Goal: Task Accomplishment & Management: Use online tool/utility

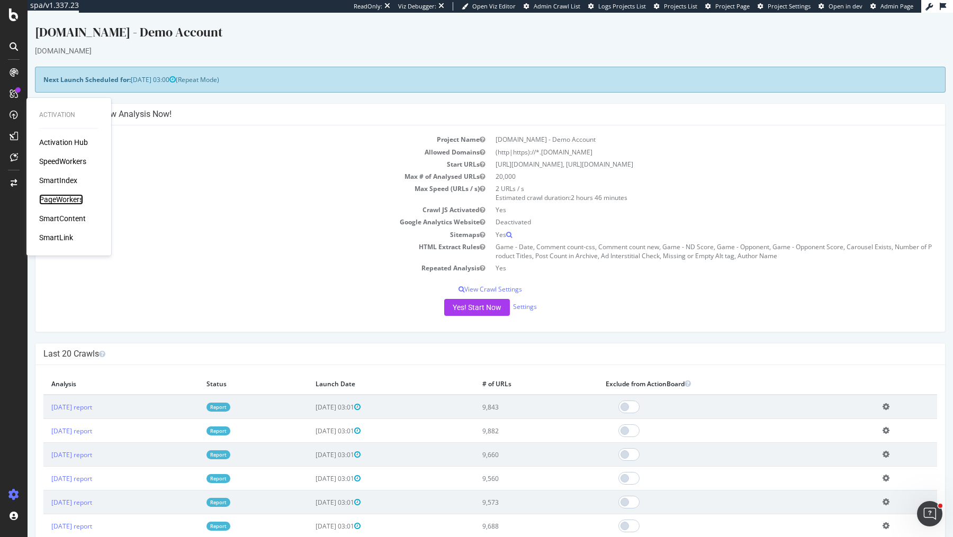
click at [57, 199] on div "PageWorkers" at bounding box center [61, 199] width 44 height 11
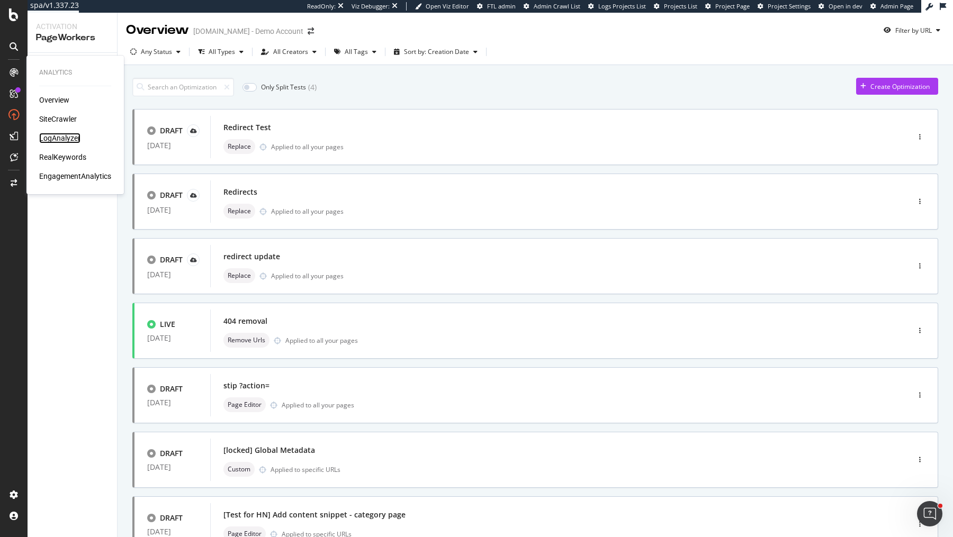
click at [61, 136] on div "LogAnalyzer" at bounding box center [59, 138] width 41 height 11
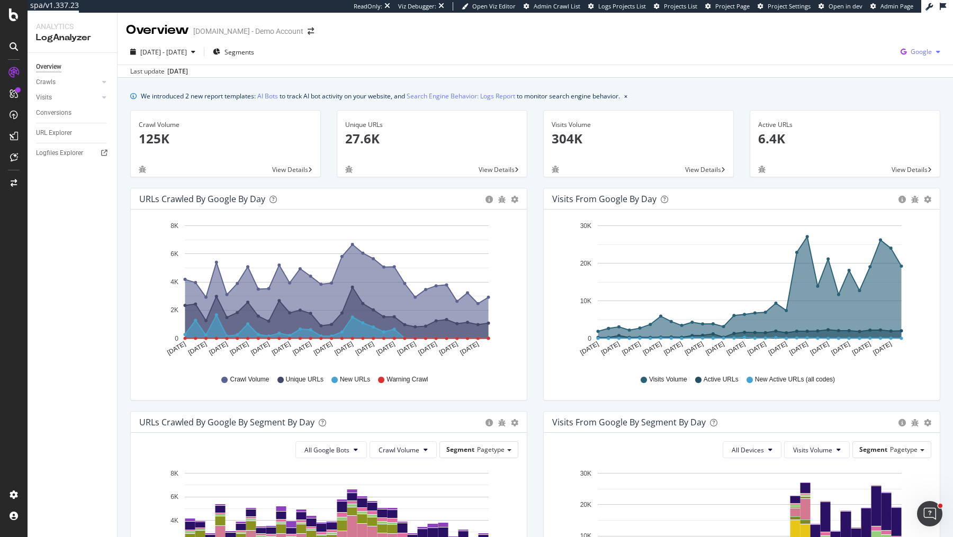
click at [919, 50] on span "Google" at bounding box center [921, 51] width 21 height 9
click at [867, 65] on span "OpenAI" at bounding box center [868, 62] width 39 height 10
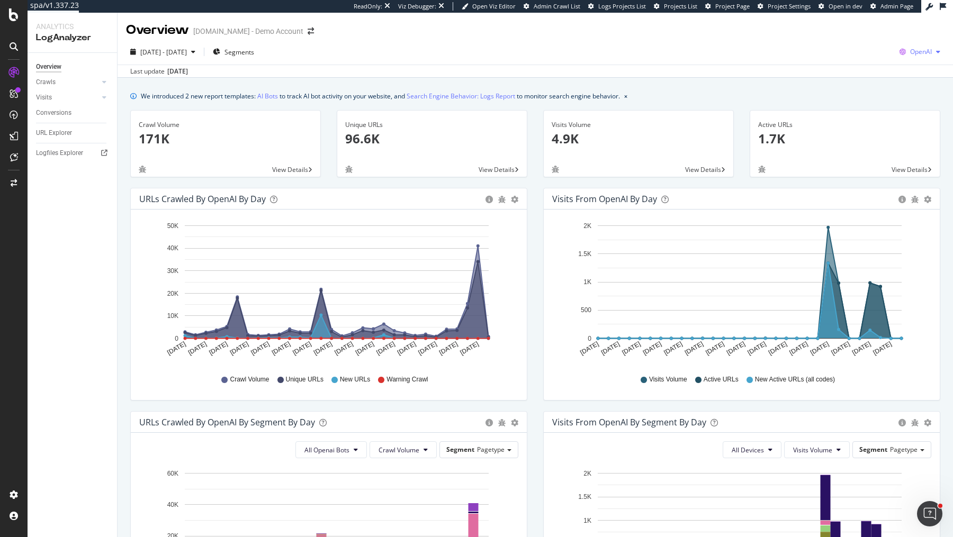
click at [915, 47] on span "OpenAI" at bounding box center [921, 51] width 22 height 9
click at [869, 18] on span "Google" at bounding box center [866, 23] width 39 height 10
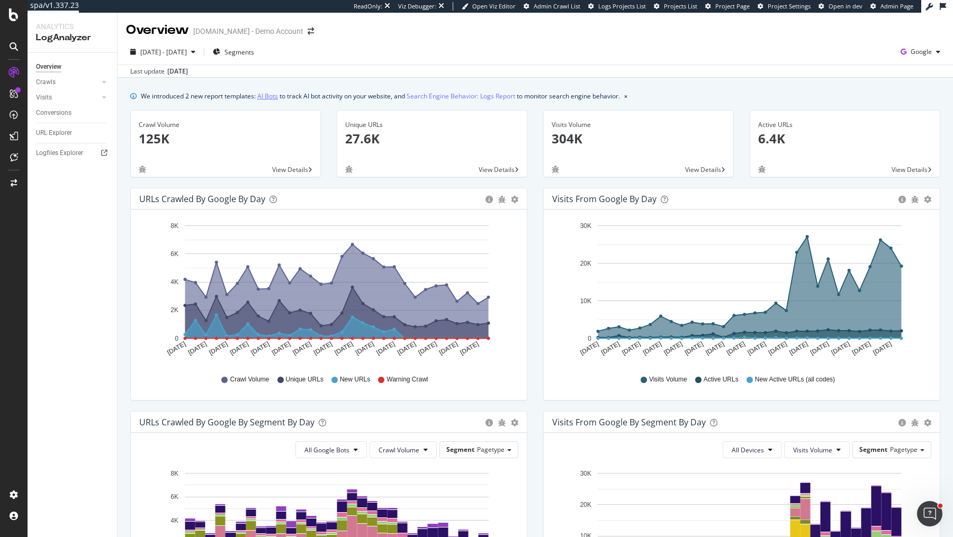
click at [267, 94] on link "AI Bots" at bounding box center [267, 96] width 21 height 11
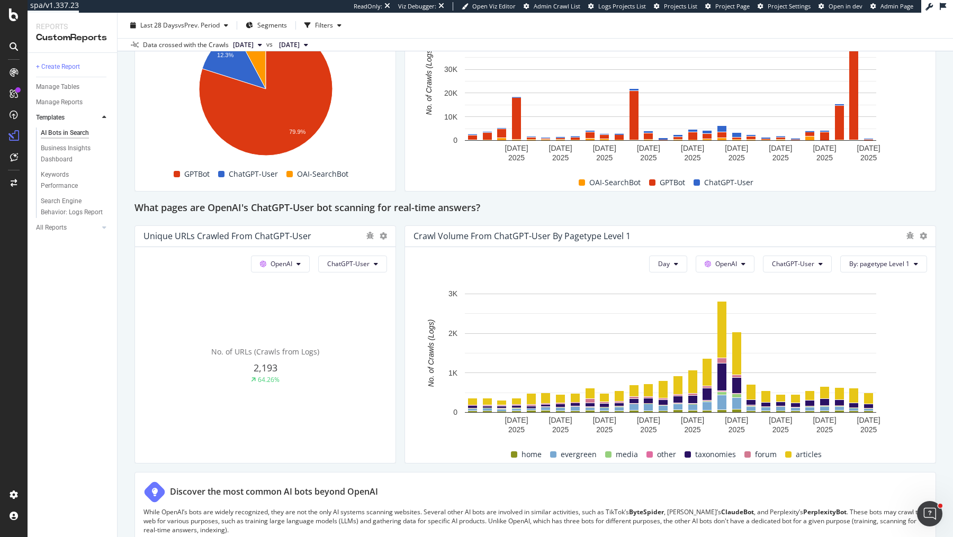
scroll to position [1022, 0]
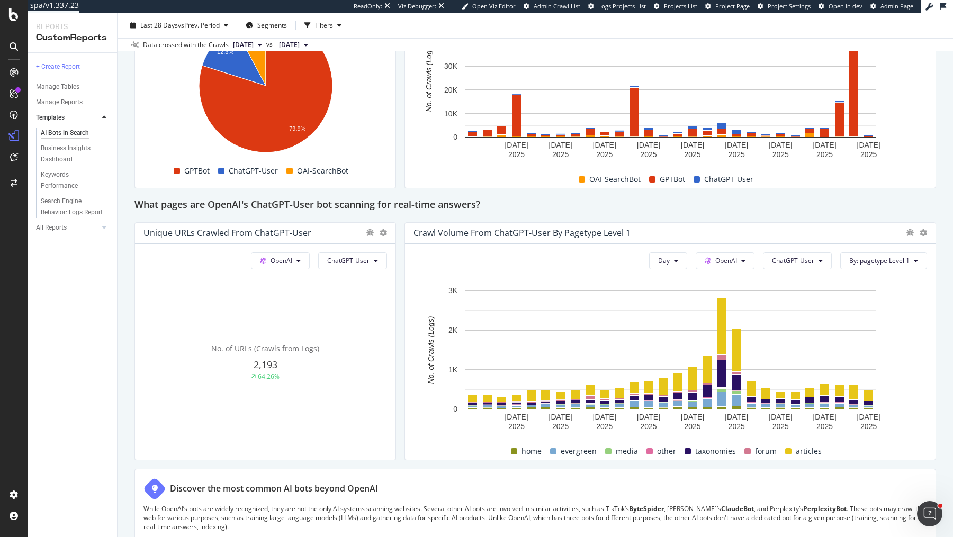
click at [399, 202] on h2 "What pages are OpenAI's ChatGPT-User bot scanning for real-time answers?" at bounding box center [307, 205] width 346 height 17
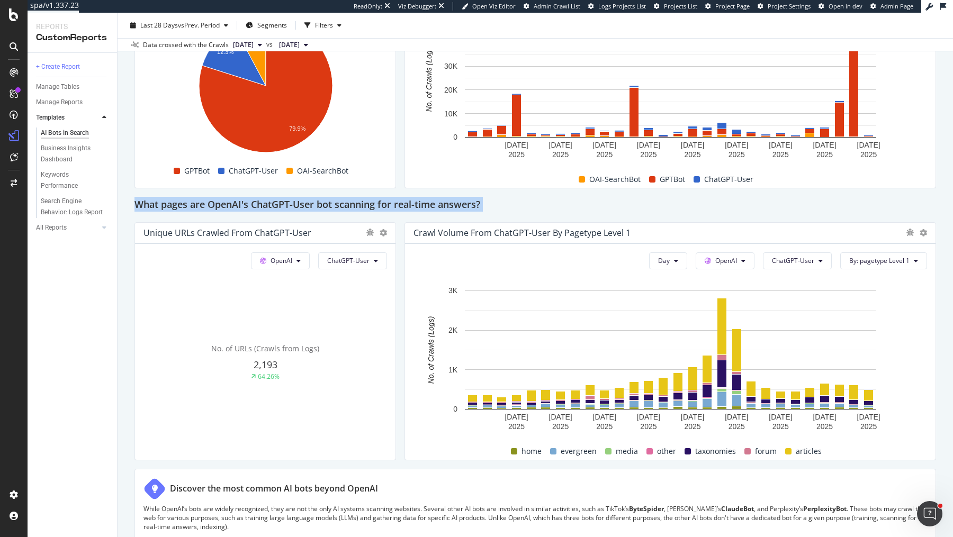
click at [399, 202] on h2 "What pages are OpenAI's ChatGPT-User bot scanning for real-time answers?" at bounding box center [307, 205] width 346 height 17
click at [507, 197] on div "What pages are OpenAI's ChatGPT-User bot scanning for real-time answers?" at bounding box center [535, 205] width 802 height 17
drag, startPoint x: 505, startPoint y: 200, endPoint x: 138, endPoint y: 206, distance: 367.5
click at [138, 206] on div "What pages are OpenAI's ChatGPT-User bot scanning for real-time answers?" at bounding box center [535, 205] width 802 height 17
click at [131, 203] on div "AI Bots in Search AI Bots in Search UHND.com - Demo Account Clone Schedule Emai…" at bounding box center [536, 275] width 836 height 525
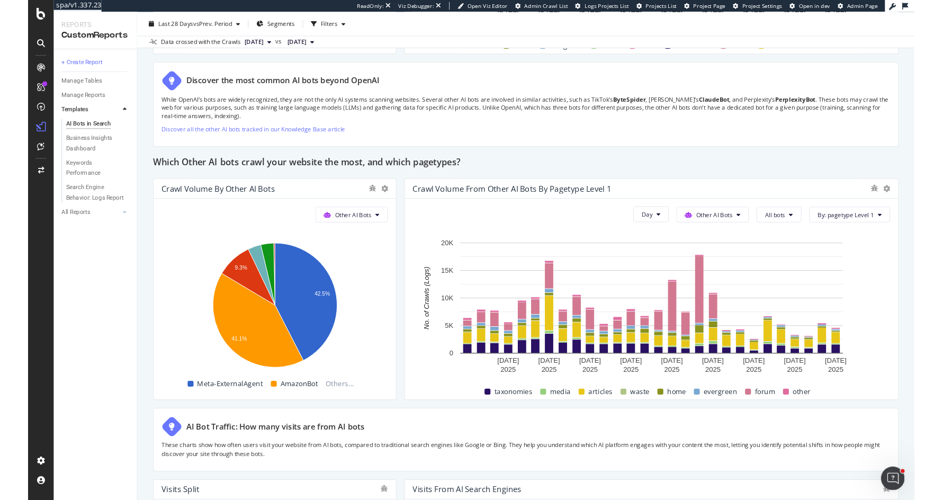
scroll to position [1423, 0]
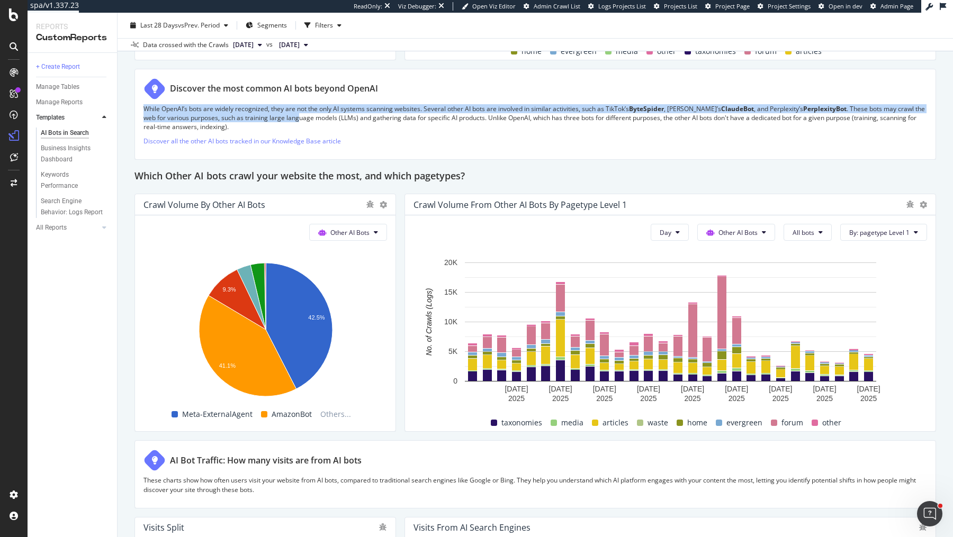
drag, startPoint x: 286, startPoint y: 118, endPoint x: 140, endPoint y: 108, distance: 145.9
click at [140, 108] on div "Discover the most common AI bots beyond OpenAI While OpenAI’s bots are widely r…" at bounding box center [535, 115] width 802 height 92
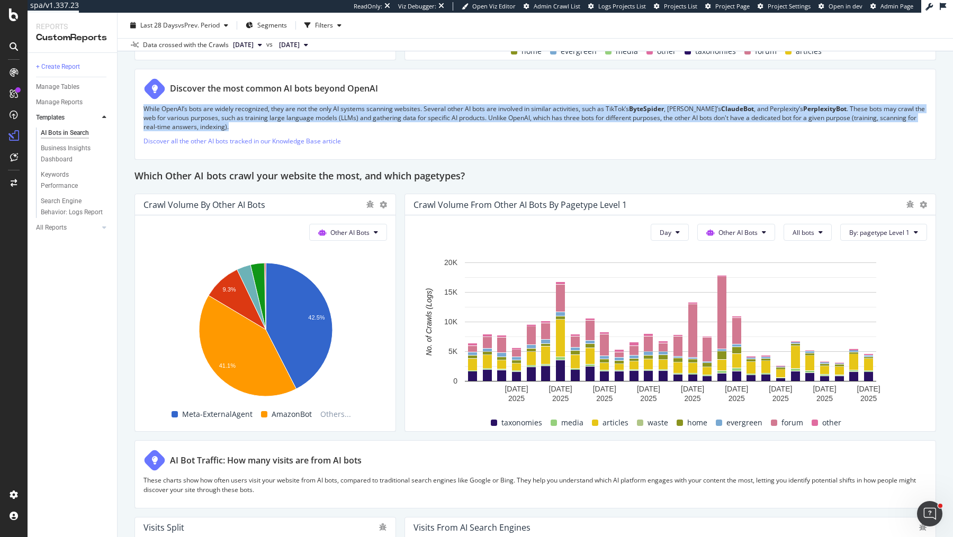
drag, startPoint x: 140, startPoint y: 108, endPoint x: 250, endPoint y: 124, distance: 111.4
click at [250, 124] on div "Discover the most common AI bots beyond OpenAI While OpenAI’s bots are widely r…" at bounding box center [535, 115] width 802 height 92
click at [250, 124] on p "While OpenAI’s bots are widely recognized, they are not the only AI systems sca…" at bounding box center [535, 117] width 784 height 27
drag, startPoint x: 252, startPoint y: 127, endPoint x: 308, endPoint y: 96, distance: 63.8
click at [308, 96] on div "Discover the most common AI bots beyond OpenAI While OpenAI’s bots are widely r…" at bounding box center [535, 115] width 802 height 92
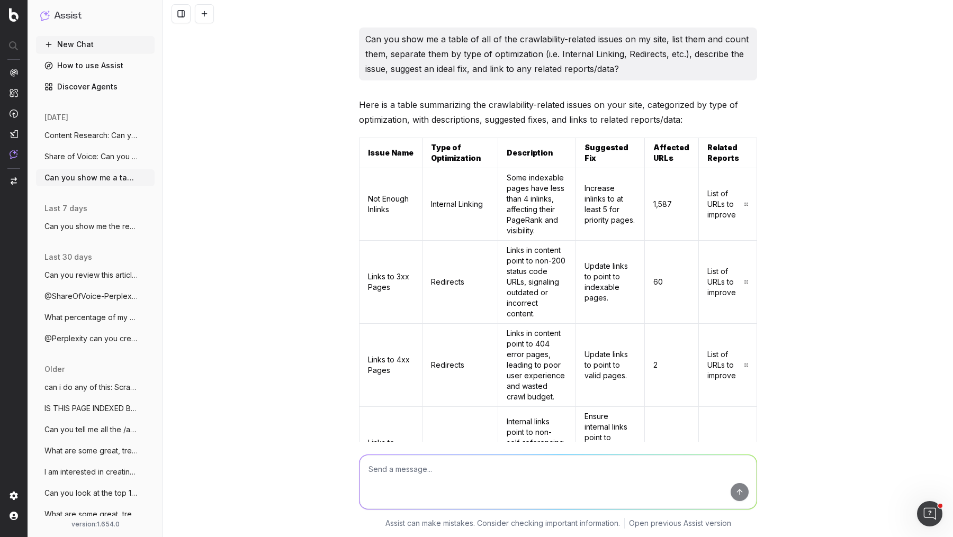
scroll to position [1888, 0]
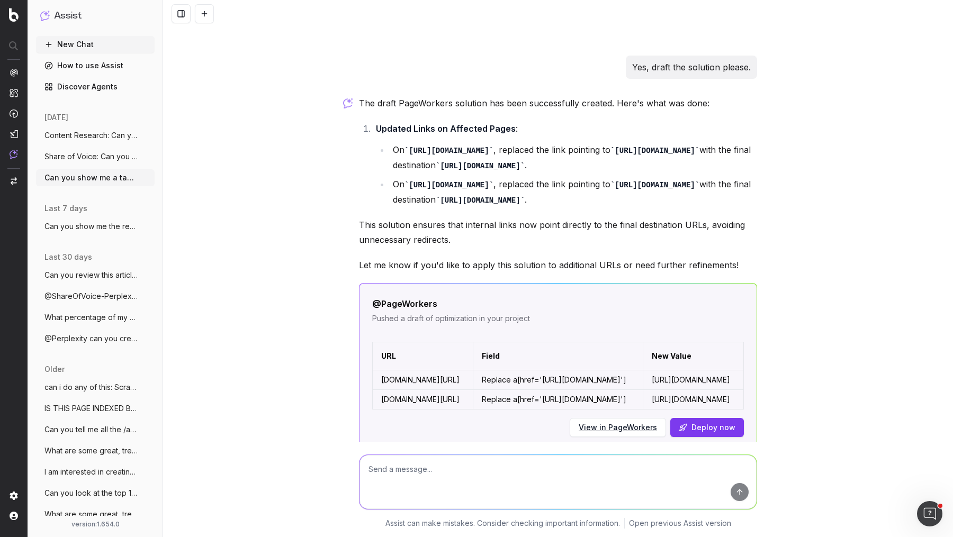
click at [499, 469] on textarea at bounding box center [558, 482] width 397 height 54
type textarea "can you show me if any of my pages have been crawled by chatgpt"
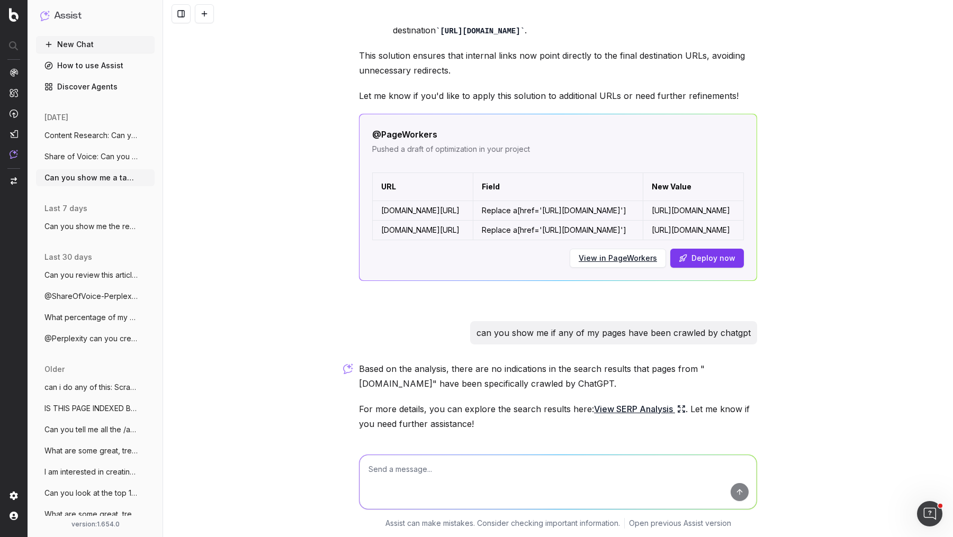
scroll to position [2068, 0]
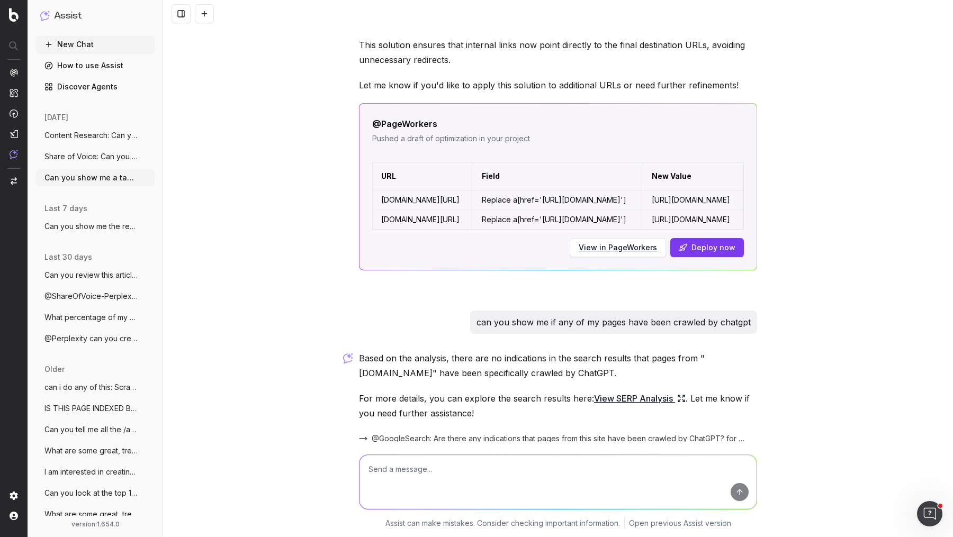
click at [645, 391] on link "View SERP Analysis" at bounding box center [640, 398] width 92 height 15
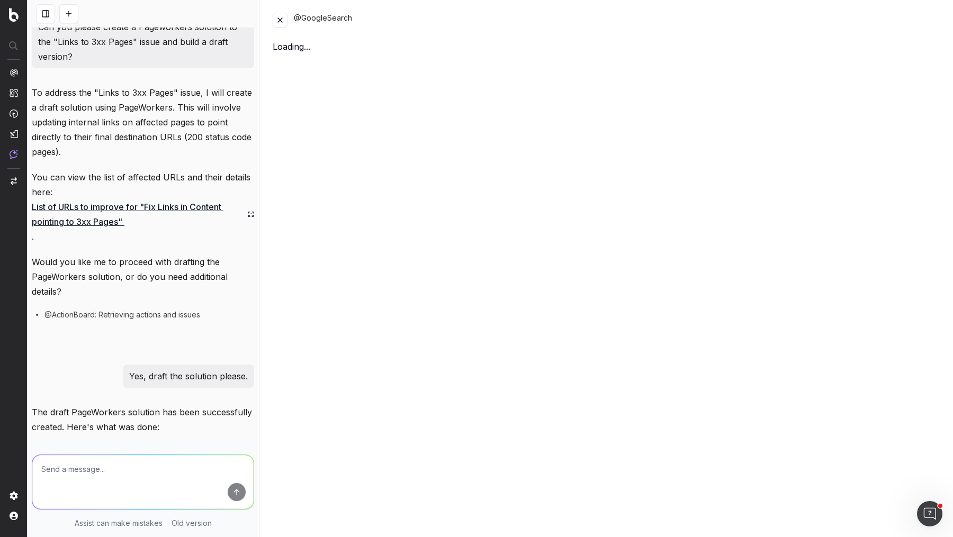
scroll to position [2688, 0]
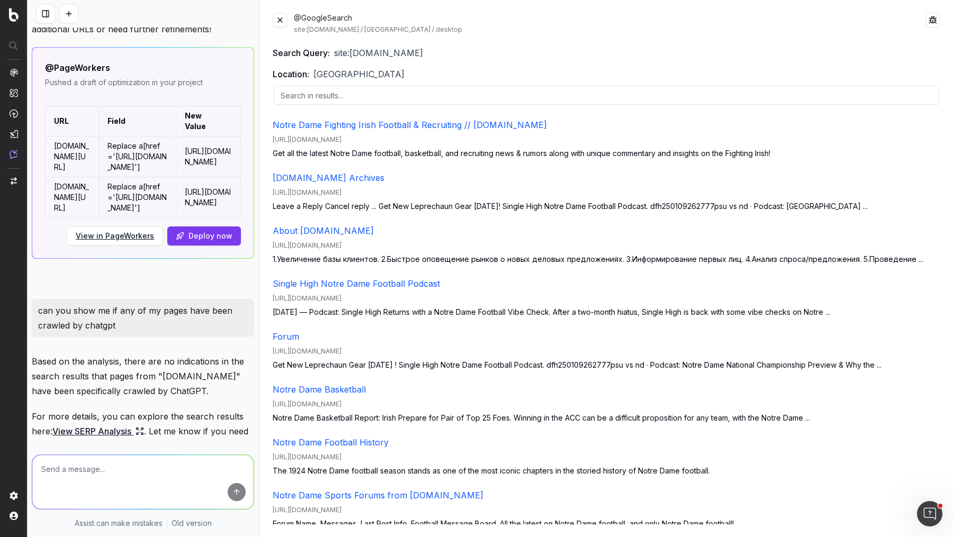
click at [281, 19] on button at bounding box center [280, 20] width 15 height 15
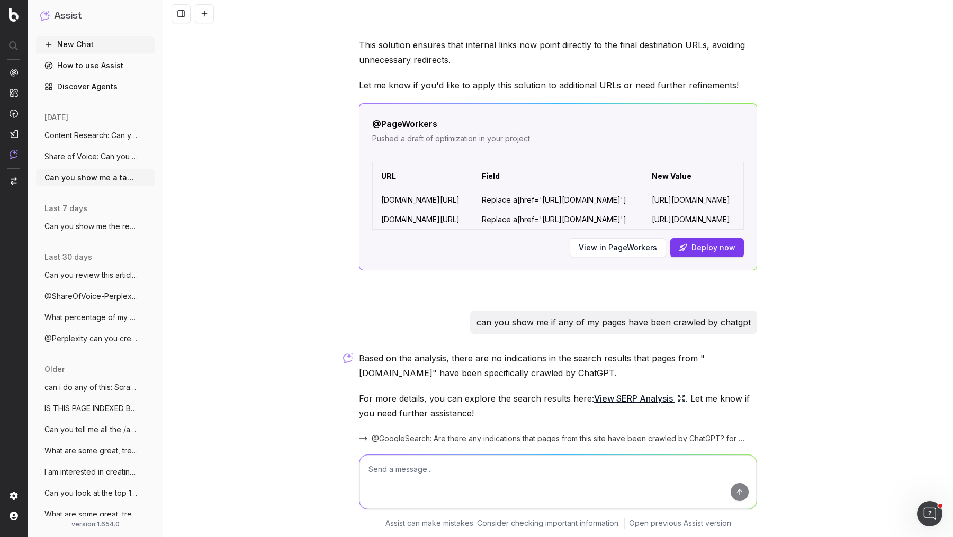
click at [425, 468] on textarea at bounding box center [558, 482] width 397 height 54
click at [425, 469] on textarea at bounding box center [558, 482] width 397 height 54
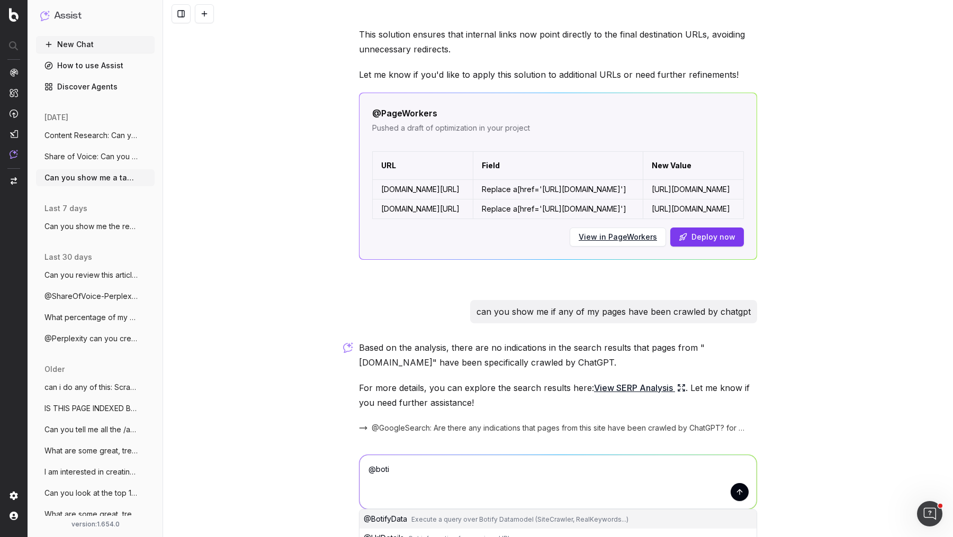
click at [409, 510] on button "@ BotifyData Execute a query over Botify Datamodel (SiteCrawler, RealKeywords..…" at bounding box center [558, 519] width 397 height 19
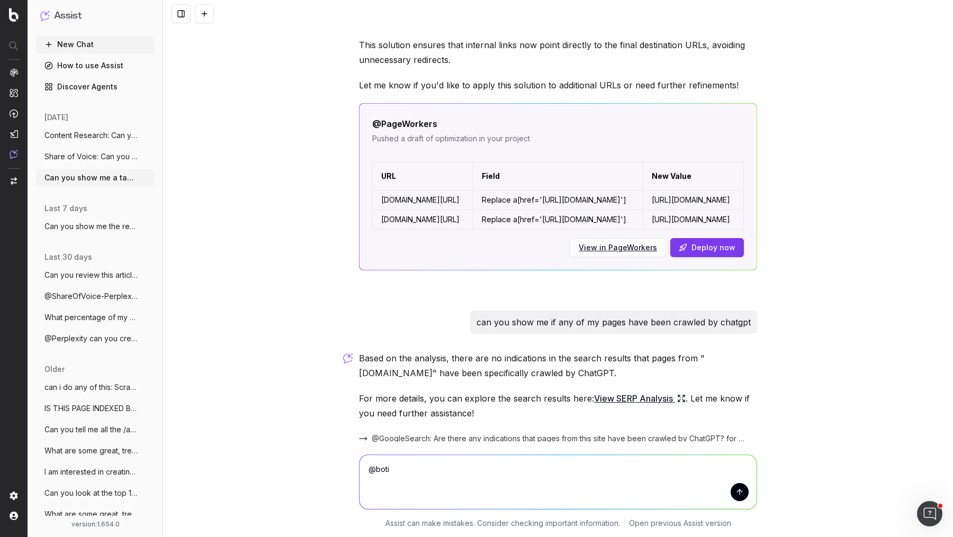
click at [484, 472] on textarea "@BotifyData" at bounding box center [558, 482] width 397 height 54
type textarea "@BotifyData Can you tell me if certain URLs have been crawled by chatgpt"
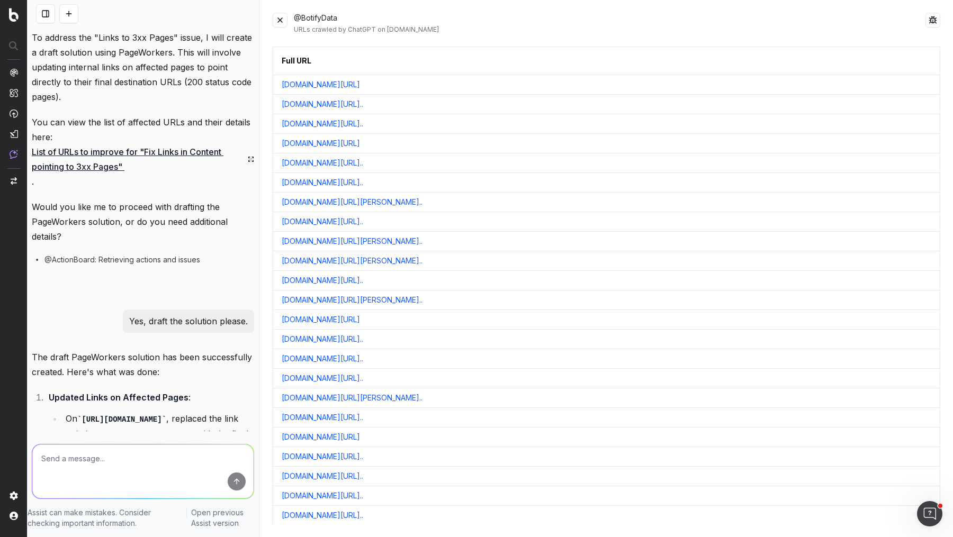
scroll to position [2978, 0]
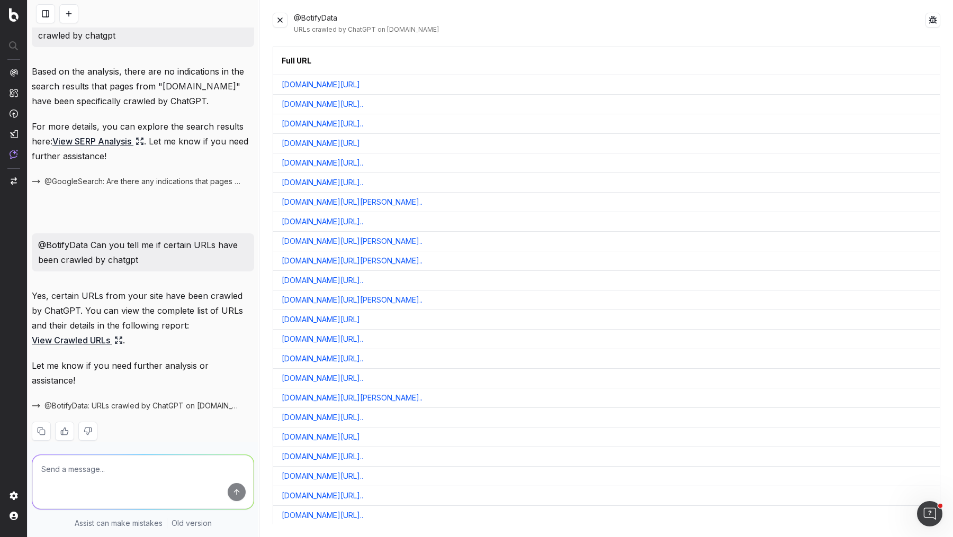
click at [284, 21] on button at bounding box center [280, 20] width 15 height 15
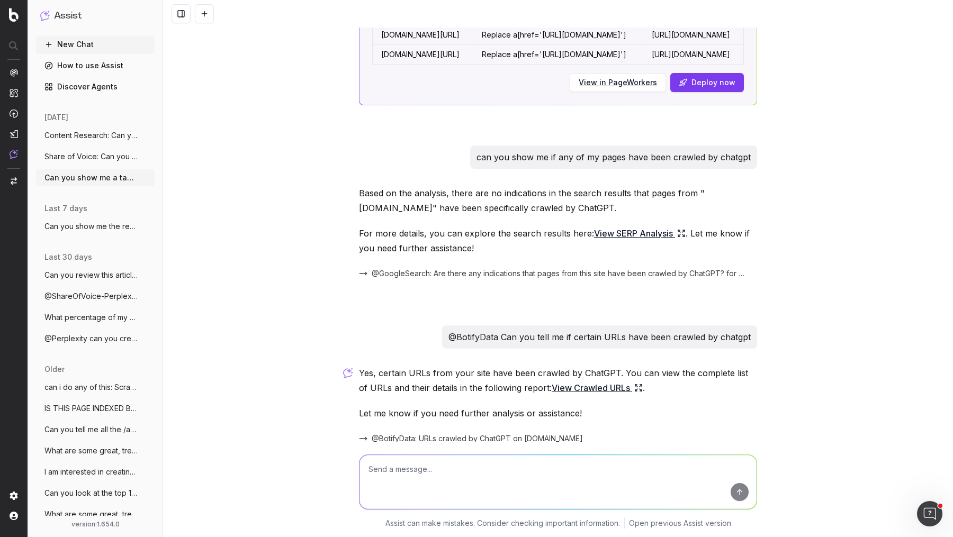
click at [597, 381] on link "View Crawled URLs" at bounding box center [597, 388] width 91 height 15
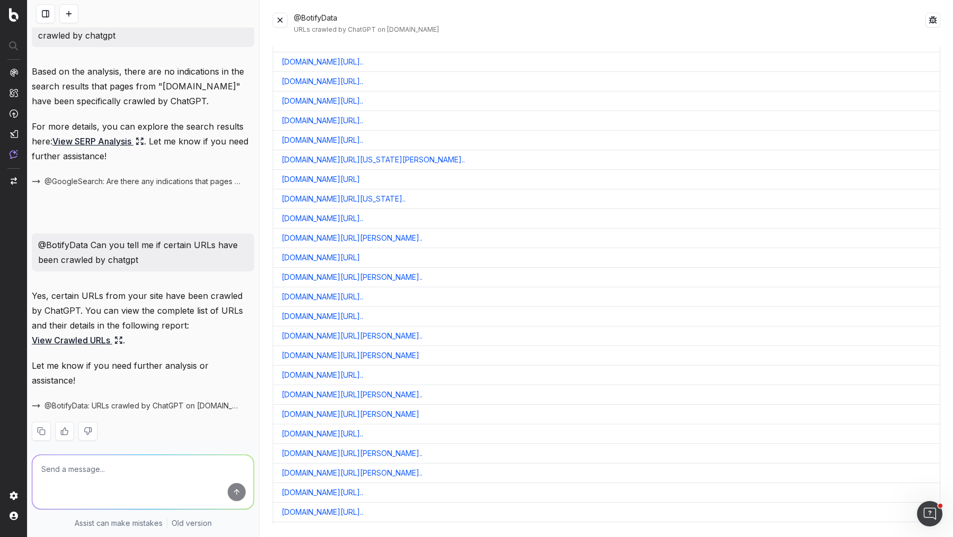
scroll to position [3599, 0]
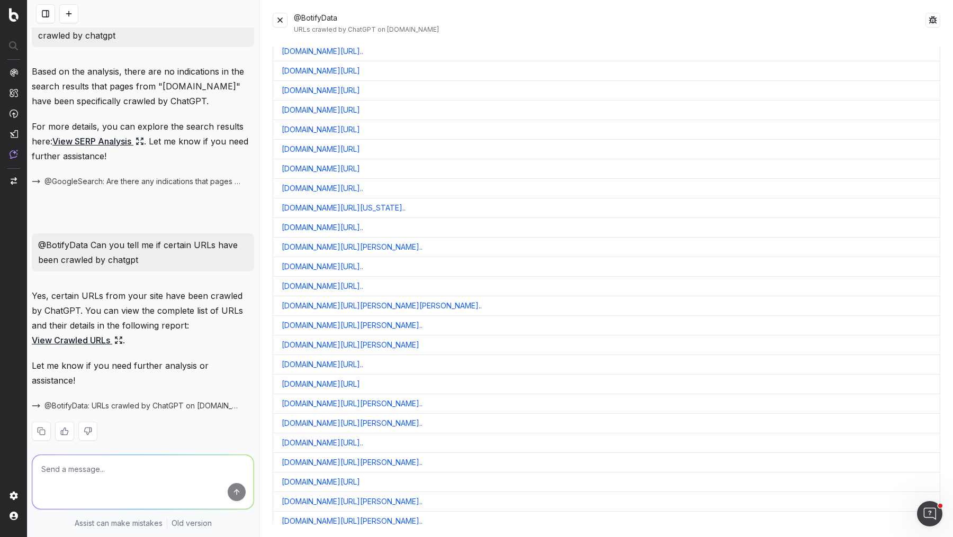
click at [280, 22] on button at bounding box center [280, 20] width 15 height 15
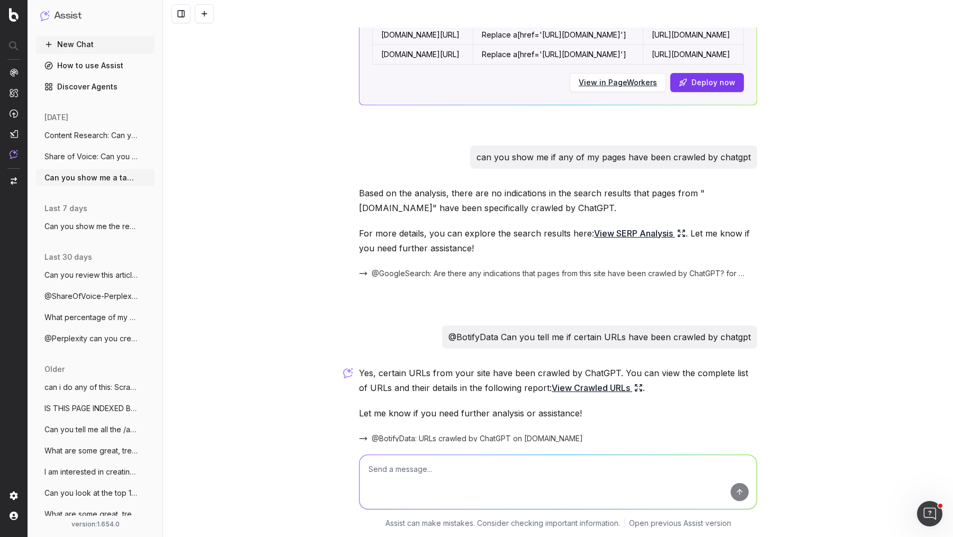
click at [406, 468] on textarea at bounding box center [558, 482] width 397 height 54
type textarea "can you also show me how many times per url in the last 30 days"
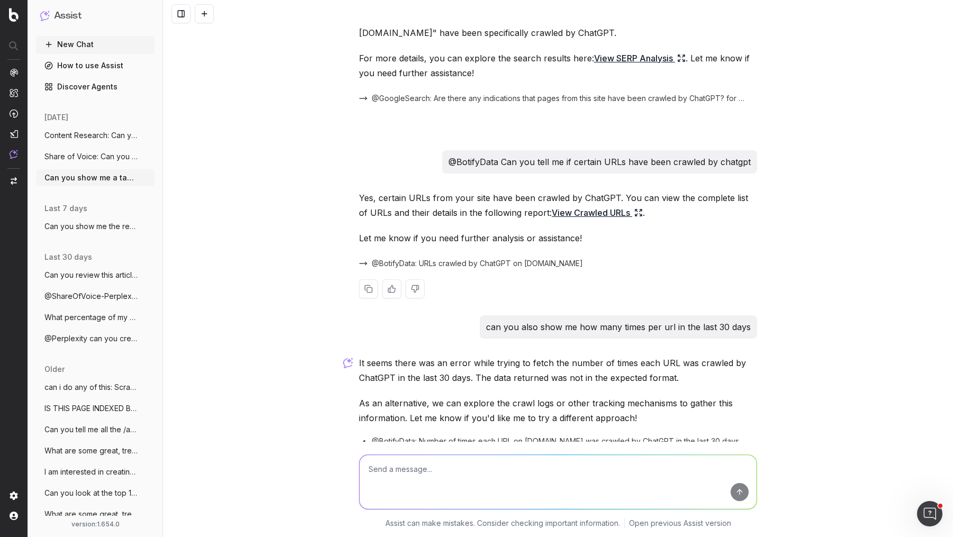
scroll to position [2409, 0]
type textarea "yes do this"
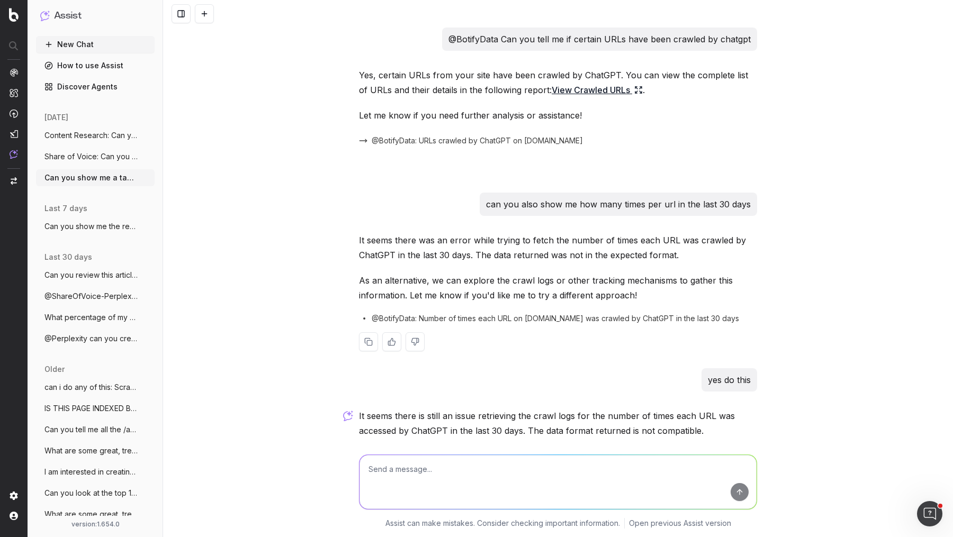
scroll to position [2600, 0]
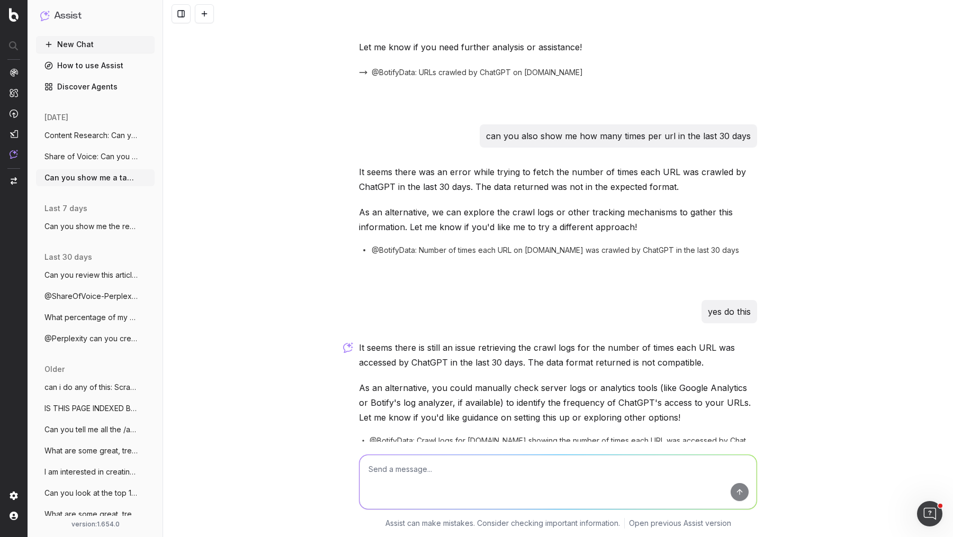
click at [606, 381] on p "As an alternative, you could manually check server logs or analytics tools (lik…" at bounding box center [558, 403] width 398 height 44
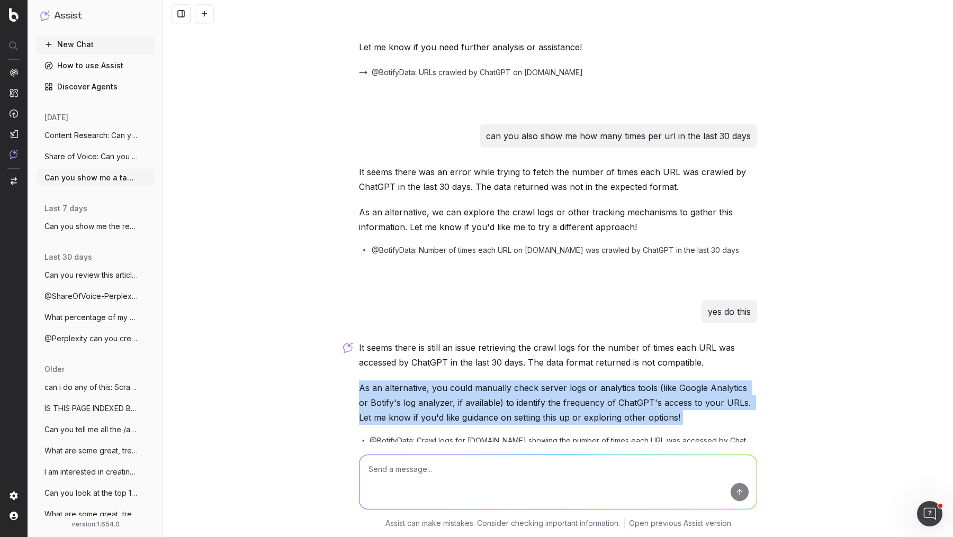
click at [606, 381] on p "As an alternative, you could manually check server logs or analytics tools (lik…" at bounding box center [558, 403] width 398 height 44
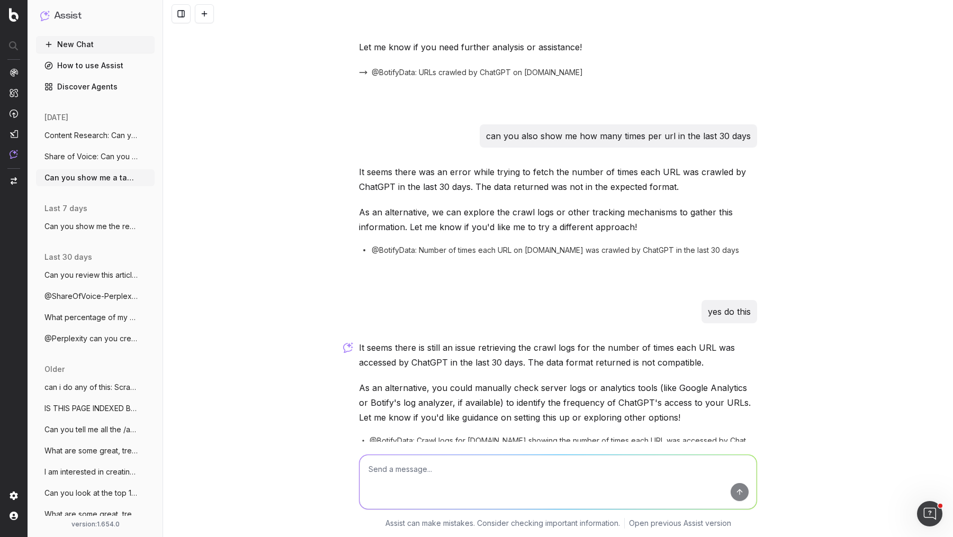
click at [558, 472] on textarea at bounding box center [558, 482] width 397 height 54
paste textarea "[URL][DOMAIN_NAME]"
type textarea "How many times in the last 30 days has this page been crawled by chatgpt: https…"
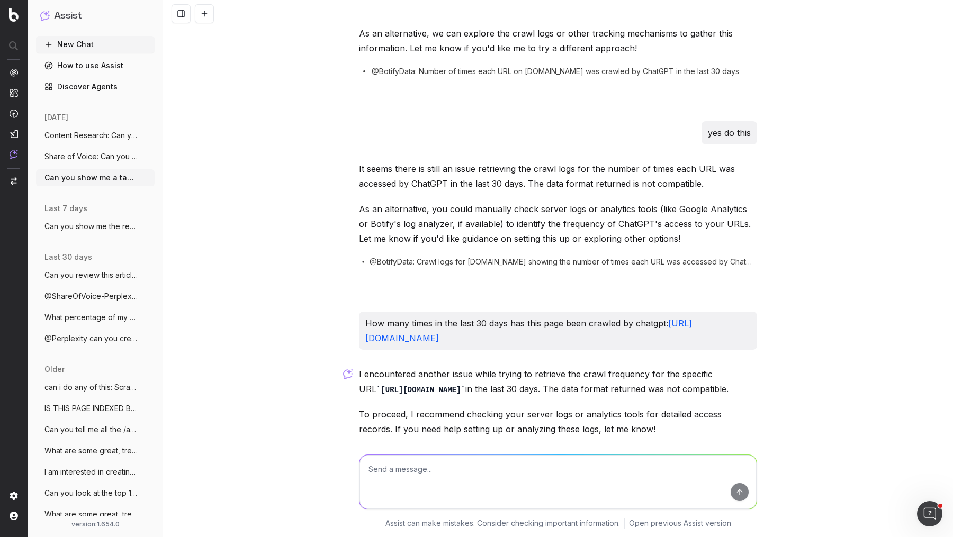
scroll to position [2805, 0]
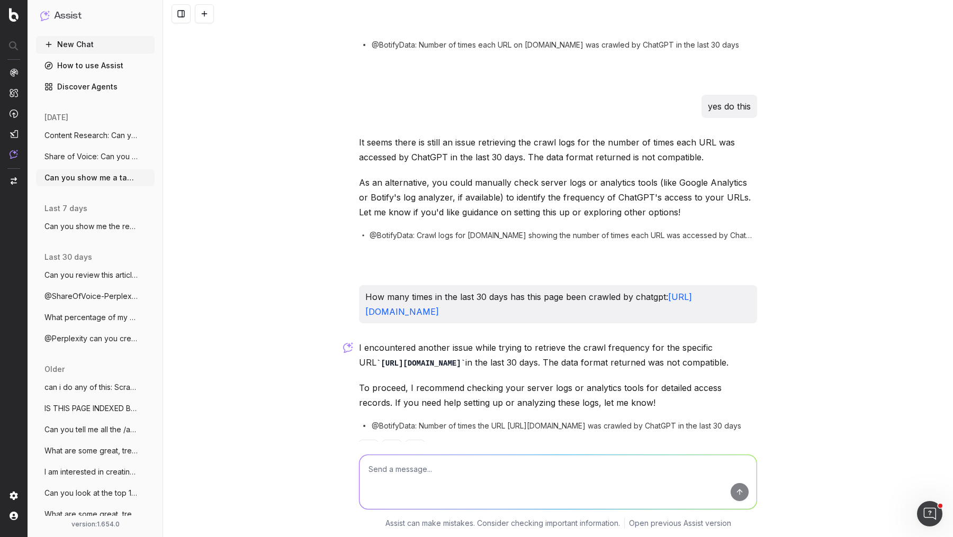
click at [589, 482] on textarea at bounding box center [558, 482] width 397 height 54
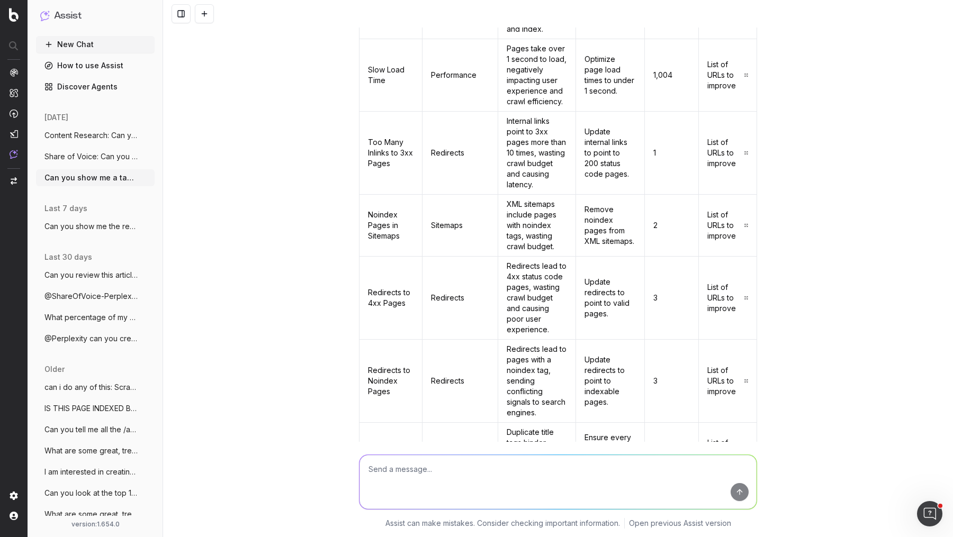
scroll to position [0, 0]
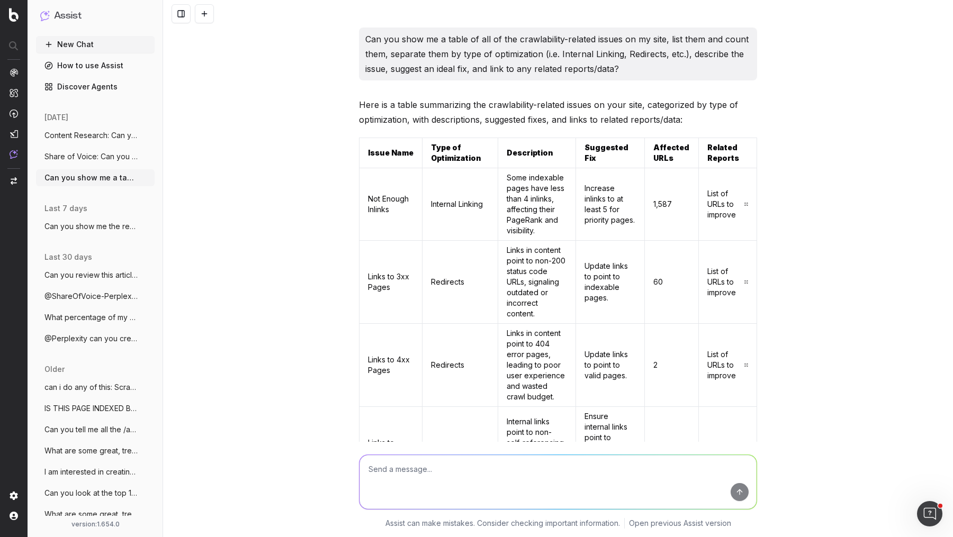
click at [120, 132] on span "Content Research: Can you give me the t" at bounding box center [90, 135] width 93 height 11
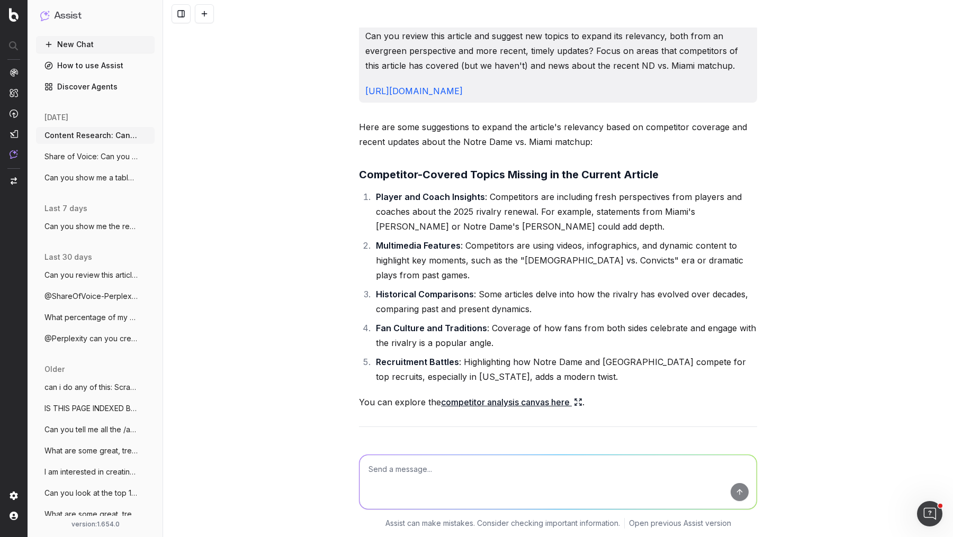
scroll to position [1619, 0]
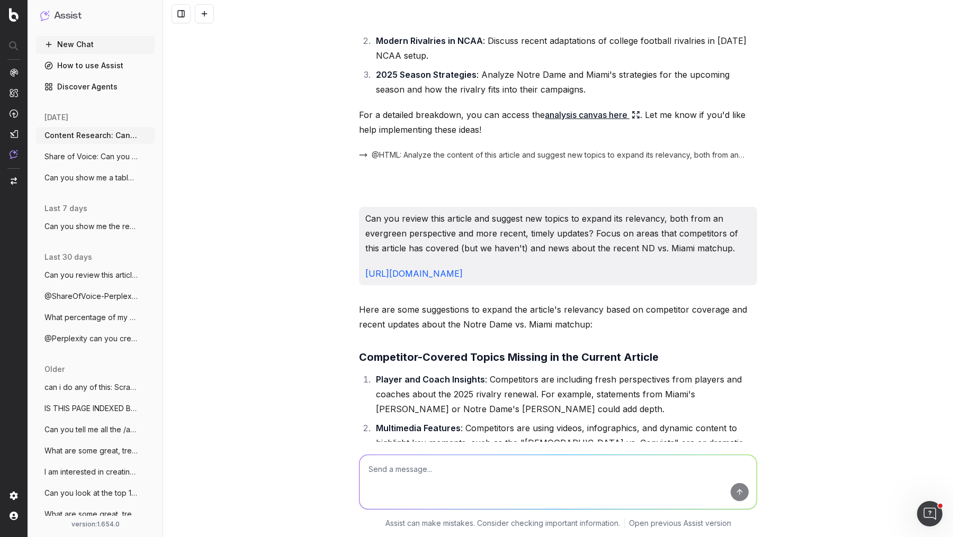
click at [74, 175] on span "Can you show me a table of all of the cr" at bounding box center [90, 178] width 93 height 11
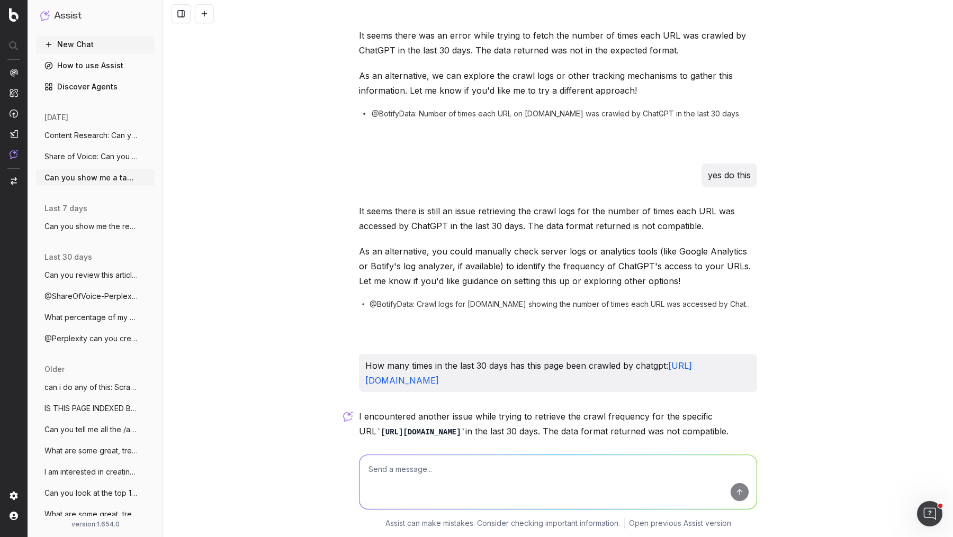
scroll to position [2805, 0]
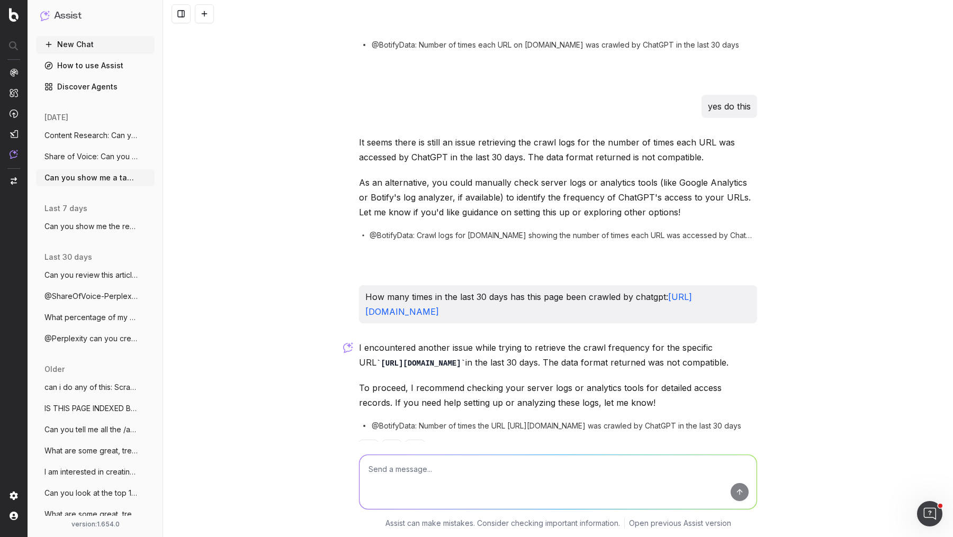
click at [101, 174] on span "Can you show me a table of all of the cr" at bounding box center [90, 178] width 93 height 11
click at [102, 157] on span "Share of Voice: Can you show me the Goo" at bounding box center [90, 156] width 93 height 11
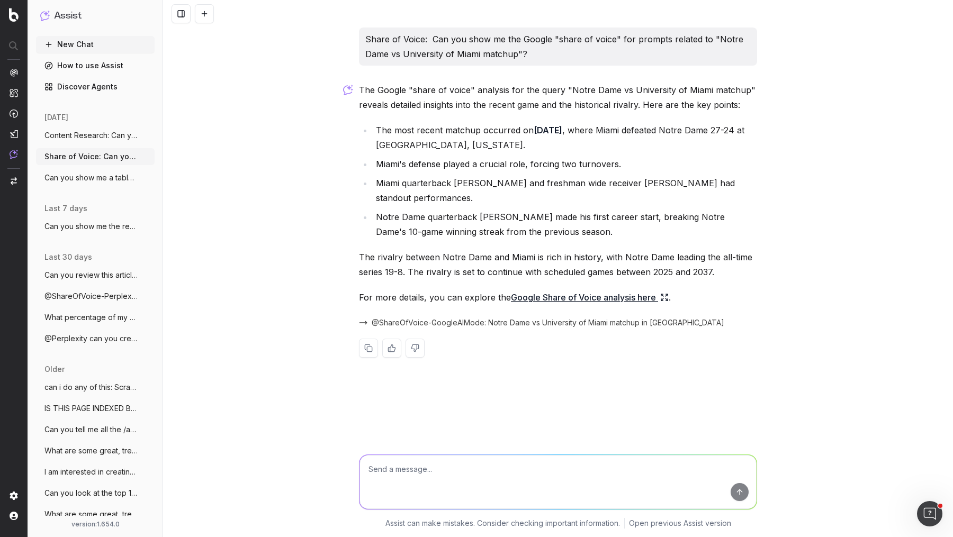
click at [92, 179] on span "Can you show me a table of all of the cr" at bounding box center [90, 178] width 93 height 11
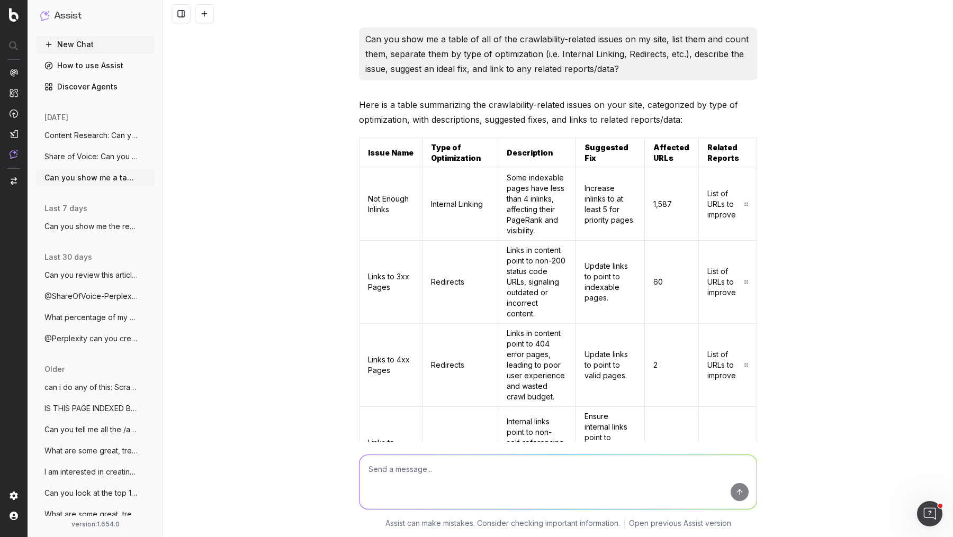
click at [537, 57] on p "Can you show me a table of all of the crawlability-related issues on my site, l…" at bounding box center [557, 54] width 385 height 44
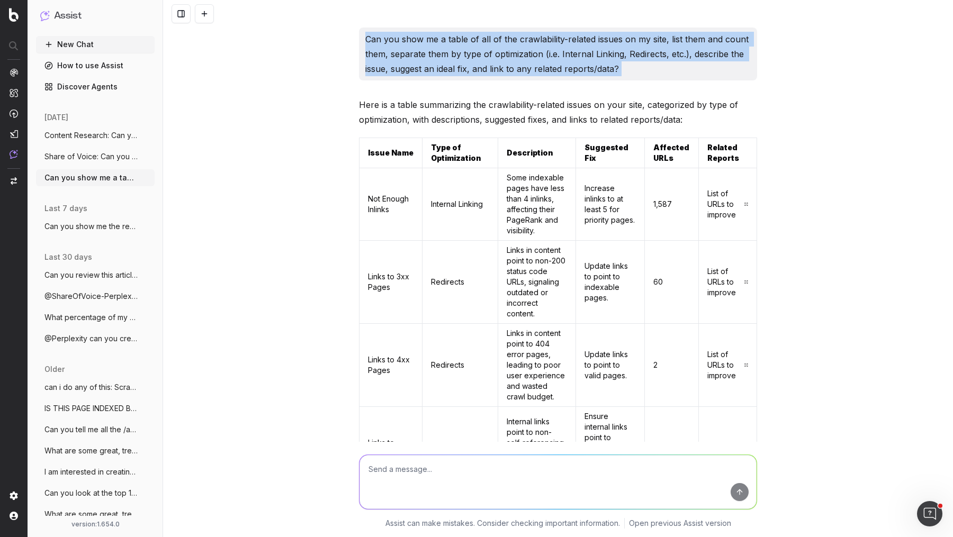
click at [537, 57] on p "Can you show me a table of all of the crawlability-related issues on my site, l…" at bounding box center [557, 54] width 385 height 44
copy p "Can you show me a table of all of the crawlability-related issues on my site, l…"
click at [207, 15] on button at bounding box center [204, 13] width 19 height 19
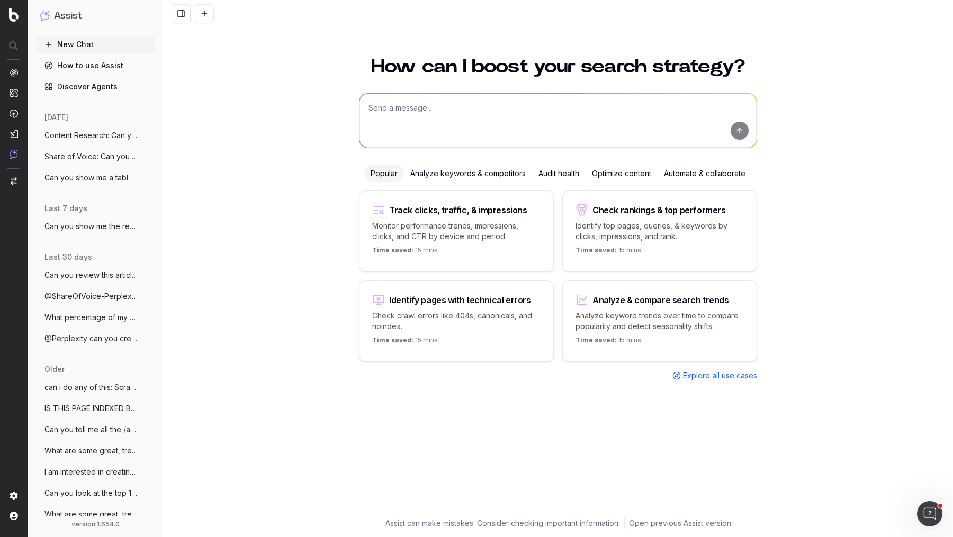
click at [420, 109] on textarea at bounding box center [558, 121] width 397 height 54
paste textarea "Can you show me a table of all of the crawlability-related issues on my site, l…"
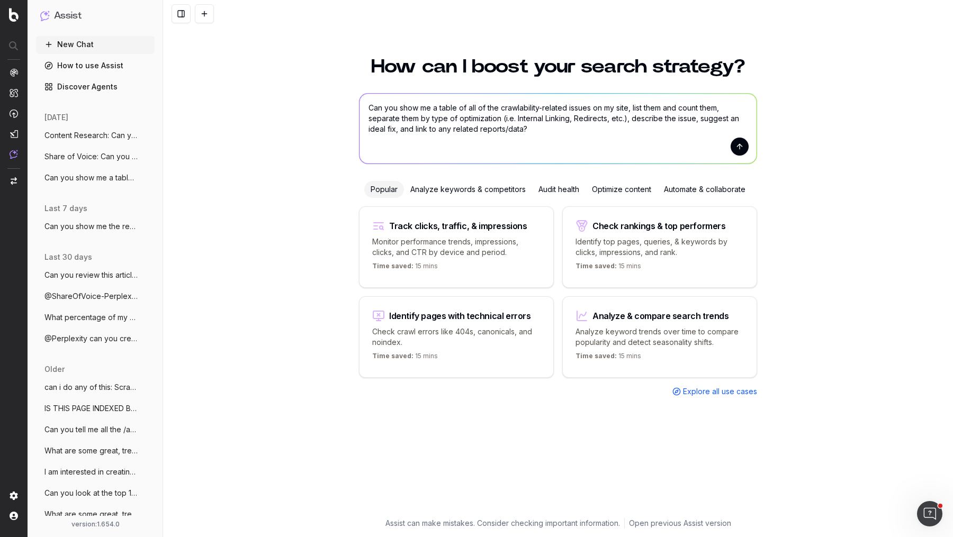
click at [368, 106] on textarea "Can you show me a table of all of the crawlability-related issues on my site, l…" at bounding box center [558, 129] width 397 height 70
type textarea "Finding Opportunities: Can you show me a table of all of the crawlability-relat…"
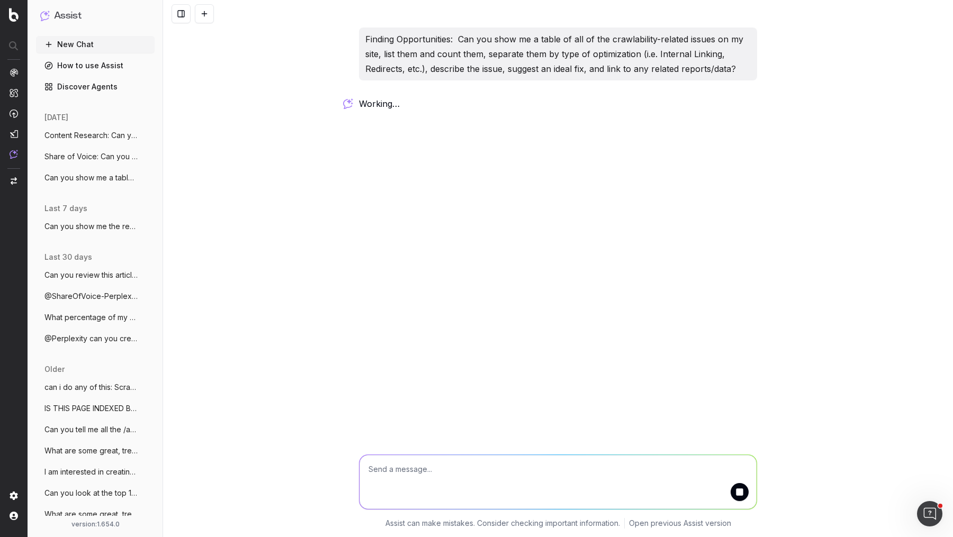
click at [99, 180] on span "Can you show me a table of all of the cr" at bounding box center [90, 178] width 93 height 11
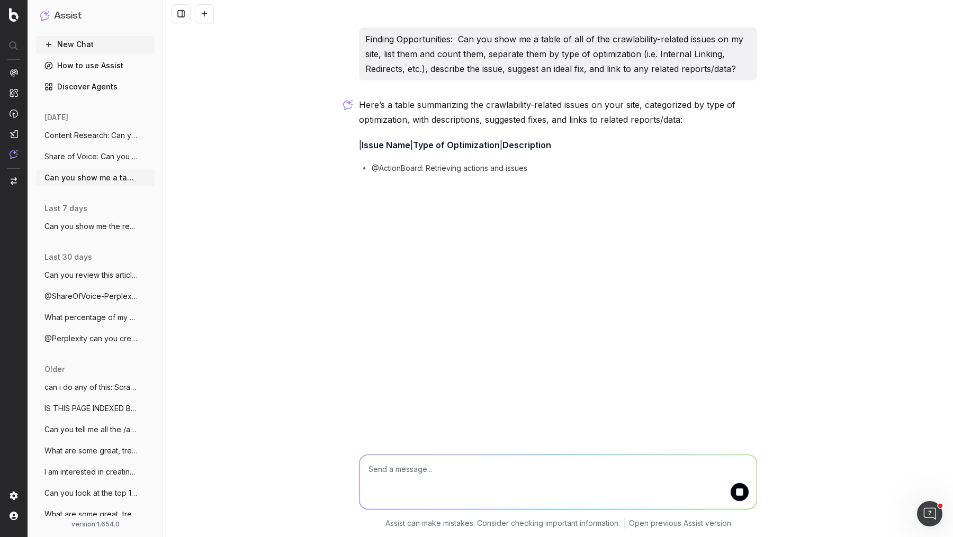
click at [100, 133] on span "Content Research: Can you give me the t" at bounding box center [90, 135] width 93 height 11
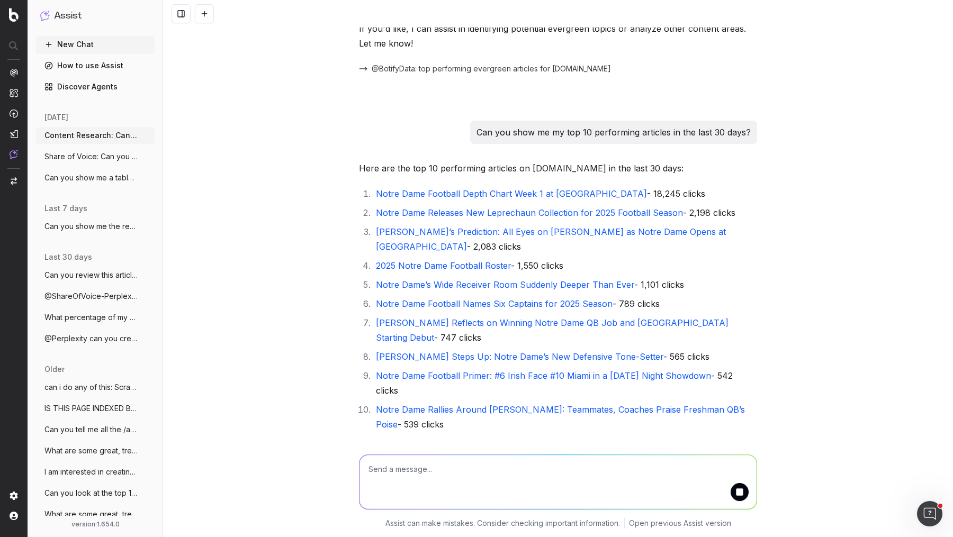
scroll to position [115, 0]
click at [76, 175] on span "Can you show me a table of all of the cr" at bounding box center [90, 178] width 93 height 11
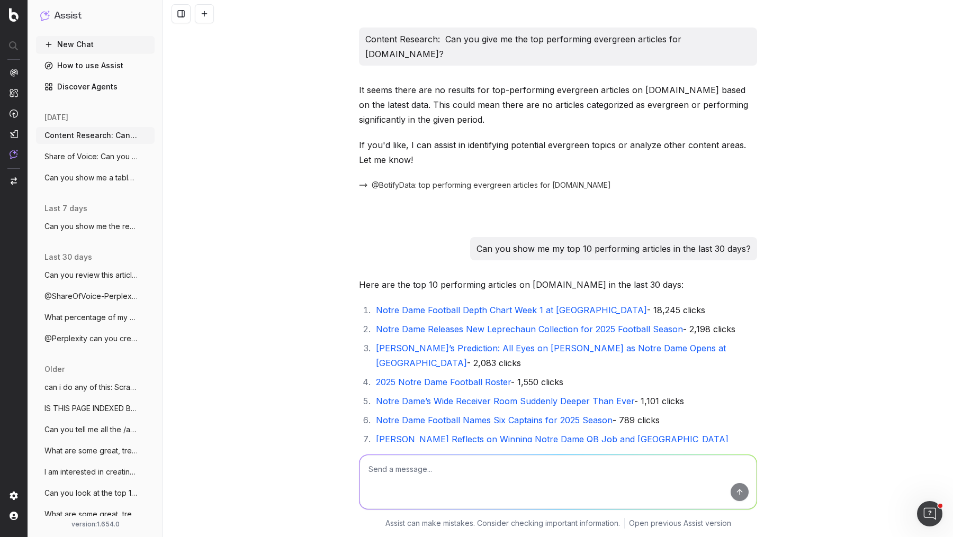
scroll to position [2141, 0]
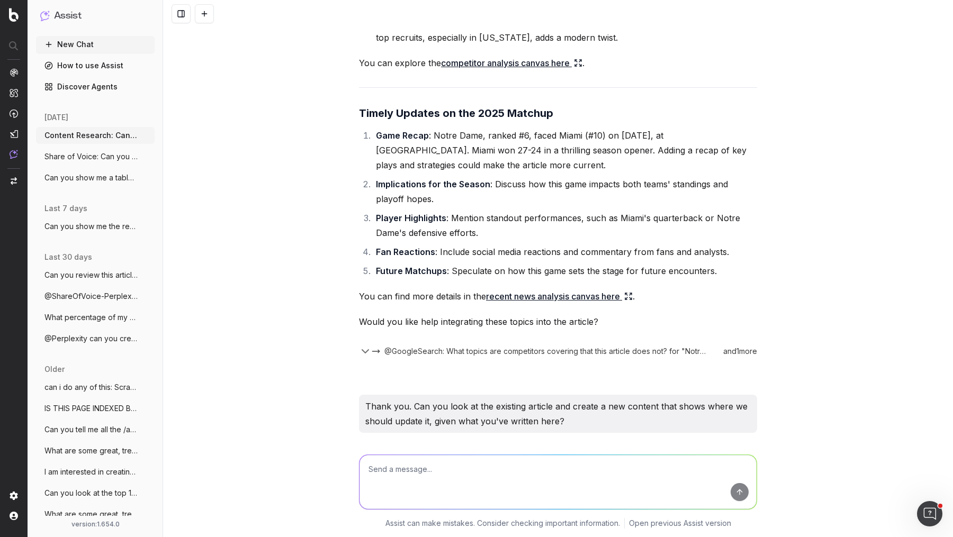
click at [563, 468] on textarea at bounding box center [558, 482] width 397 height 54
click at [104, 139] on span "Can you show me a table of all of the cr" at bounding box center [90, 135] width 93 height 11
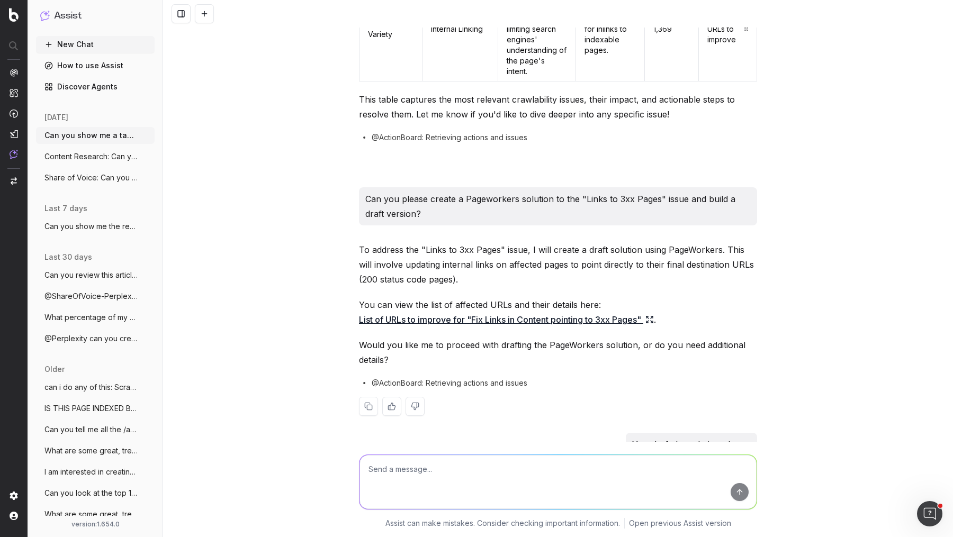
scroll to position [1467, 0]
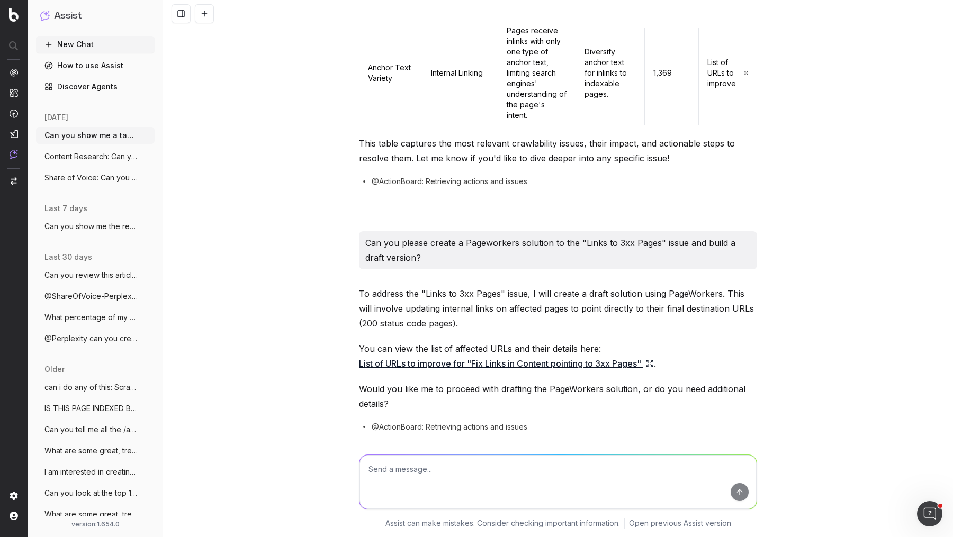
click at [407, 236] on p "Can you please create a Pageworkers solution to the "Links to 3xx Pages" issue …" at bounding box center [557, 251] width 385 height 30
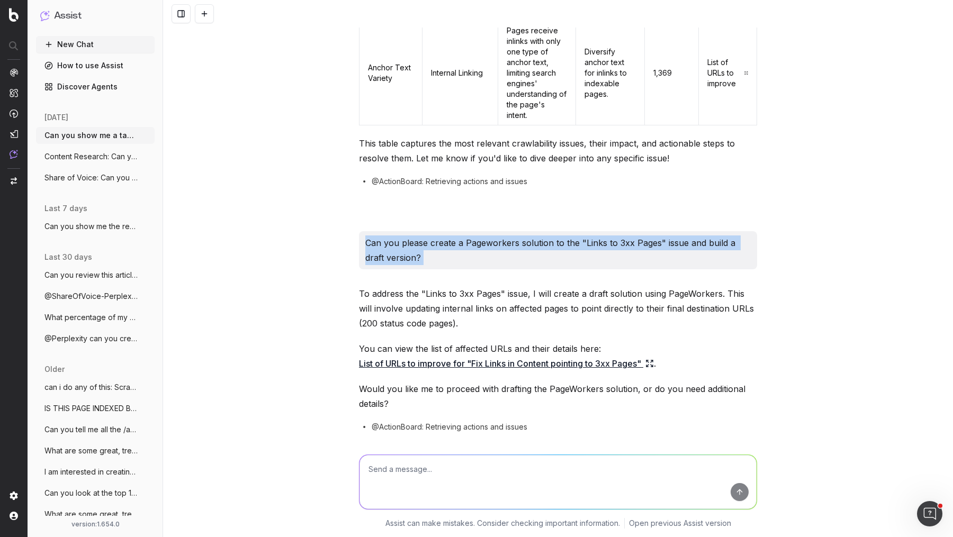
click at [407, 236] on p "Can you please create a Pageworkers solution to the "Links to 3xx Pages" issue …" at bounding box center [557, 251] width 385 height 30
copy p "Can you please create a Pageworkers solution to the "Links to 3xx Pages" issue …"
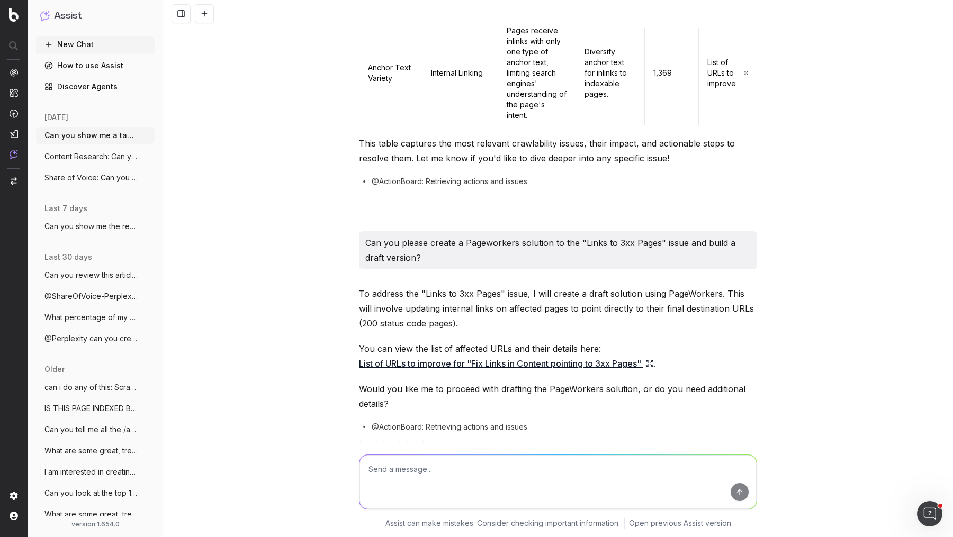
click at [435, 286] on p "To address the "Links to 3xx Pages" issue, I will create a draft solution using…" at bounding box center [558, 308] width 398 height 44
click at [97, 177] on span "Share of Voice: Can you show me the Goo" at bounding box center [90, 178] width 93 height 11
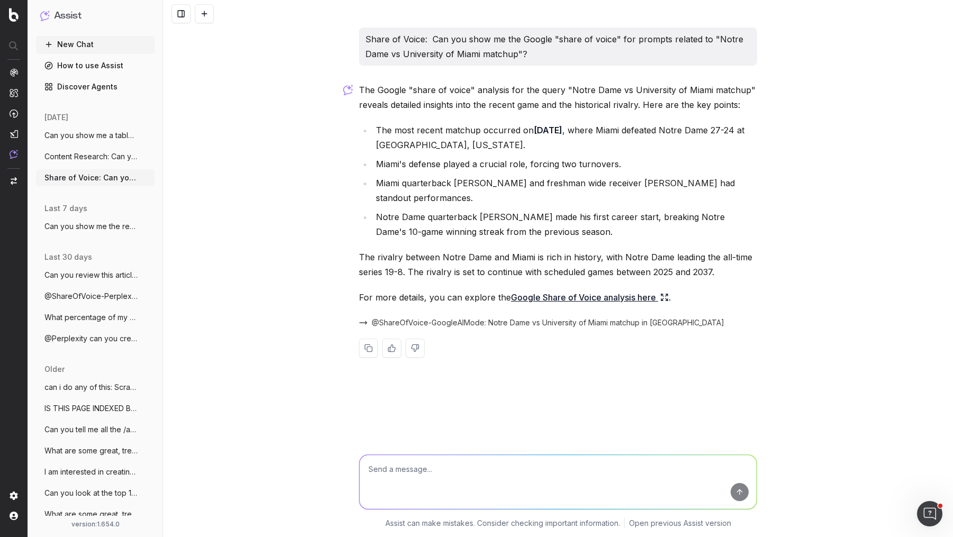
click at [111, 149] on button "Content Research: Can you give me the t" at bounding box center [95, 156] width 119 height 17
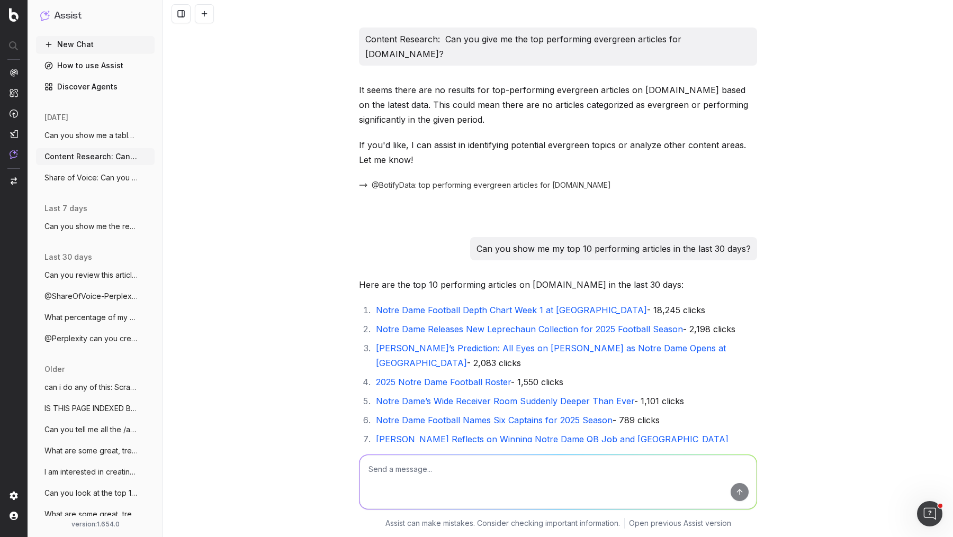
scroll to position [2638, 0]
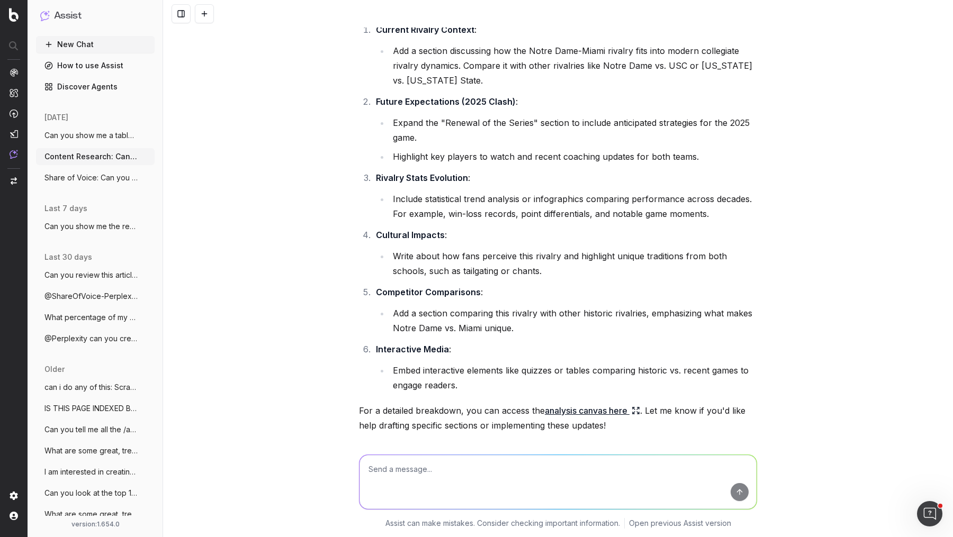
click at [111, 135] on span "Can you show me a table of all of the cr" at bounding box center [90, 135] width 93 height 11
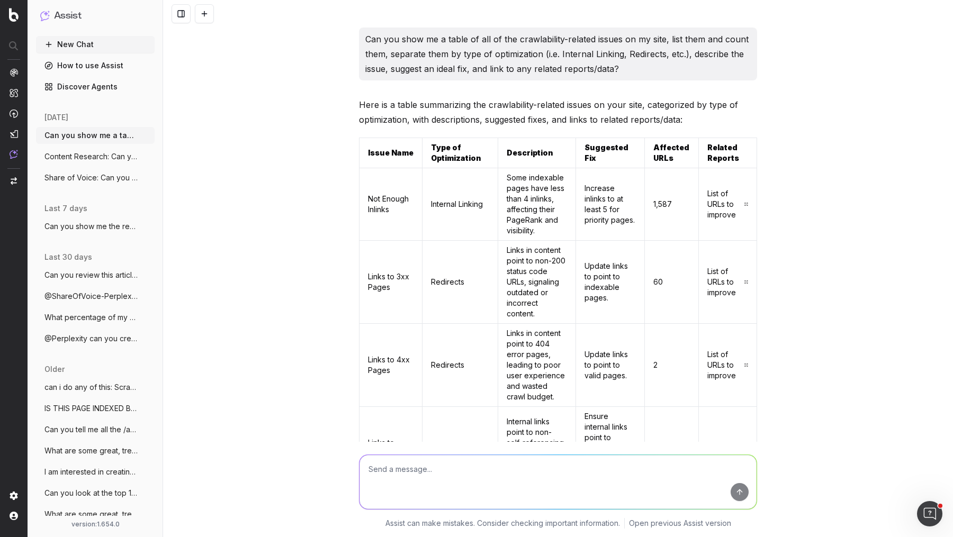
click at [480, 56] on p "Can you show me a table of all of the crawlability-related issues on my site, l…" at bounding box center [557, 54] width 385 height 44
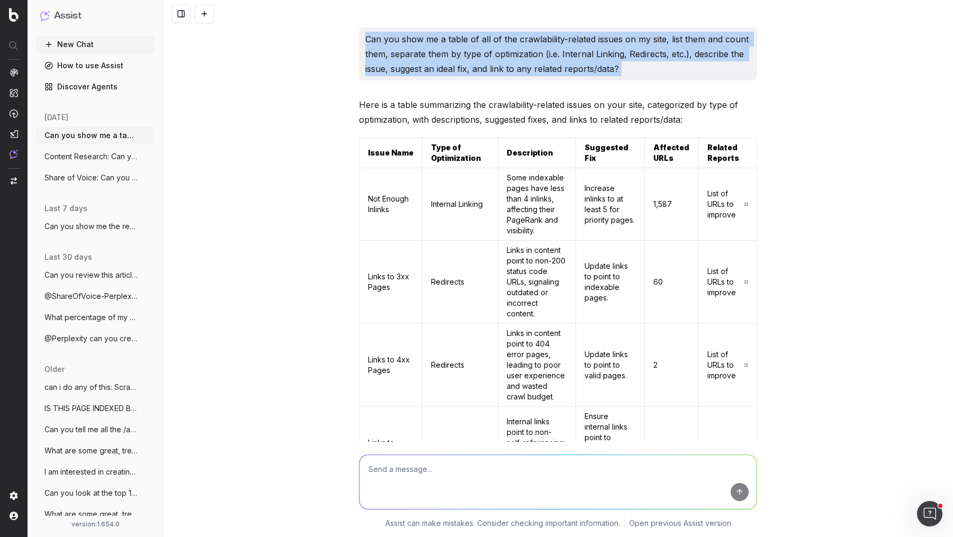
click at [480, 56] on p "Can you show me a table of all of the crawlability-related issues on my site, l…" at bounding box center [557, 54] width 385 height 44
copy p "Can you show me a table of all of the crawlability-related issues on my site, l…"
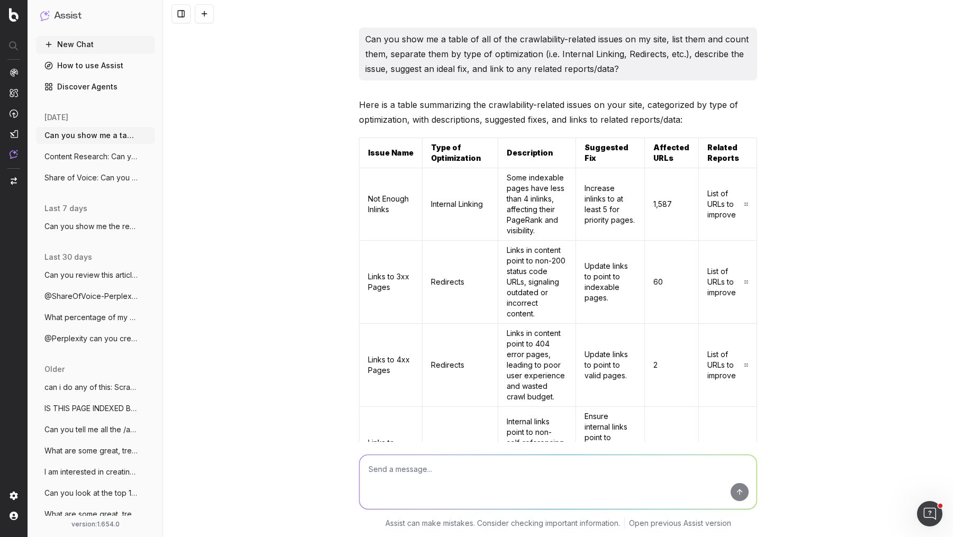
click at [565, 48] on p "Can you show me a table of all of the crawlability-related issues on my site, l…" at bounding box center [557, 54] width 385 height 44
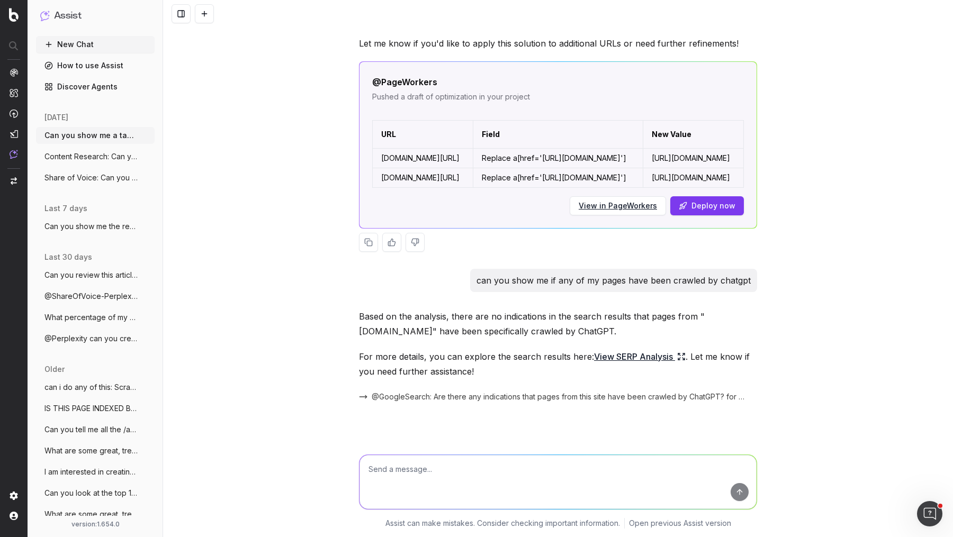
scroll to position [2122, 0]
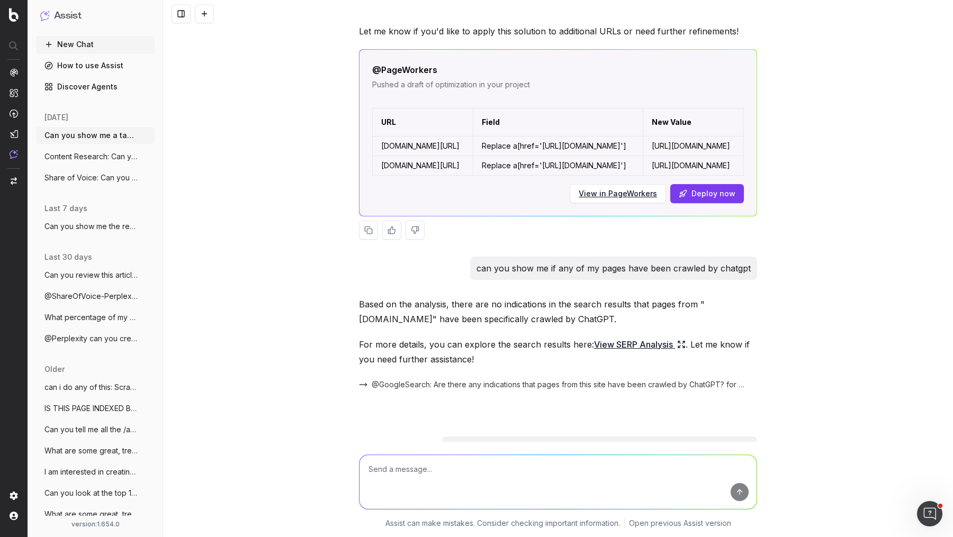
click at [643, 188] on link "View in PageWorkers" at bounding box center [618, 193] width 78 height 11
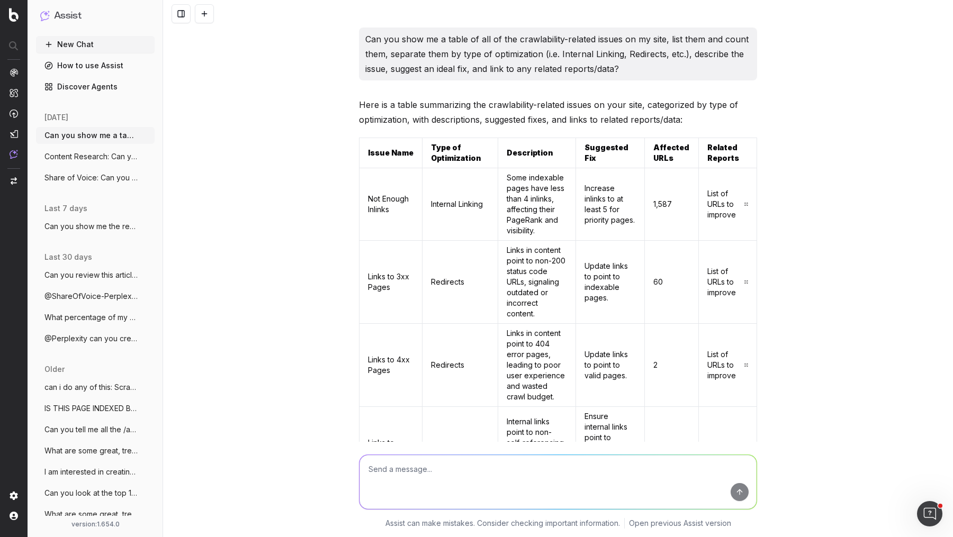
click at [519, 42] on p "Can you show me a table of all of the crawlability-related issues on my site, l…" at bounding box center [557, 54] width 385 height 44
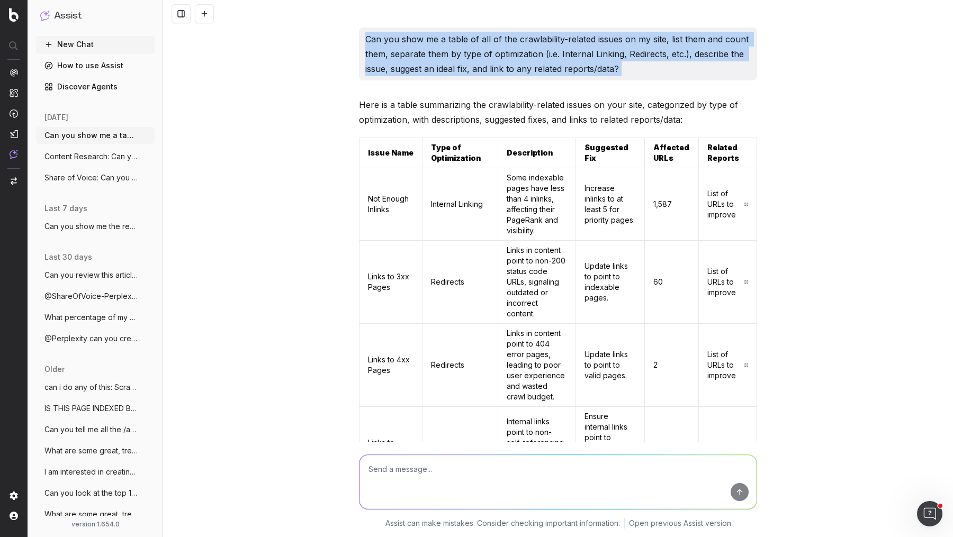
click at [519, 42] on p "Can you show me a table of all of the crawlability-related issues on my site, l…" at bounding box center [557, 54] width 385 height 44
copy p "Can you show me a table of all of the crawlability-related issues on my site, l…"
click at [201, 14] on button at bounding box center [204, 13] width 19 height 19
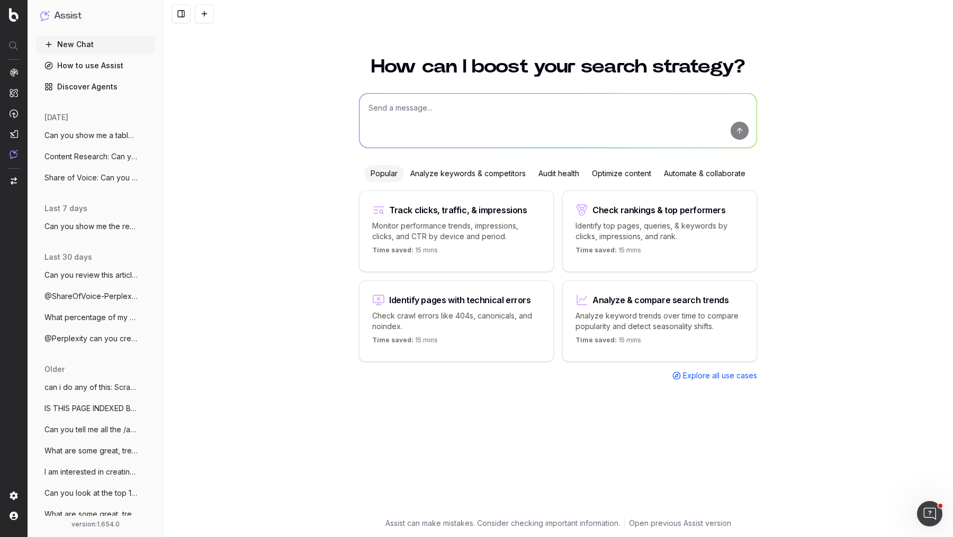
click at [459, 112] on textarea at bounding box center [558, 121] width 397 height 54
paste textarea "Can you show me a table of all of the crawlability-related issues on my site, l…"
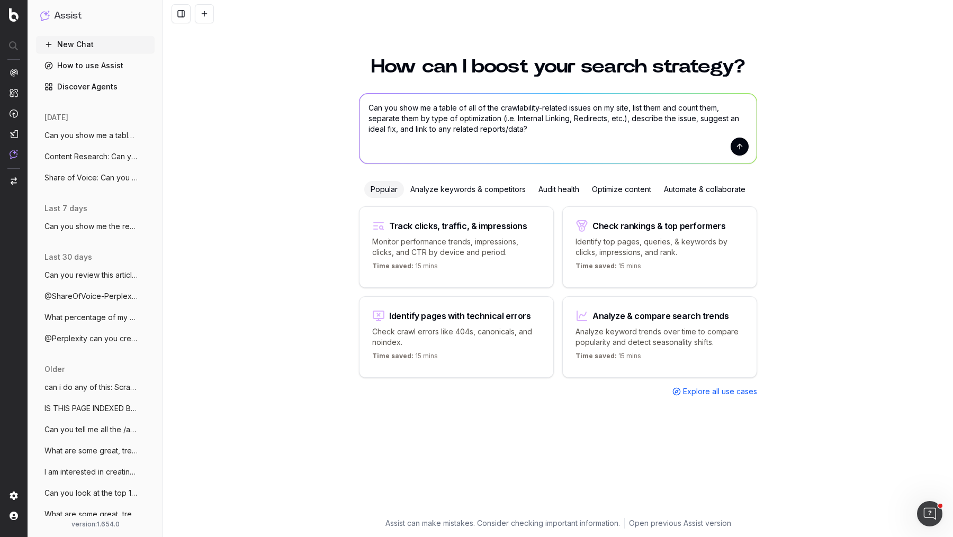
click at [368, 107] on textarea "Can you show me a table of all of the crawlability-related issues on my site, l…" at bounding box center [558, 129] width 397 height 70
type textarea "New Opportunities: Can you show me a table of all of the crawlability-related i…"
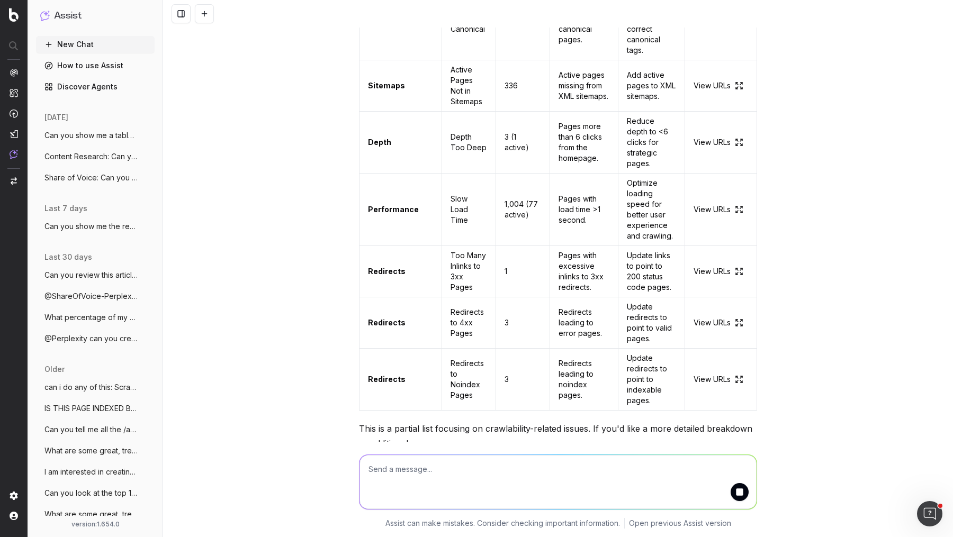
scroll to position [360, 0]
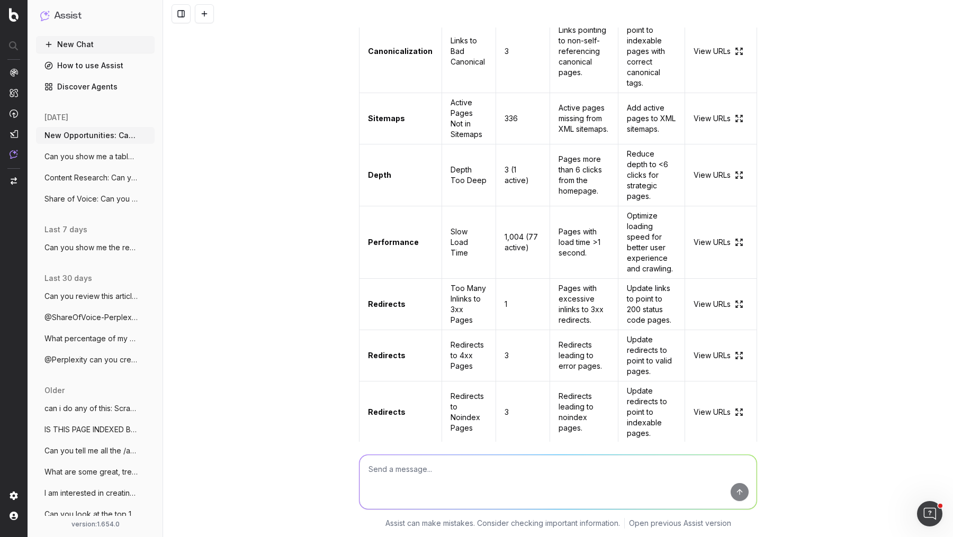
scroll to position [361, 0]
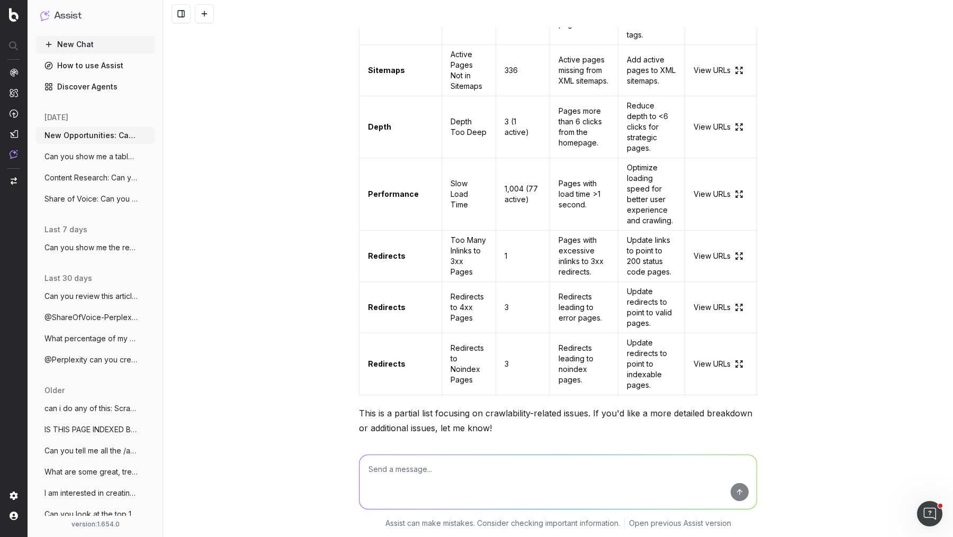
click at [471, 471] on textarea at bounding box center [558, 482] width 397 height 54
click at [477, 470] on textarea "Can you please create a Pageworkers solution to the "Links to 3xx Pages" issue …" at bounding box center [558, 482] width 397 height 54
type textarea "Can you please create a PageWorkers solution to the "Links to 3xx Pages" issue …"
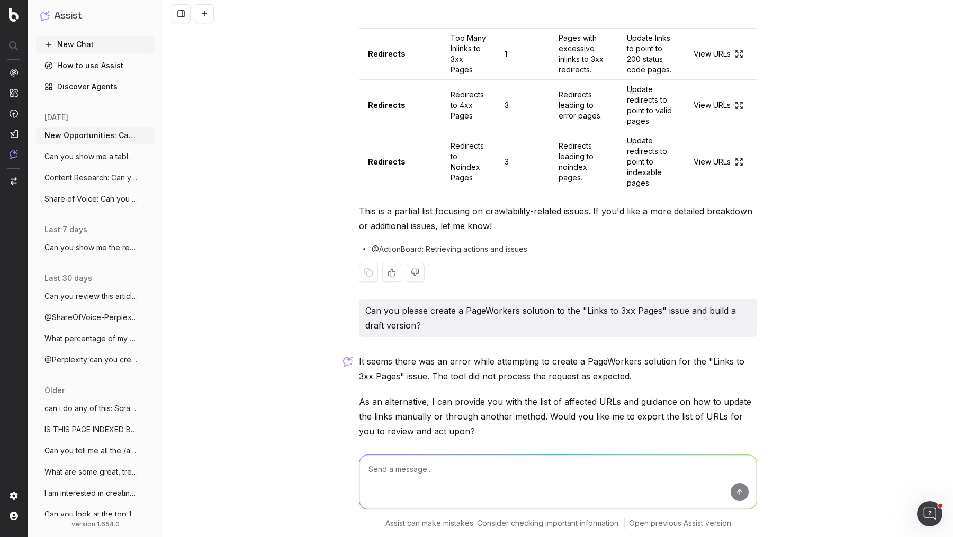
scroll to position [669, 0]
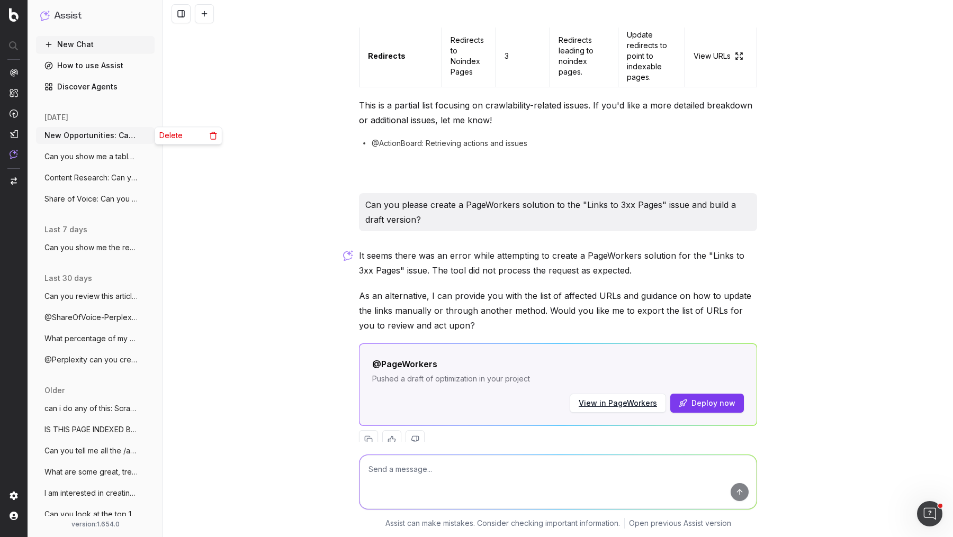
click at [145, 135] on icon "button" at bounding box center [147, 135] width 8 height 8
click at [179, 133] on span "Delete" at bounding box center [170, 135] width 23 height 11
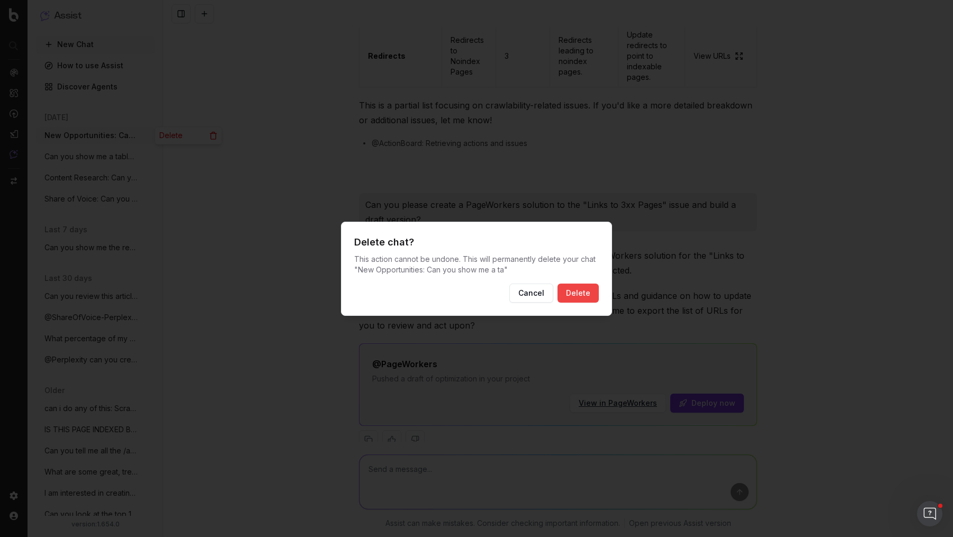
click at [571, 294] on button "Delete" at bounding box center [578, 293] width 41 height 19
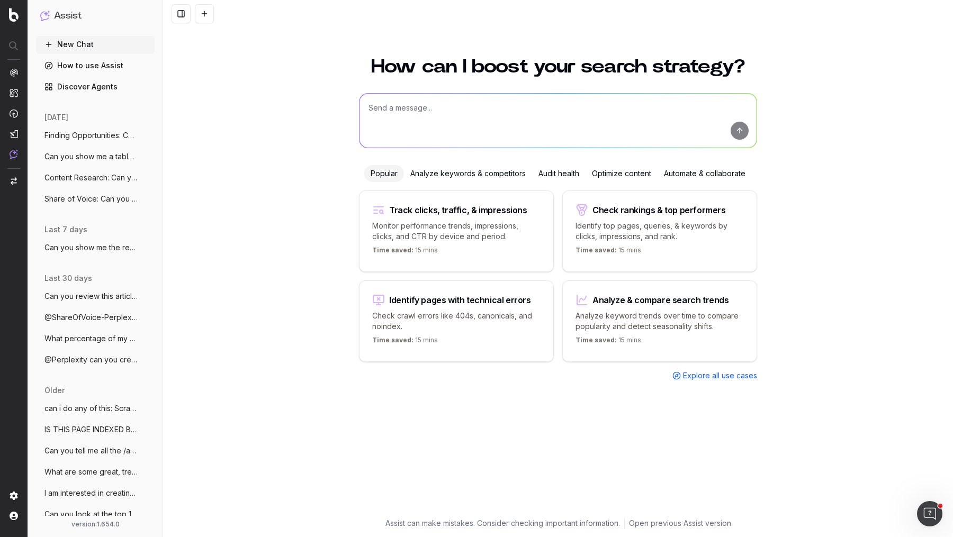
click at [84, 139] on span "Finding Opportunities: Can you show me" at bounding box center [90, 135] width 93 height 11
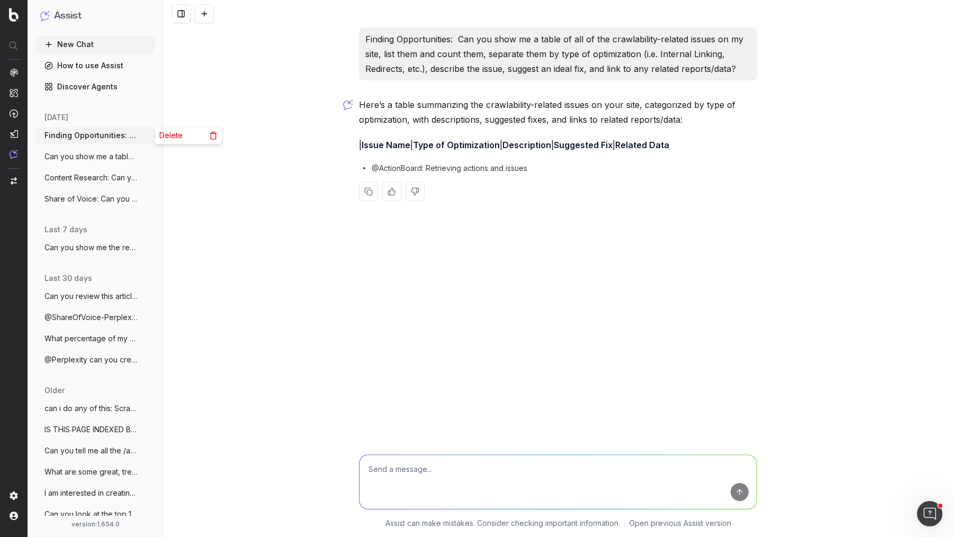
click at [149, 133] on icon "button" at bounding box center [147, 135] width 8 height 8
click at [170, 137] on span "Delete" at bounding box center [170, 135] width 23 height 11
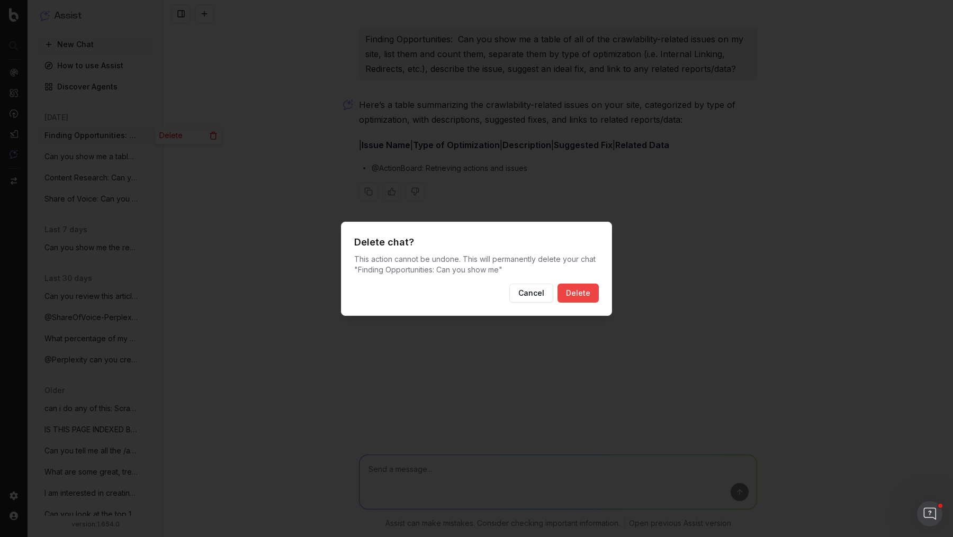
click at [577, 289] on button "Delete" at bounding box center [578, 293] width 41 height 19
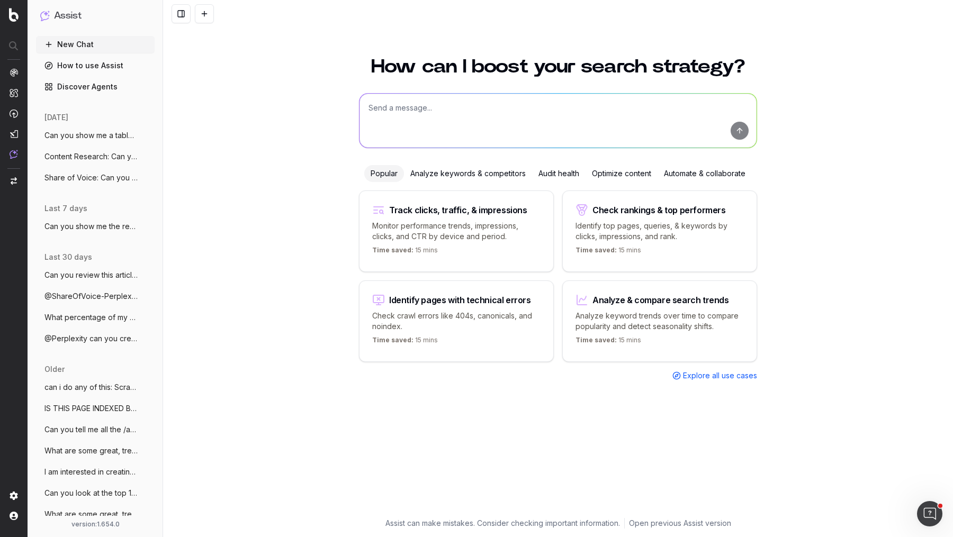
click at [99, 176] on span "Share of Voice: Can you show me the Goo" at bounding box center [90, 178] width 93 height 11
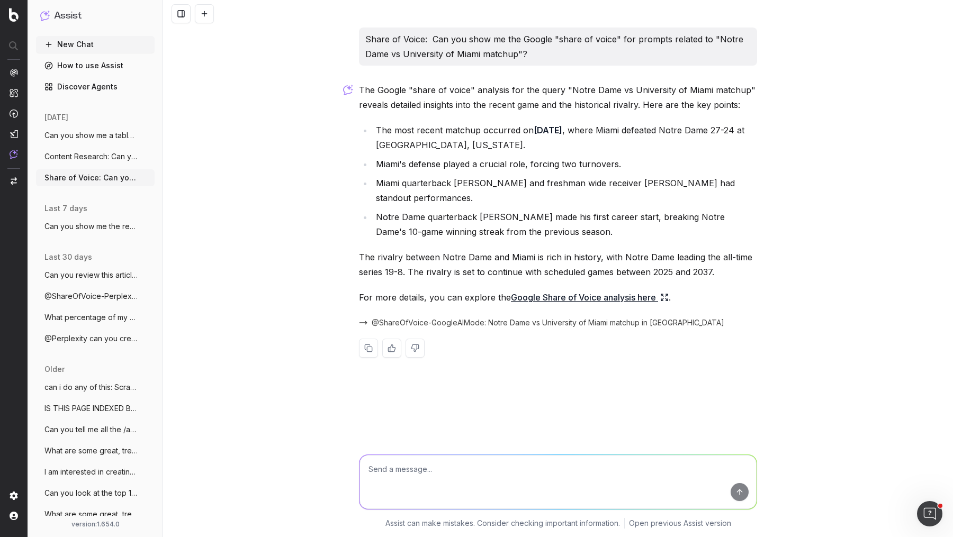
click at [101, 161] on span "Content Research: Can you give me the t" at bounding box center [90, 156] width 93 height 11
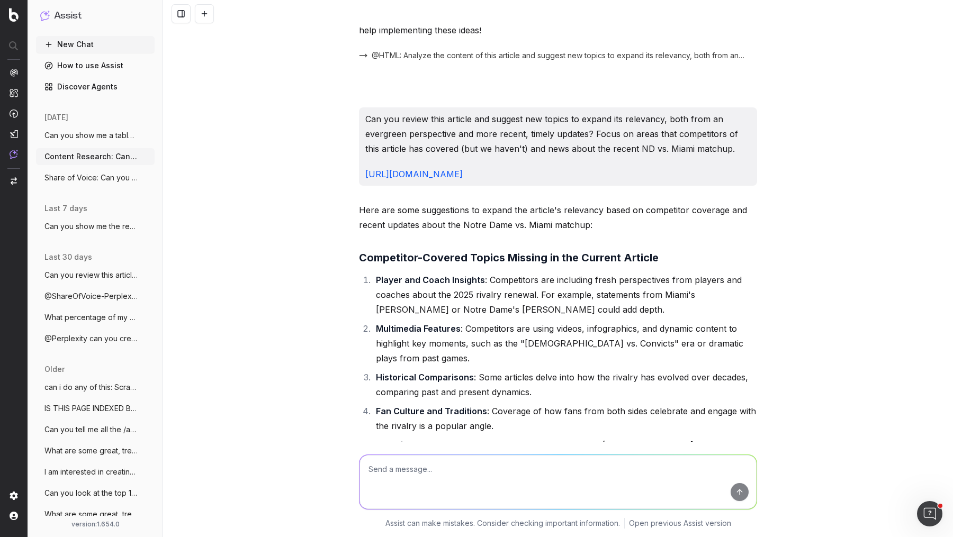
scroll to position [1711, 0]
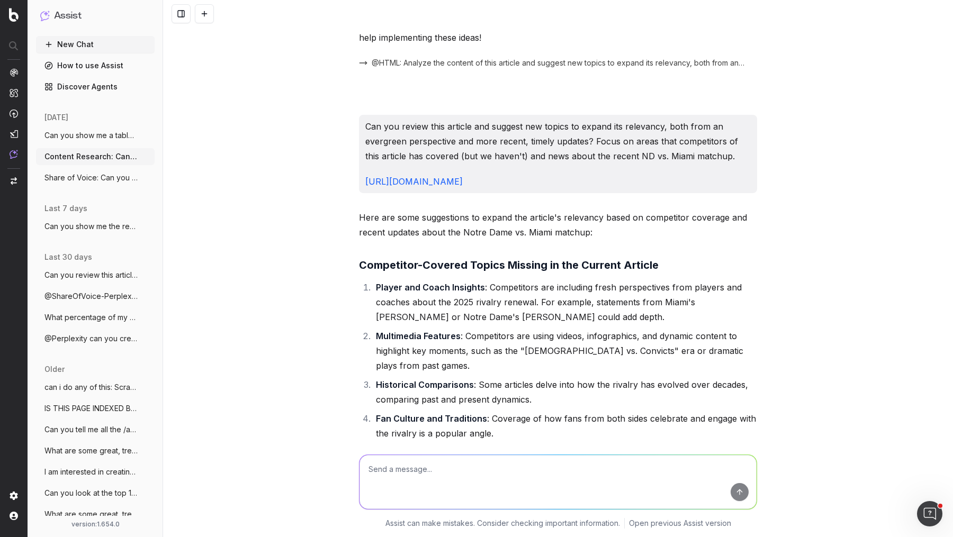
drag, startPoint x: 674, startPoint y: 121, endPoint x: 361, endPoint y: 67, distance: 318.2
click at [361, 115] on div "Can you review this article and suggest new topics to expand its relevancy, bot…" at bounding box center [558, 154] width 398 height 78
copy div "Can you review this article and suggest new topics to expand its relevancy, bot…"
click at [207, 8] on button at bounding box center [204, 13] width 19 height 19
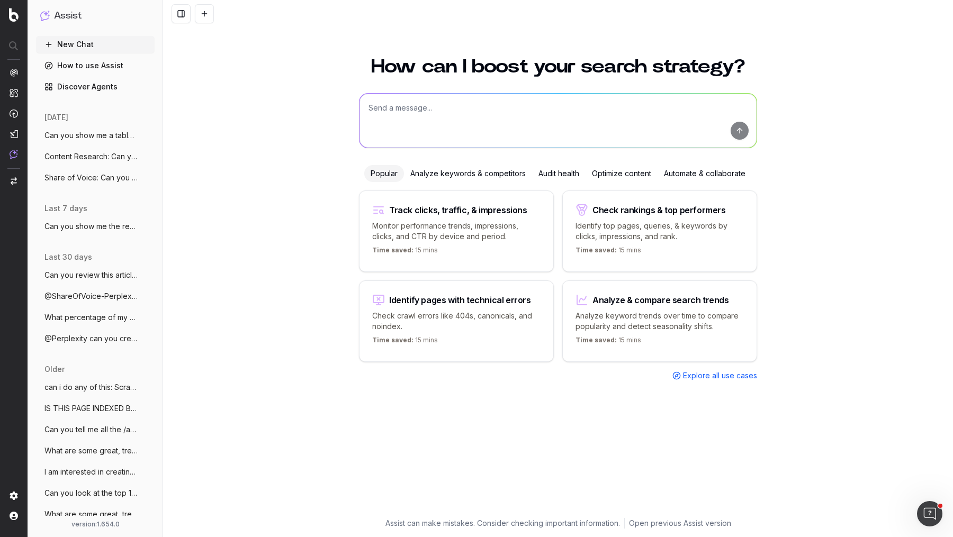
click at [416, 113] on textarea at bounding box center [558, 121] width 397 height 54
paste textarea "Can you review this article and suggest new topics to expand its relevancy, bot…"
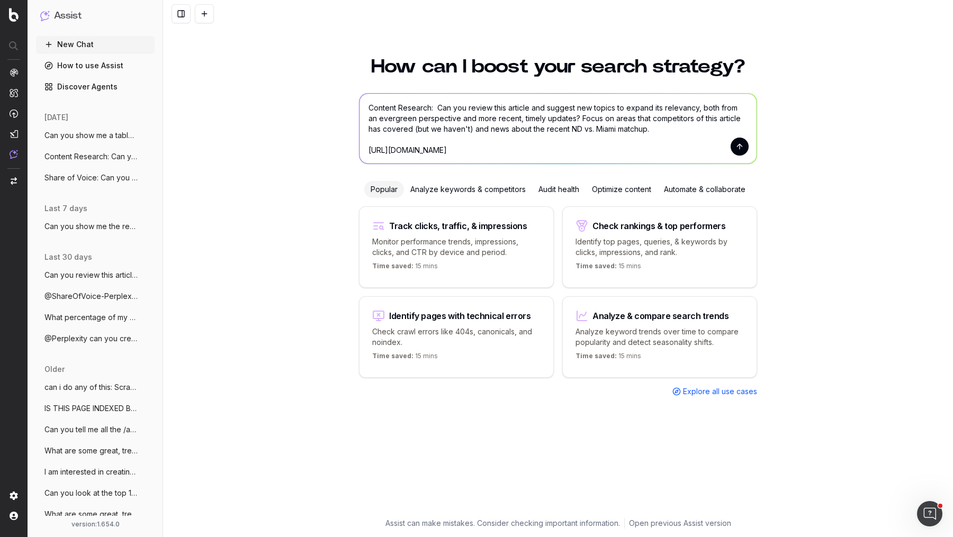
drag, startPoint x: 416, startPoint y: 129, endPoint x: 454, endPoint y: 129, distance: 38.7
click at [454, 129] on textarea "Content Research: Can you review this article and suggest new topics to expand …" at bounding box center [558, 129] width 397 height 70
type textarea "Content Research: Can you review this article and suggest new topics to expand …"
click at [741, 145] on button "submit" at bounding box center [740, 147] width 18 height 18
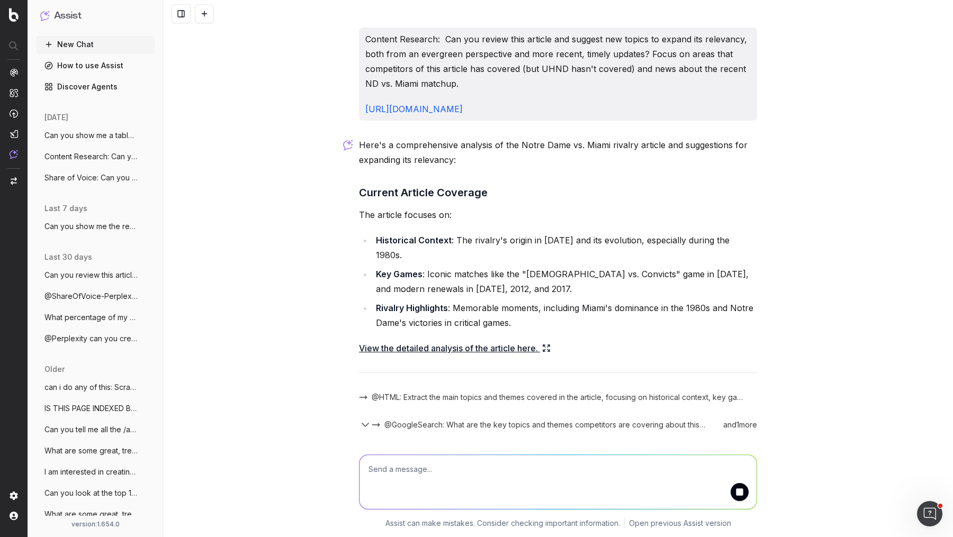
scroll to position [24, 0]
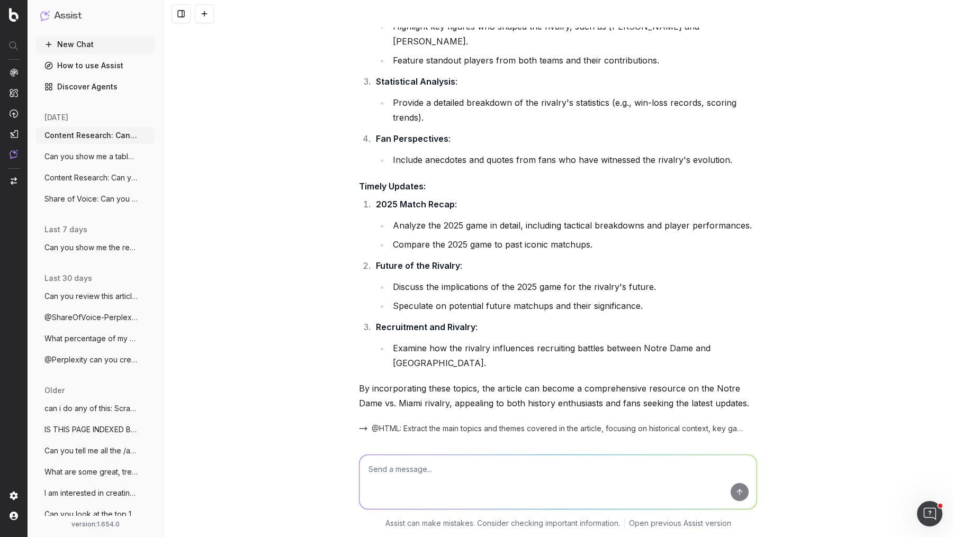
scroll to position [907, 0]
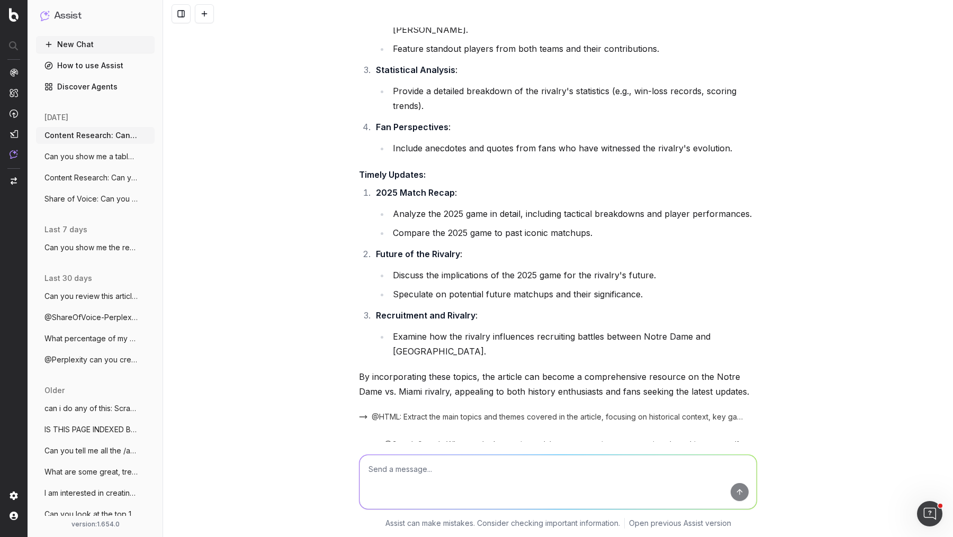
click at [487, 473] on textarea at bounding box center [558, 482] width 397 height 54
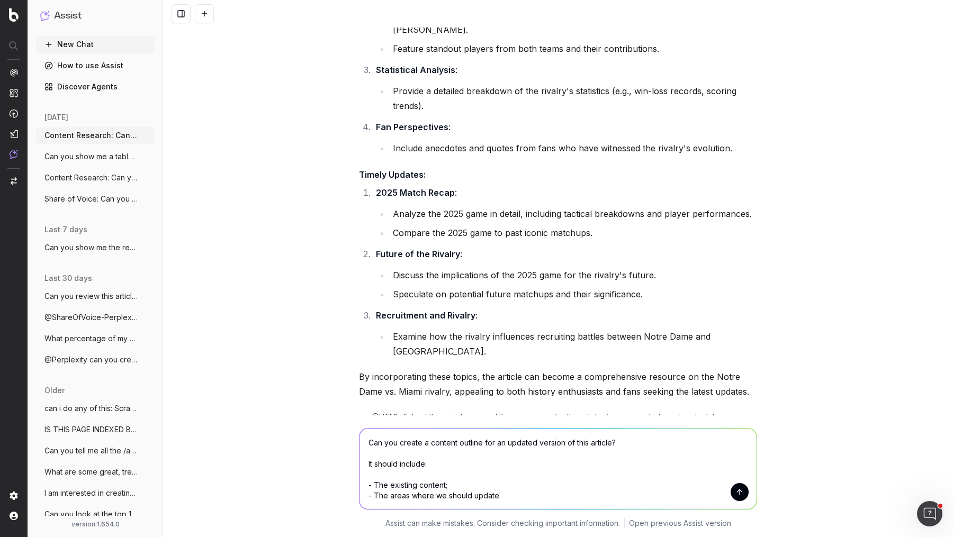
click at [483, 443] on textarea "Can you create a content outline for an updated version of this article? It sho…" at bounding box center [558, 469] width 397 height 80
click at [526, 499] on textarea "Can you create a content outline for an updated version of this article? It sho…" at bounding box center [558, 469] width 397 height 80
drag, startPoint x: 473, startPoint y: 498, endPoint x: 486, endPoint y: 508, distance: 15.8
click at [473, 498] on textarea "Can you create a content outline for an updated version of this article? It sho…" at bounding box center [558, 469] width 397 height 80
click at [583, 497] on textarea "Can you create a content outline for an updated version of this article? It sho…" at bounding box center [558, 469] width 397 height 80
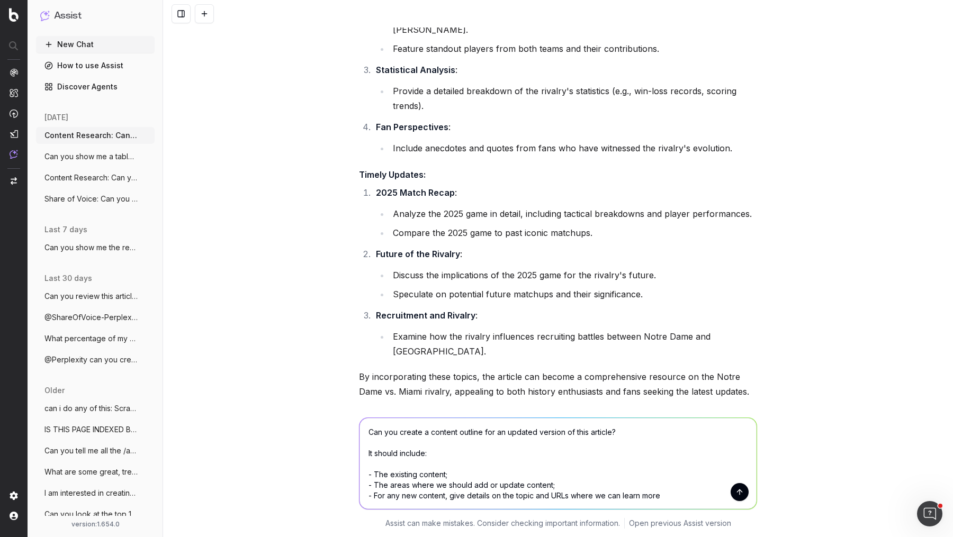
type textarea "Can you create a content outline for an updated version of this article? It sho…"
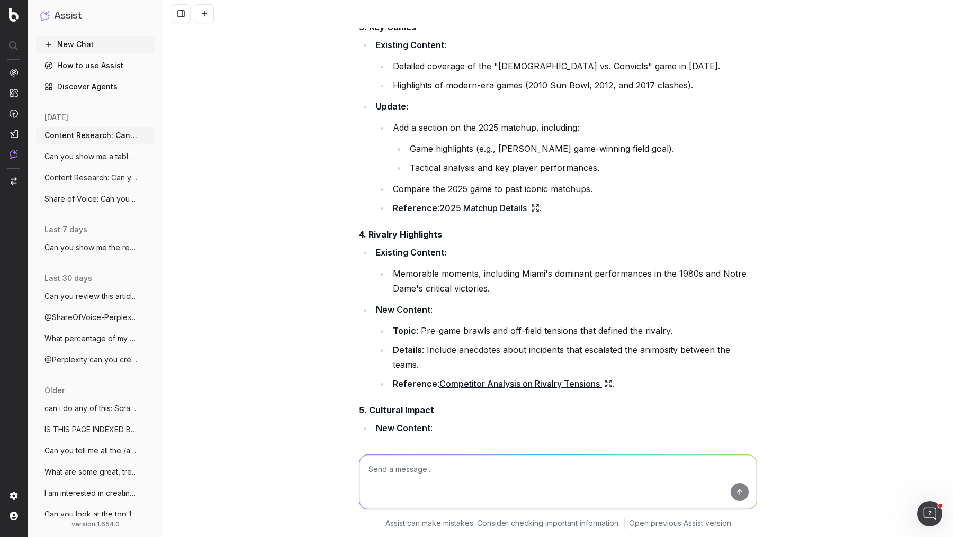
scroll to position [1872, 0]
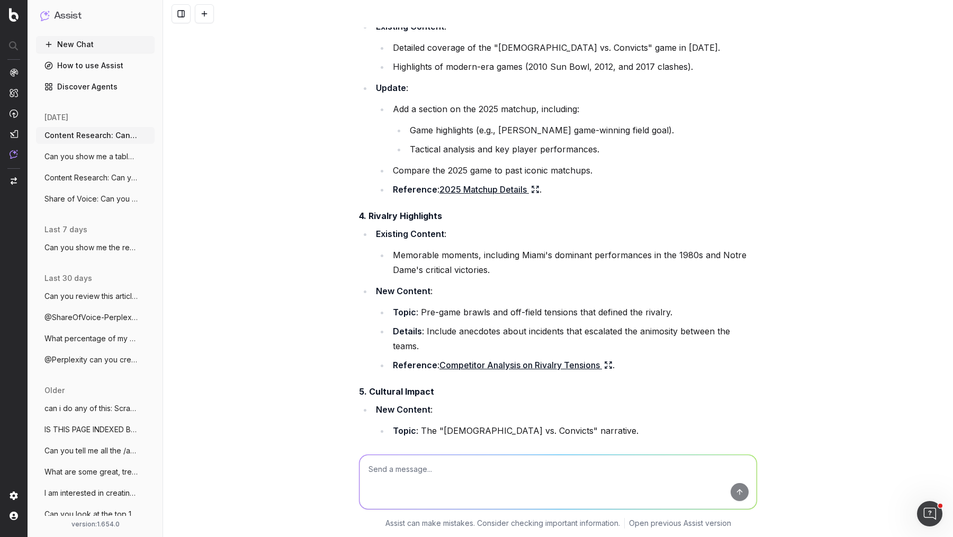
click at [610, 361] on icon at bounding box center [608, 365] width 8 height 8
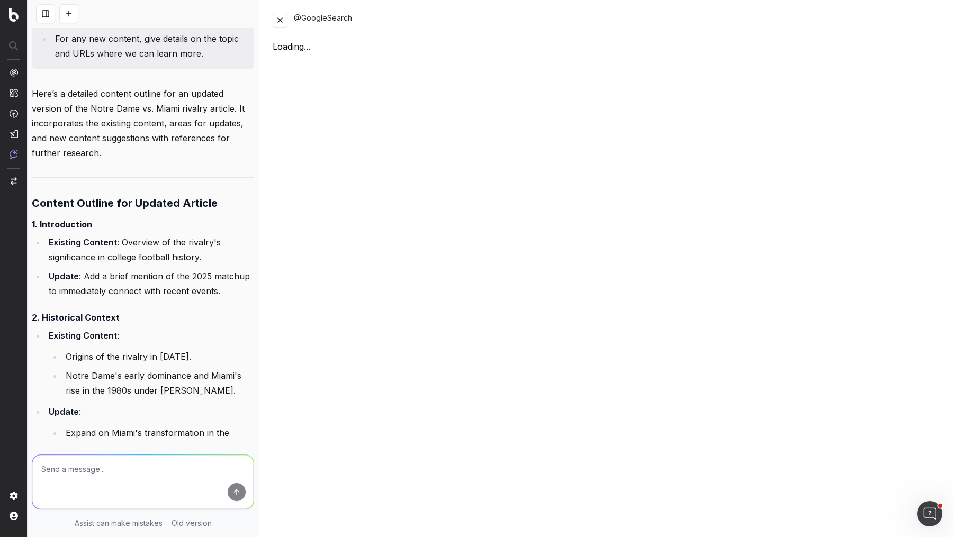
scroll to position [2420, 0]
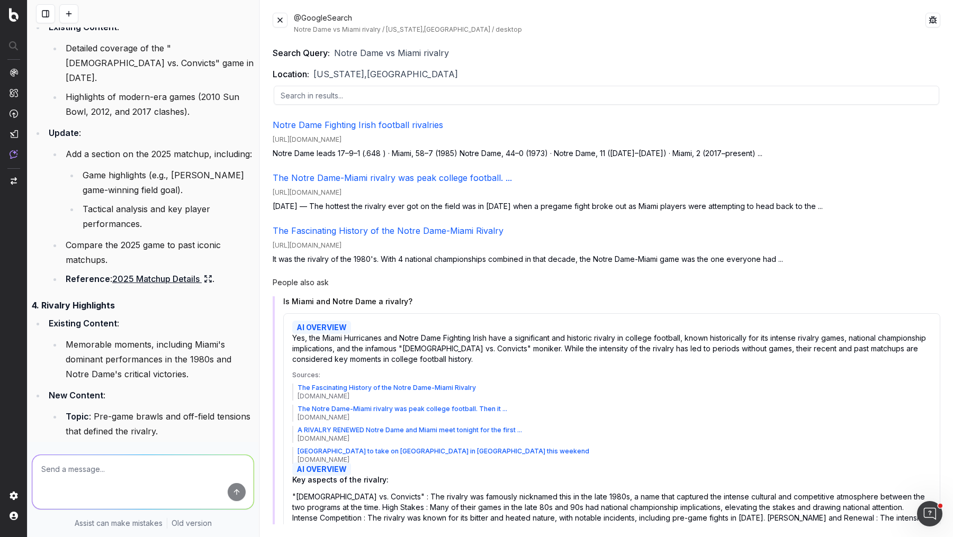
click at [282, 23] on button at bounding box center [280, 20] width 15 height 15
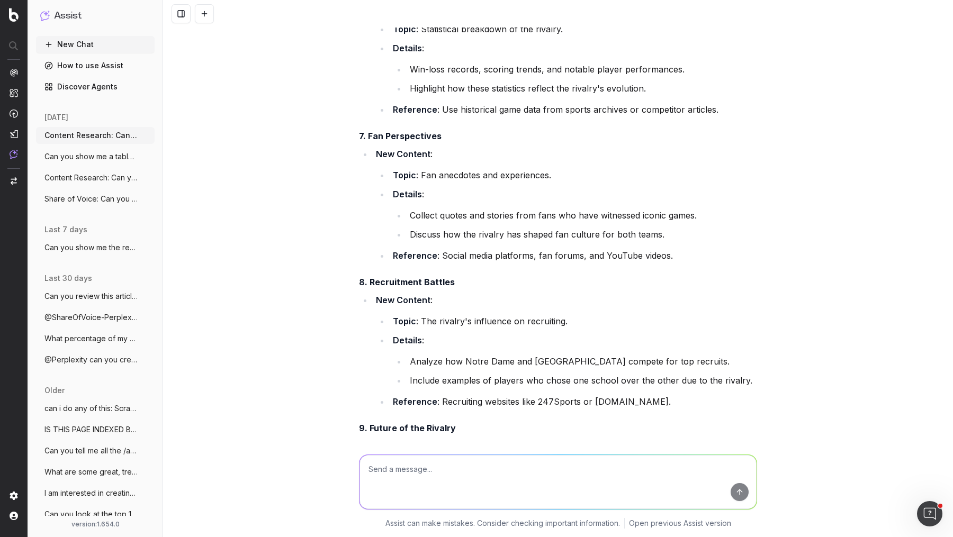
scroll to position [1872, 0]
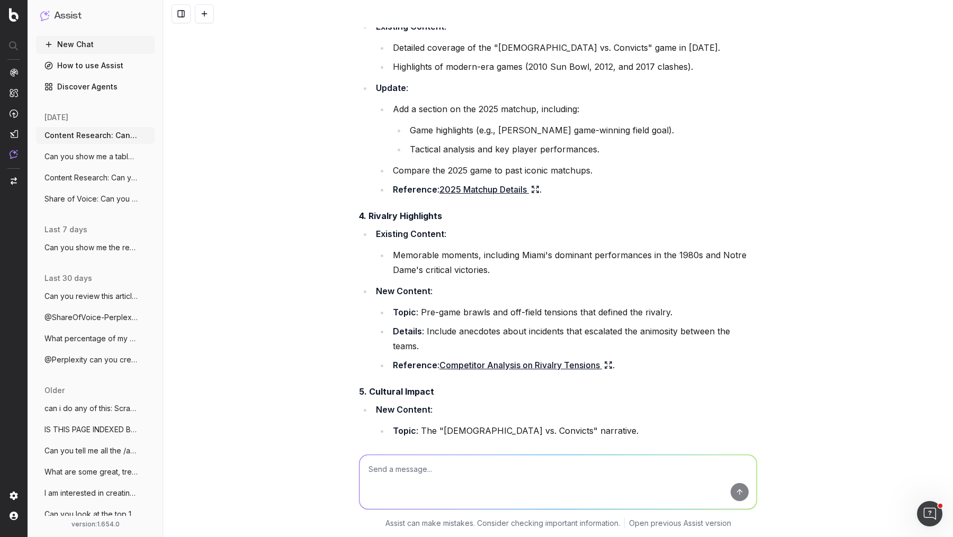
click at [495, 358] on link "Competitor Analysis on Rivalry Tensions" at bounding box center [525, 365] width 173 height 15
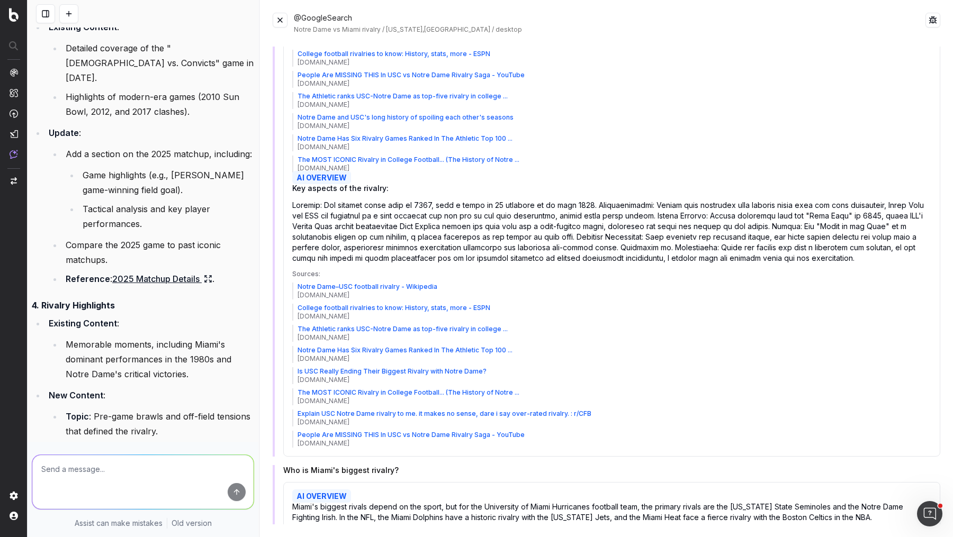
scroll to position [0, 0]
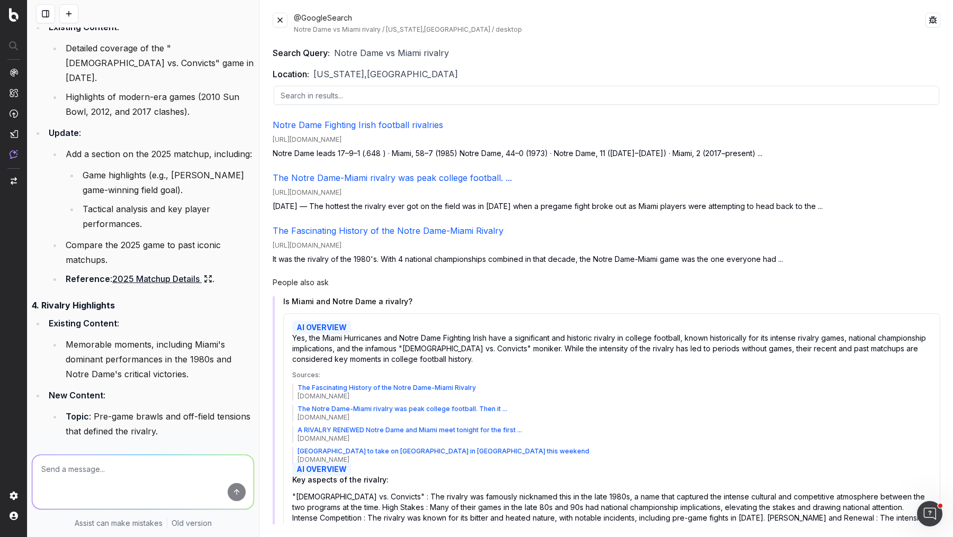
click at [280, 15] on button at bounding box center [280, 20] width 15 height 15
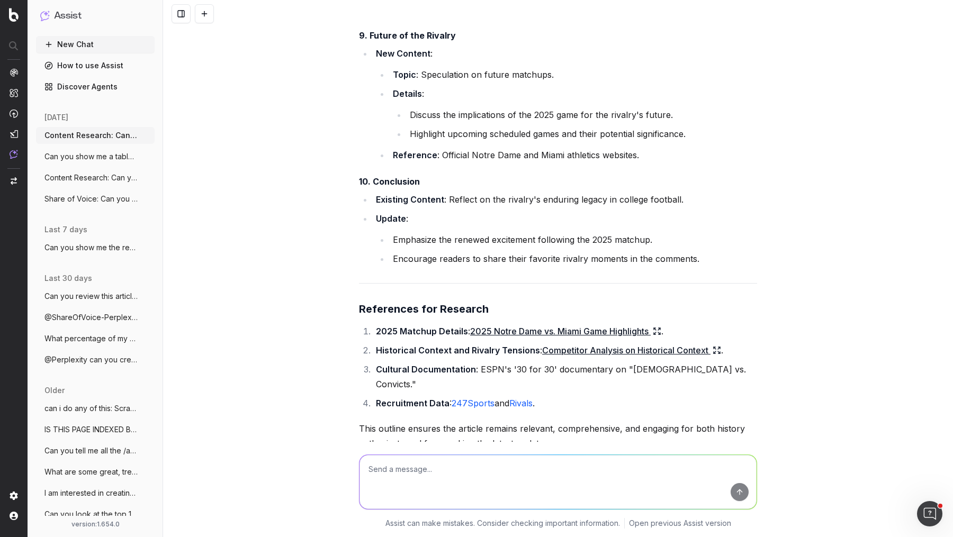
scroll to position [2822, 0]
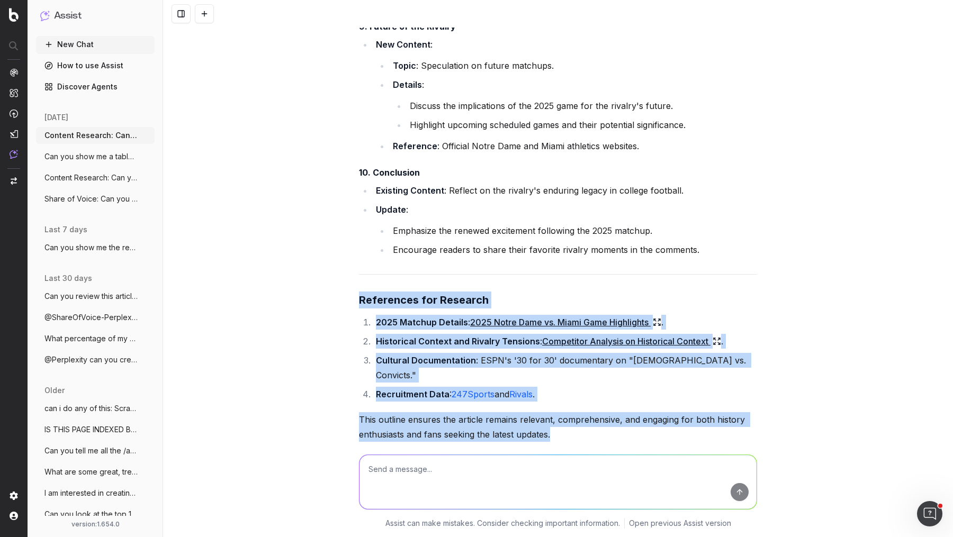
drag, startPoint x: 562, startPoint y: 394, endPoint x: 315, endPoint y: 273, distance: 276.1
click at [315, 273] on div "Content Research: Can you review this article and suggest new topics to expand …" at bounding box center [558, 268] width 790 height 537
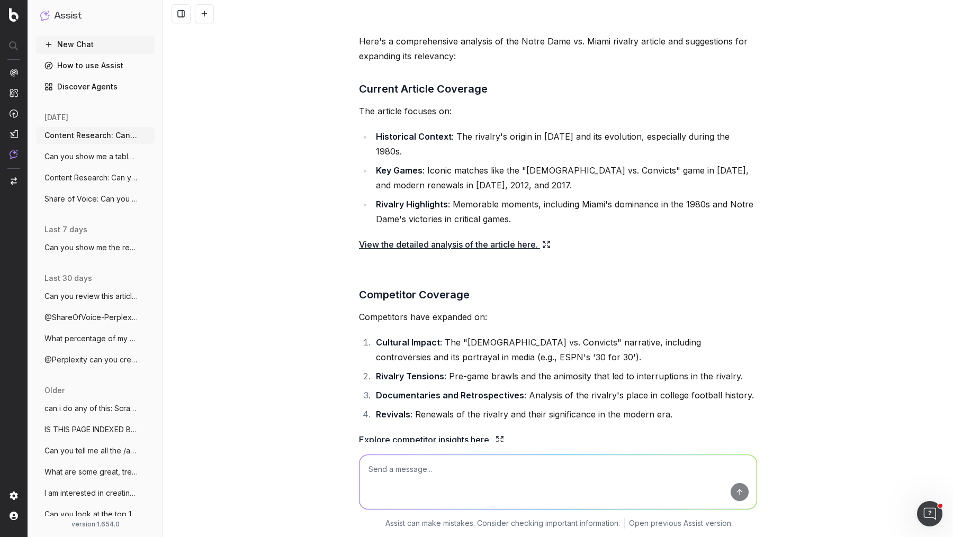
scroll to position [0, 0]
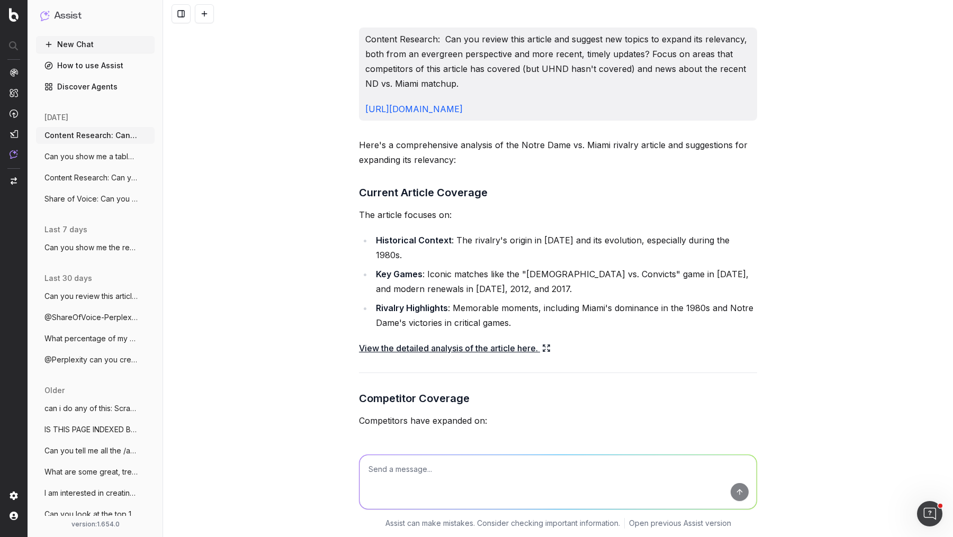
click at [93, 181] on span "Content Research: Can you give me the t" at bounding box center [90, 178] width 93 height 11
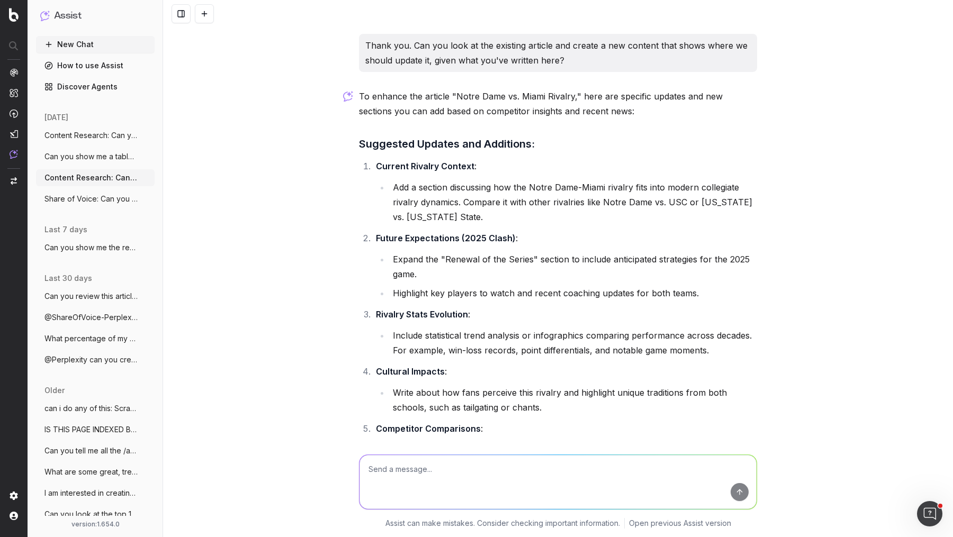
scroll to position [2638, 0]
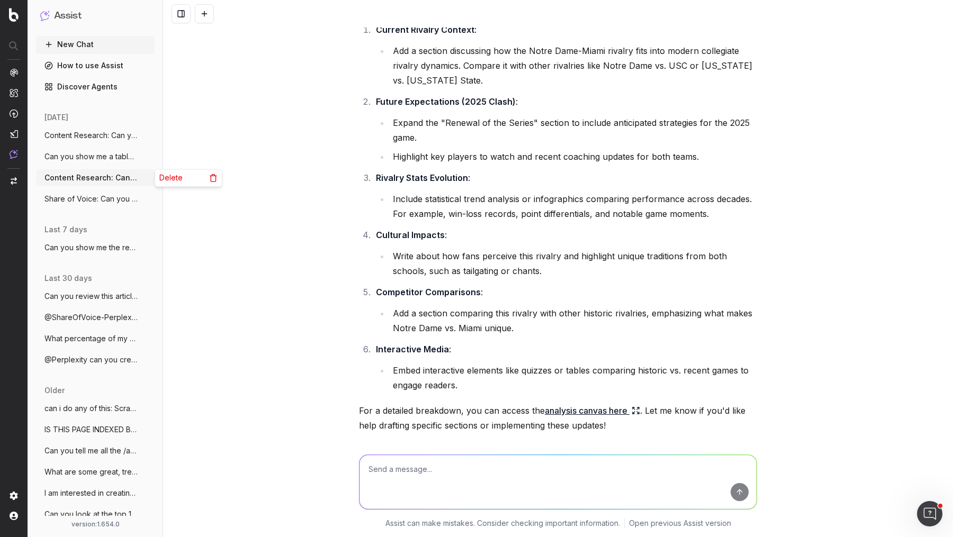
click at [145, 177] on icon "button" at bounding box center [147, 178] width 8 height 8
click at [163, 180] on span "Delete" at bounding box center [170, 178] width 23 height 11
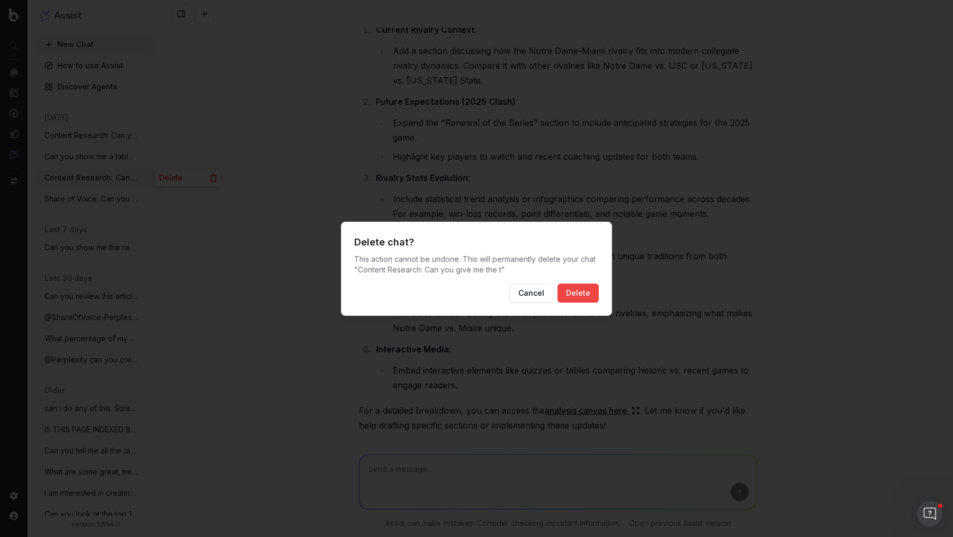
click at [579, 303] on div "Delete chat? This action cannot be undone. This will permanently delete your ch…" at bounding box center [476, 269] width 271 height 94
click at [591, 290] on button "Delete" at bounding box center [578, 293] width 41 height 19
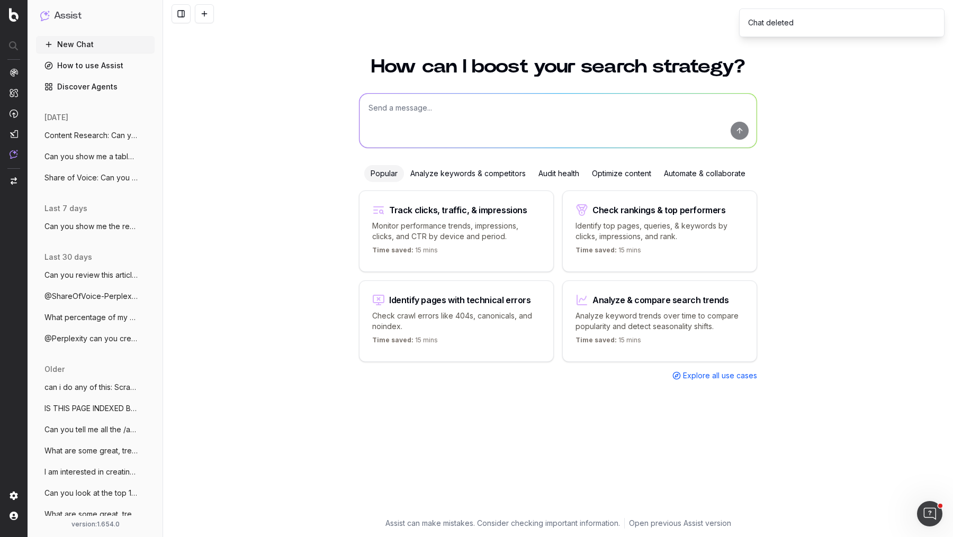
click at [91, 161] on span "Can you show me a table of all of the cr" at bounding box center [90, 156] width 93 height 11
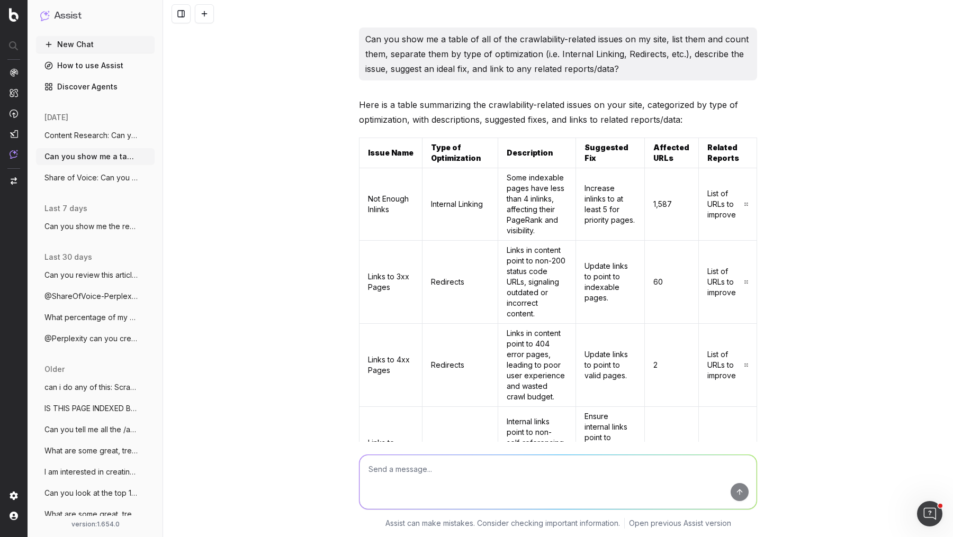
click at [482, 43] on p "Can you show me a table of all of the crawlability-related issues on my site, l…" at bounding box center [557, 54] width 385 height 44
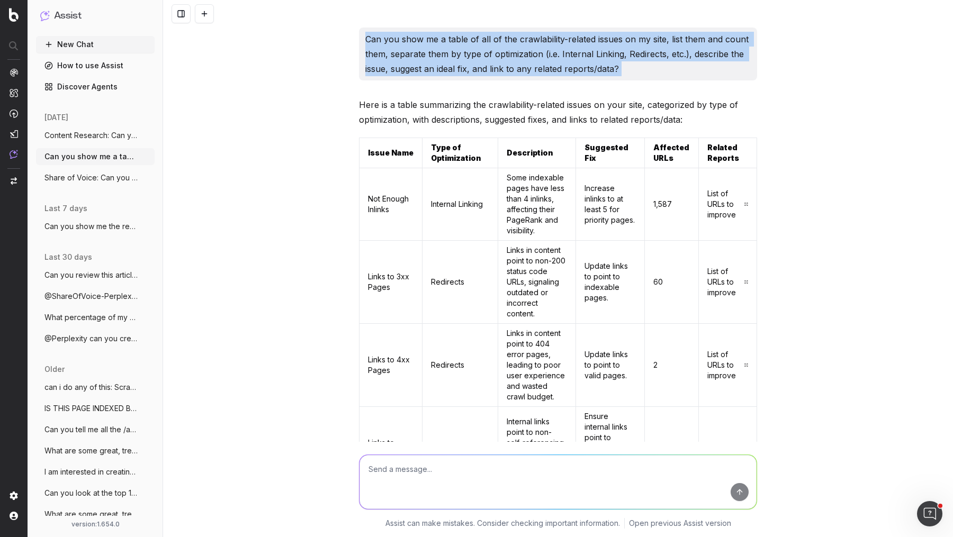
click at [482, 43] on p "Can you show me a table of all of the crawlability-related issues on my site, l…" at bounding box center [557, 54] width 385 height 44
copy p "Can you show me a table of all of the crawlability-related issues on my site, l…"
click at [202, 18] on button at bounding box center [204, 13] width 19 height 19
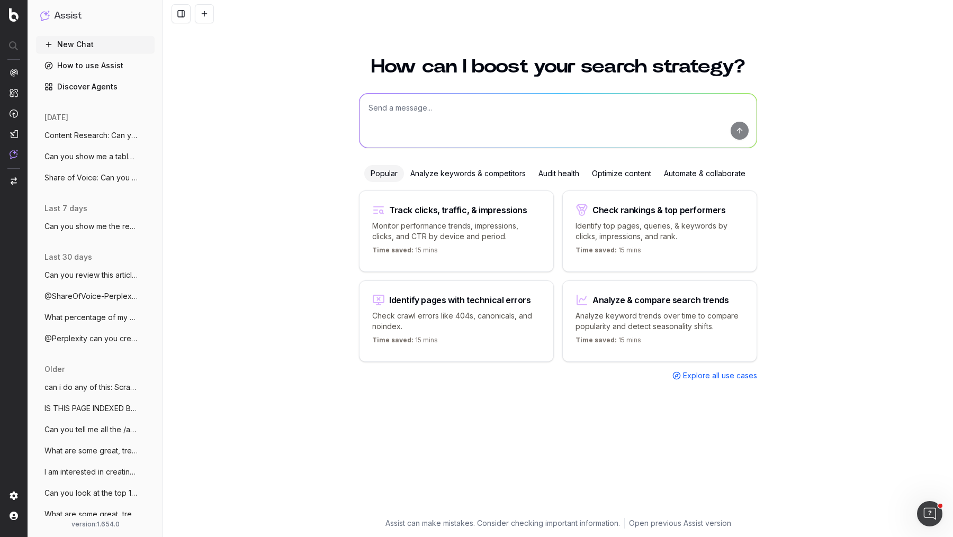
click at [441, 111] on textarea at bounding box center [558, 121] width 397 height 54
paste textarea "Can you show me a table of all of the crawlability-related issues on my site, l…"
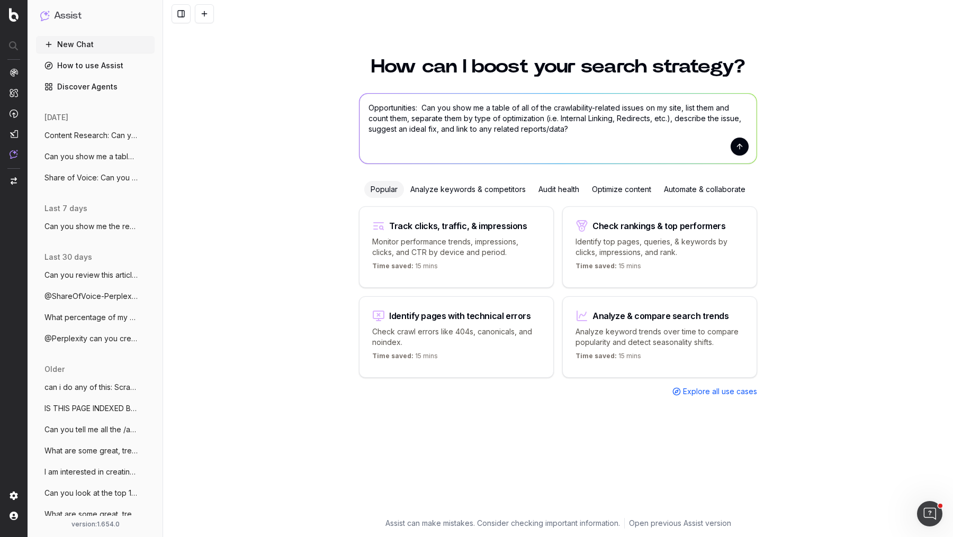
click at [411, 128] on textarea "Opportunities: Can you show me a table of all of the crawlability-related issue…" at bounding box center [558, 129] width 397 height 70
click at [384, 132] on textarea "Opportunities: Can you show me a table of all of the crawlability-related issue…" at bounding box center [558, 129] width 397 height 70
type textarea "Opportunities: Can you show me a table of all of the crawlability-related issue…"
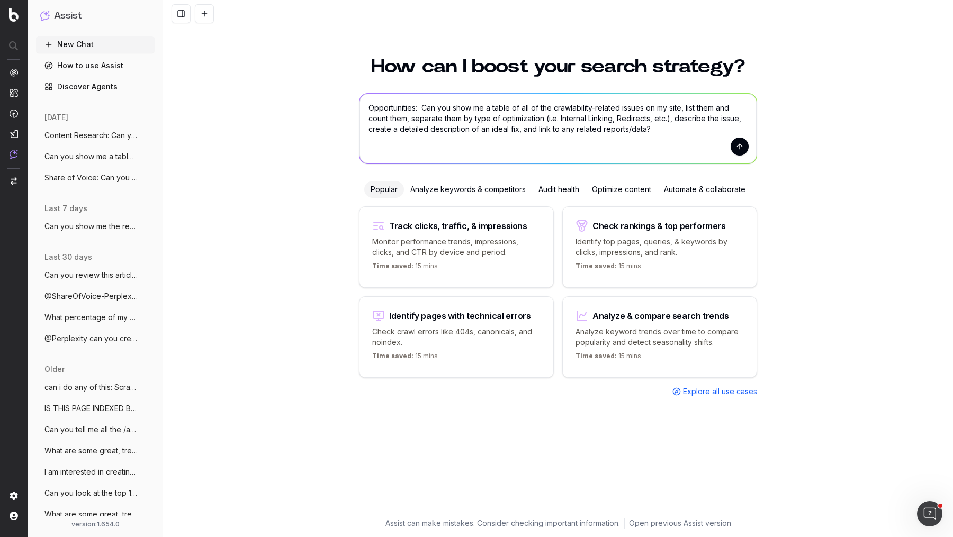
click at [743, 149] on button "submit" at bounding box center [740, 147] width 18 height 18
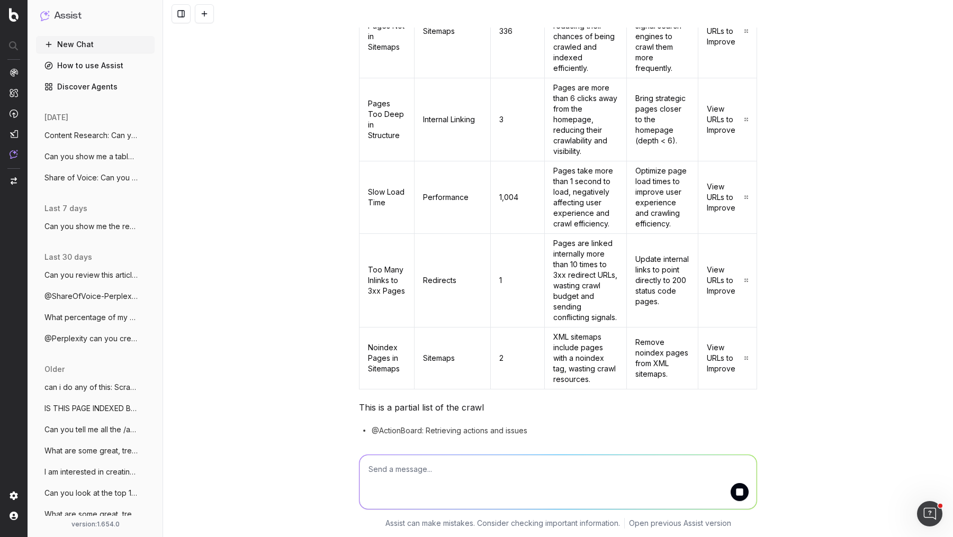
scroll to position [640, 0]
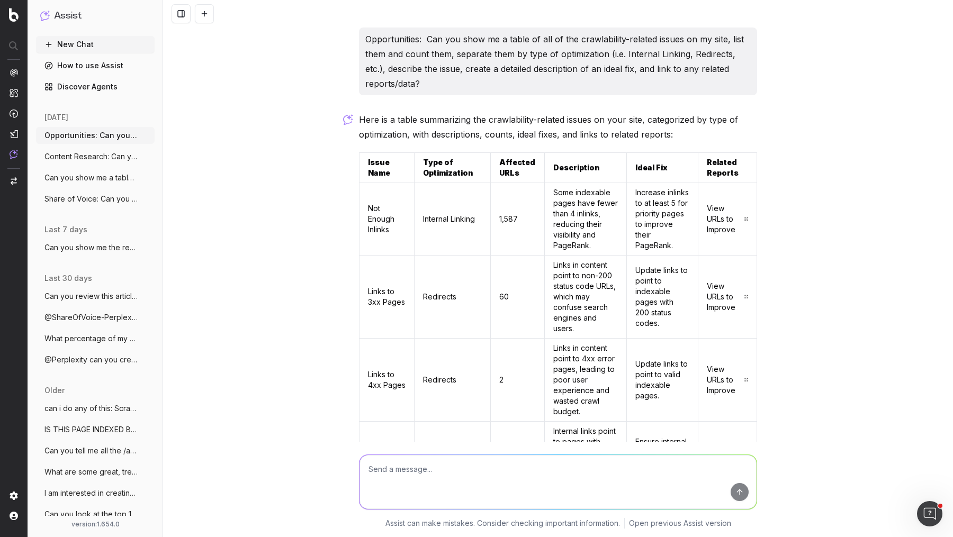
click at [107, 179] on span "Can you show me a table of all of the cr" at bounding box center [90, 178] width 93 height 11
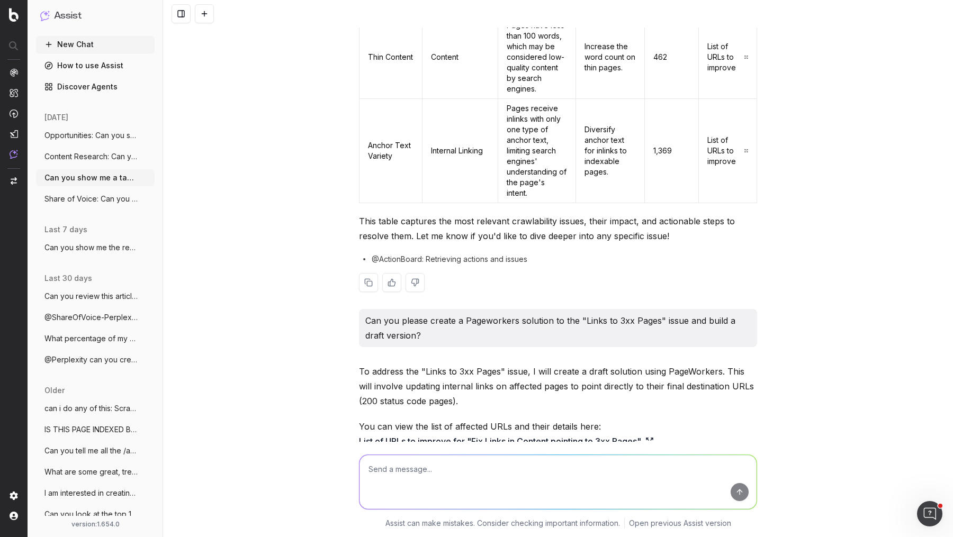
scroll to position [1390, 0]
click at [469, 312] on p "Can you please create a Pageworkers solution to the "Links to 3xx Pages" issue …" at bounding box center [557, 327] width 385 height 30
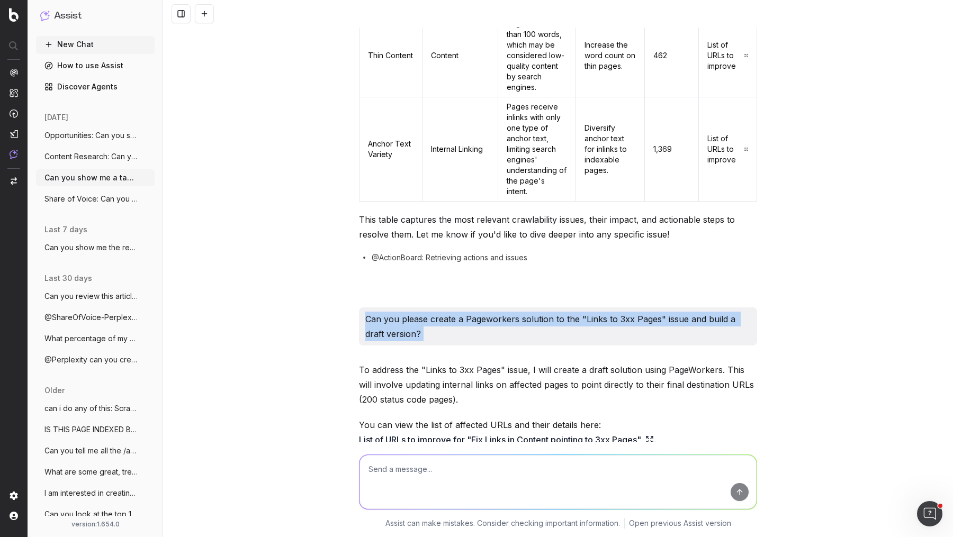
click at [469, 312] on p "Can you please create a Pageworkers solution to the "Links to 3xx Pages" issue …" at bounding box center [557, 327] width 385 height 30
copy p "Can you please create a Pageworkers solution to the "Links to 3xx Pages" issue …"
click at [110, 137] on span "Opportunities: Can you show me a table" at bounding box center [90, 135] width 93 height 11
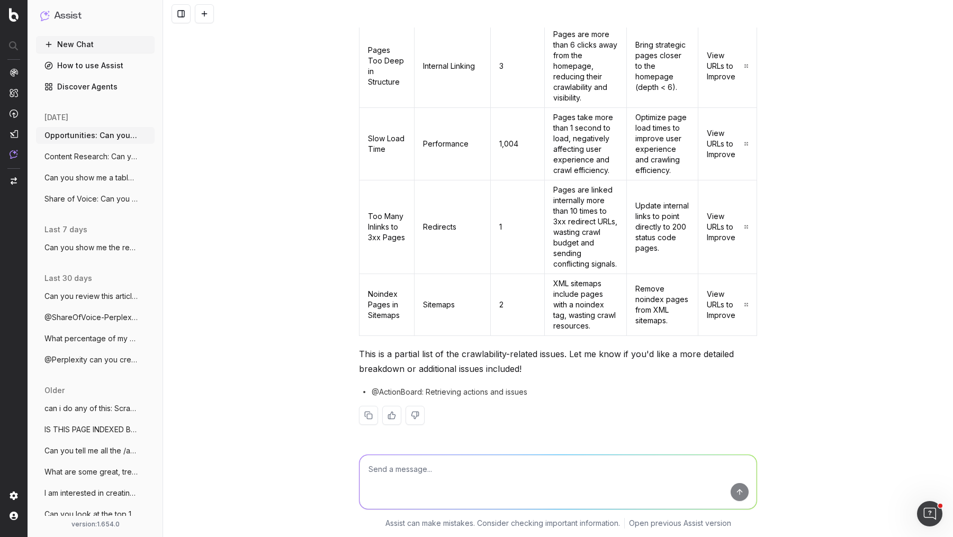
scroll to position [676, 0]
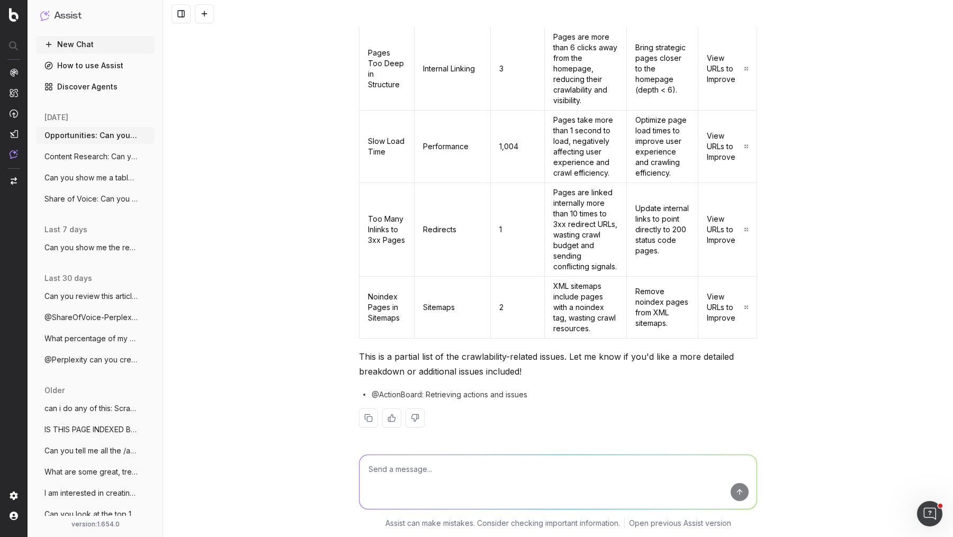
click at [428, 465] on textarea at bounding box center [558, 482] width 397 height 54
paste textarea "Can you please create a Pageworkers solution to the "Links to 3xx Pages" issue …"
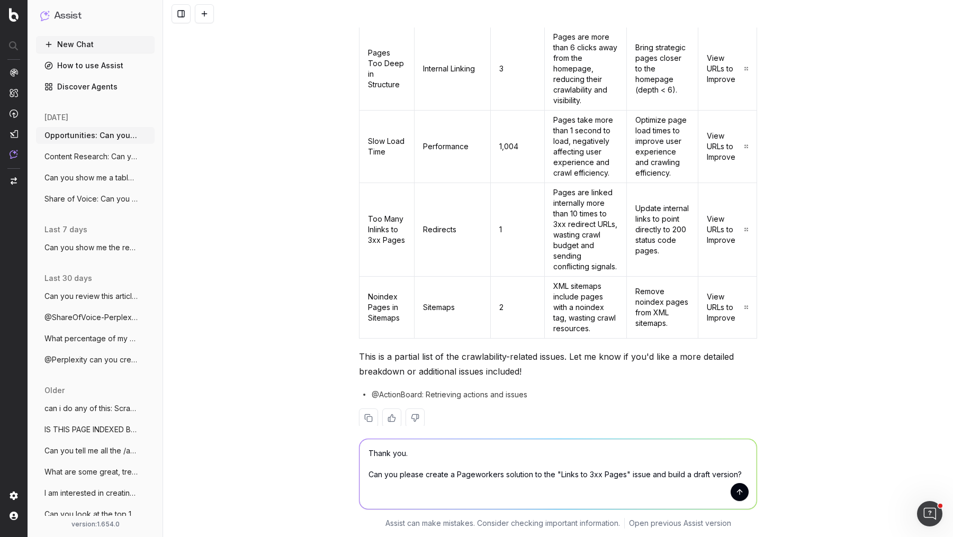
click at [479, 473] on textarea "Thank you. Can you please create a Pageworkers solution to the "Links to 3xx Pa…" at bounding box center [558, 474] width 397 height 70
click at [734, 476] on textarea "Thank you. Can you please create a PageWorkers solution to the "Links to 3xx Pa…" at bounding box center [558, 474] width 397 height 70
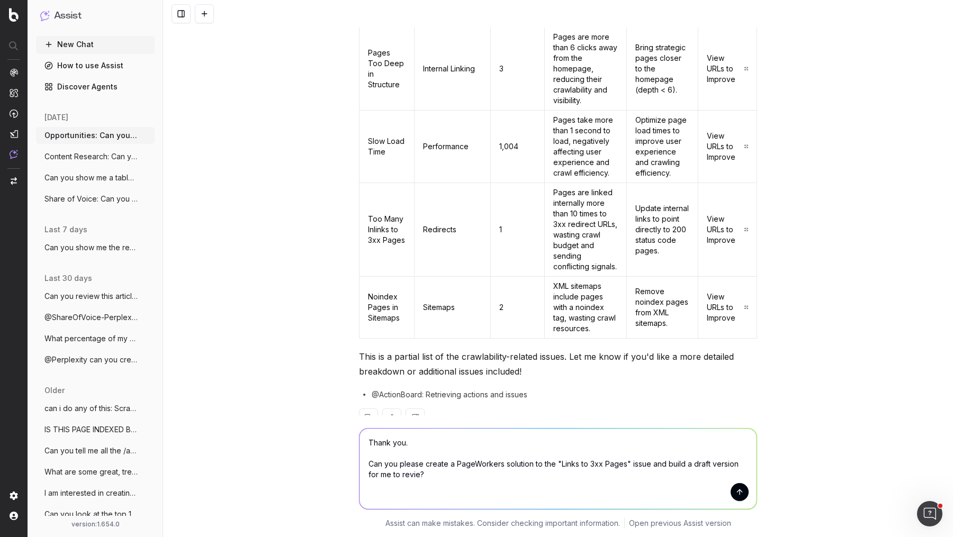
type textarea "Thank you. Can you please create a PageWorkers solution to the "Links to 3xx Pa…"
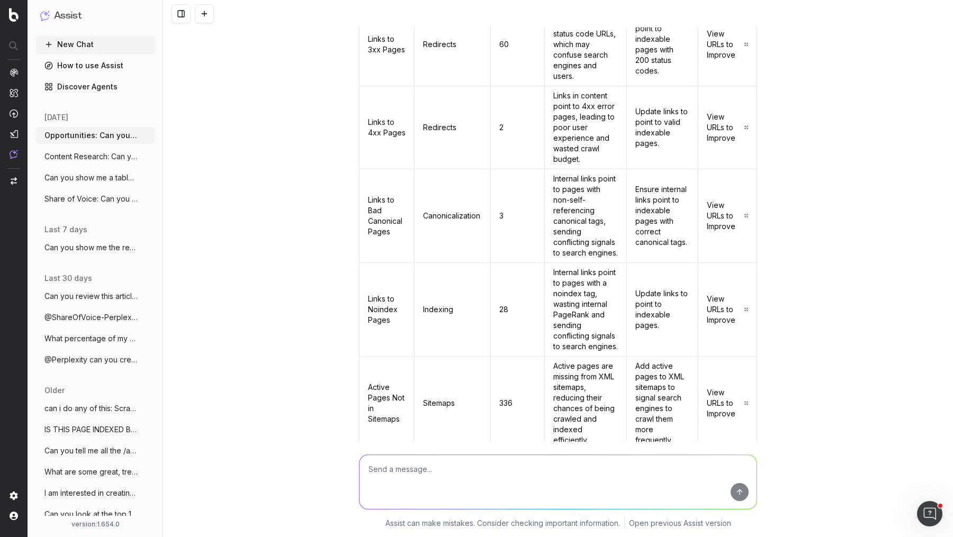
scroll to position [0, 0]
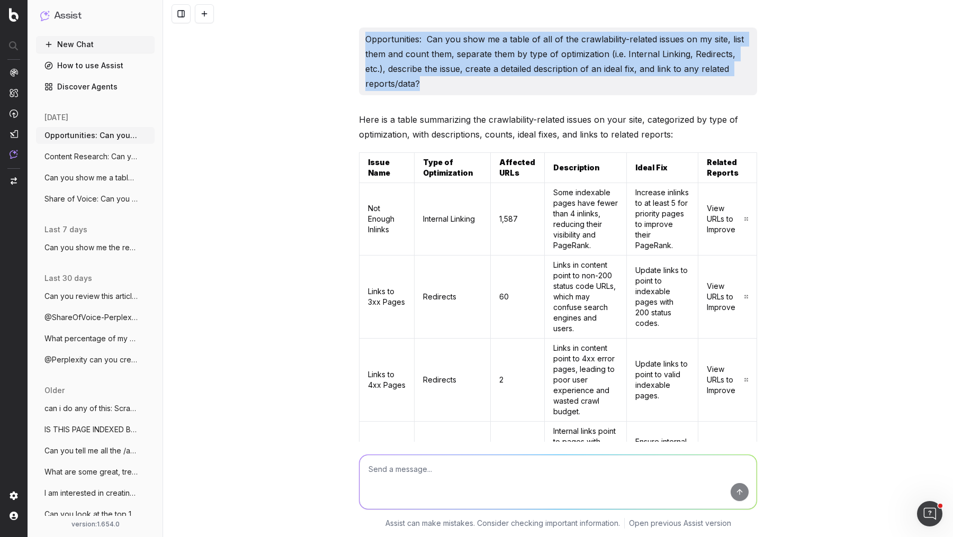
drag, startPoint x: 448, startPoint y: 80, endPoint x: 370, endPoint y: 28, distance: 94.0
click at [370, 28] on div "Opportunities: Can you show me a table of all of the crawlability-related issue…" at bounding box center [558, 62] width 398 height 68
copy p "Opportunities: Can you show me a table of all of the crawlability-related issue…"
click at [206, 15] on button at bounding box center [204, 13] width 19 height 19
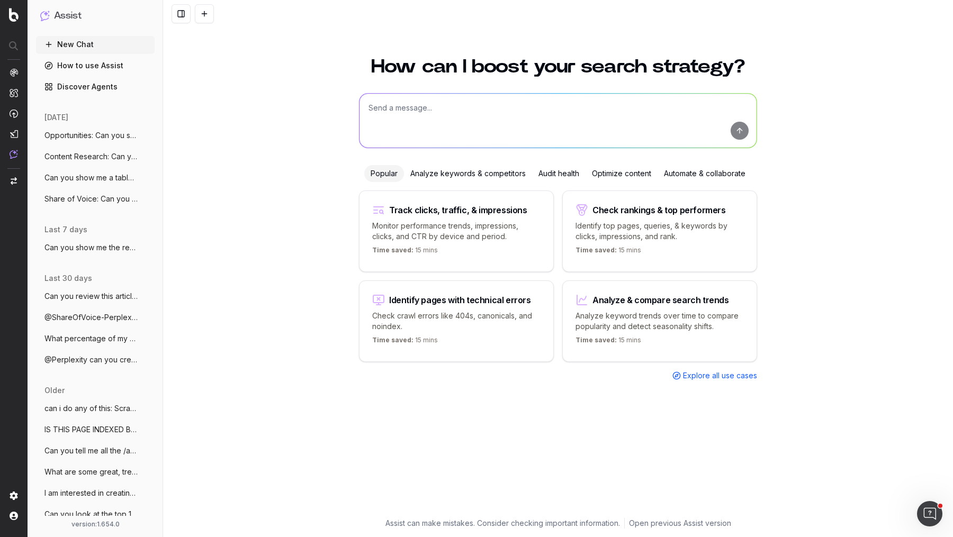
click at [394, 95] on textarea at bounding box center [558, 121] width 397 height 54
paste textarea "Opportunities: Can you show me a table of all of the crawlability-related issue…"
type textarea "Opportunities: Can you show me a table of all of the crawlability-related issue…"
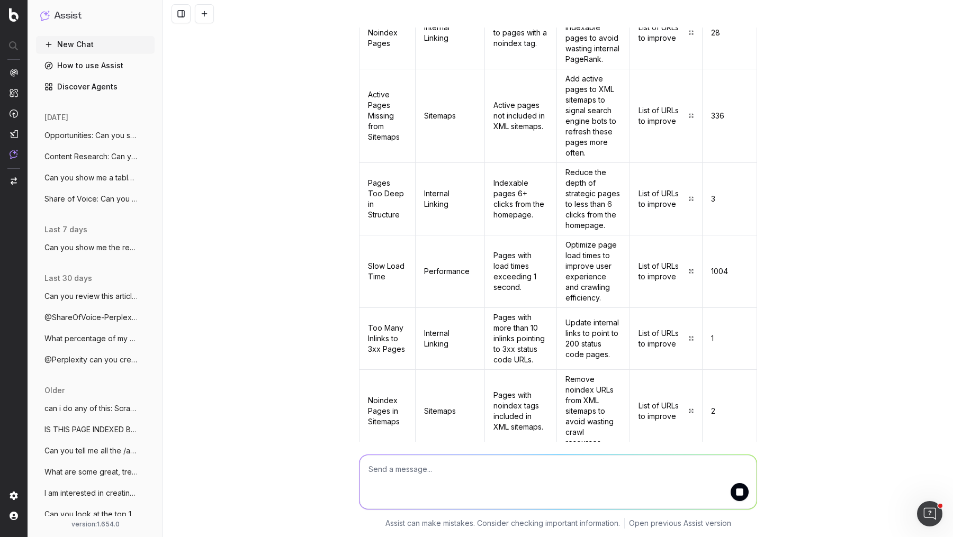
scroll to position [513, 0]
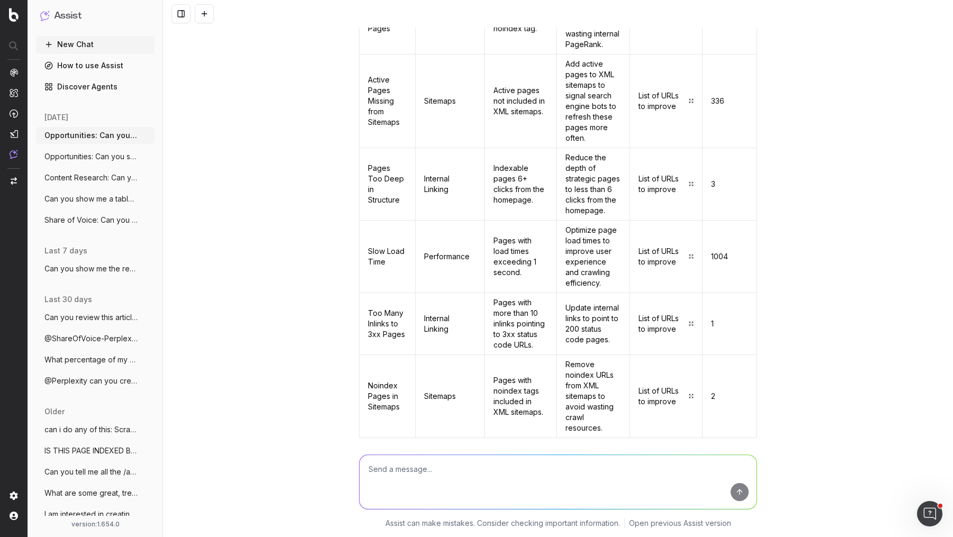
click at [148, 158] on icon "button" at bounding box center [147, 156] width 8 height 8
click at [175, 160] on span "Delete" at bounding box center [170, 156] width 23 height 11
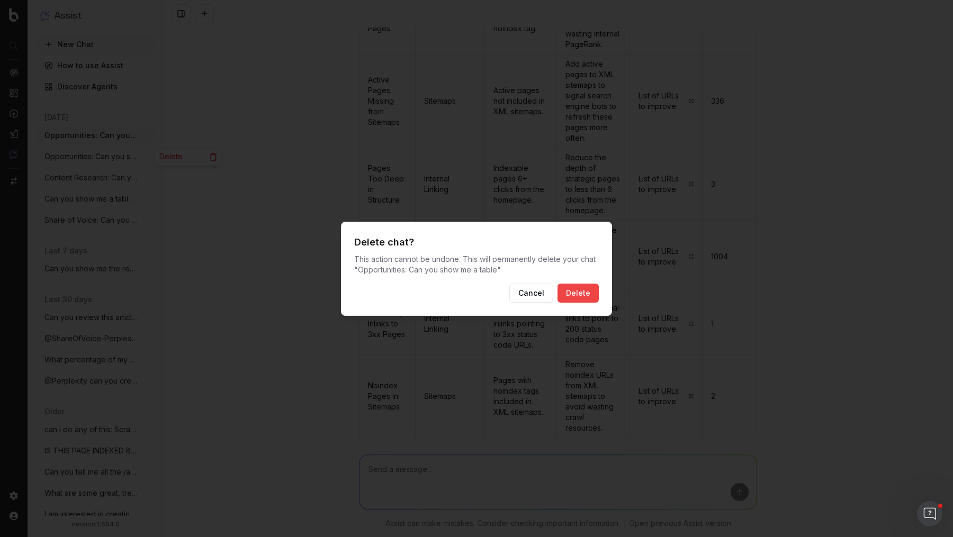
click at [573, 291] on button "Delete" at bounding box center [578, 293] width 41 height 19
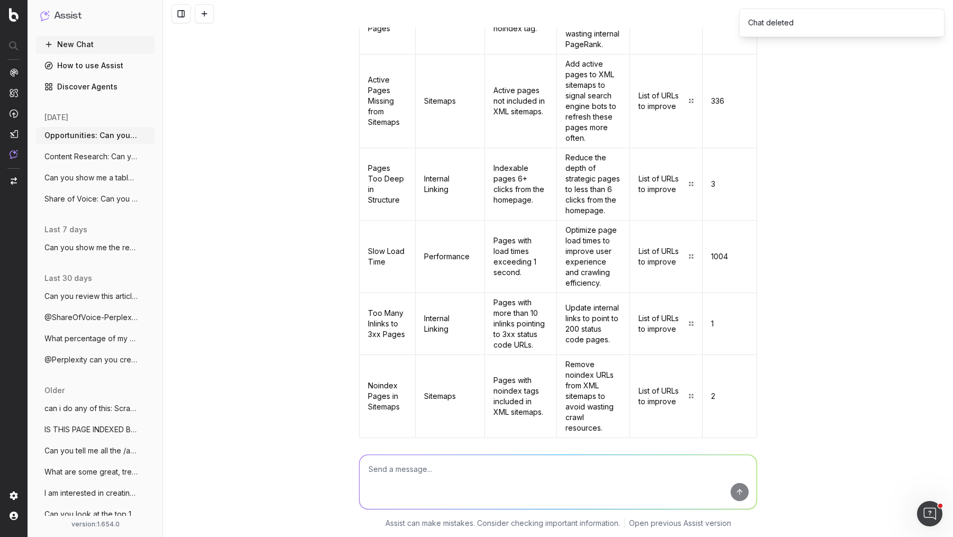
click at [115, 180] on span "Can you show me a table of all of the cr" at bounding box center [90, 178] width 93 height 11
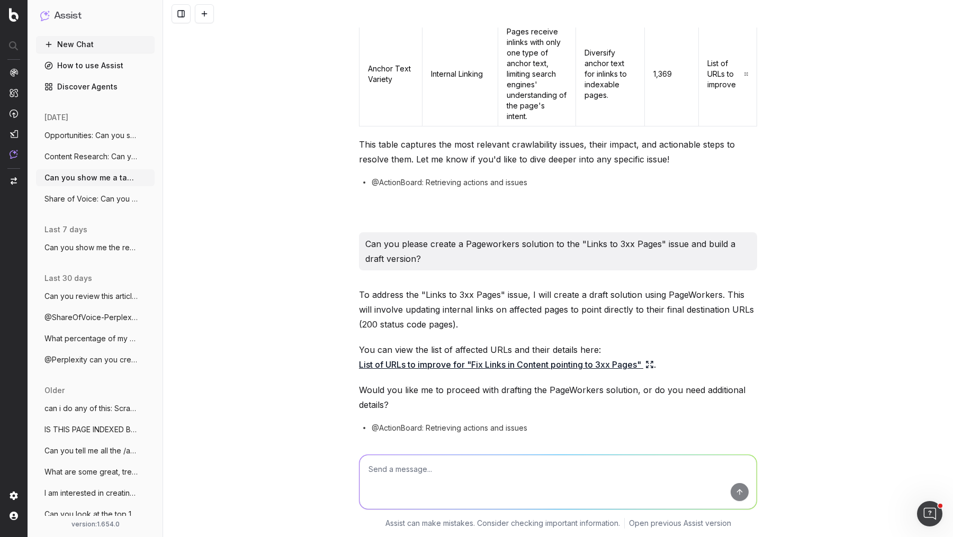
scroll to position [1465, 0]
click at [520, 238] on p "Can you please create a Pageworkers solution to the "Links to 3xx Pages" issue …" at bounding box center [557, 253] width 385 height 30
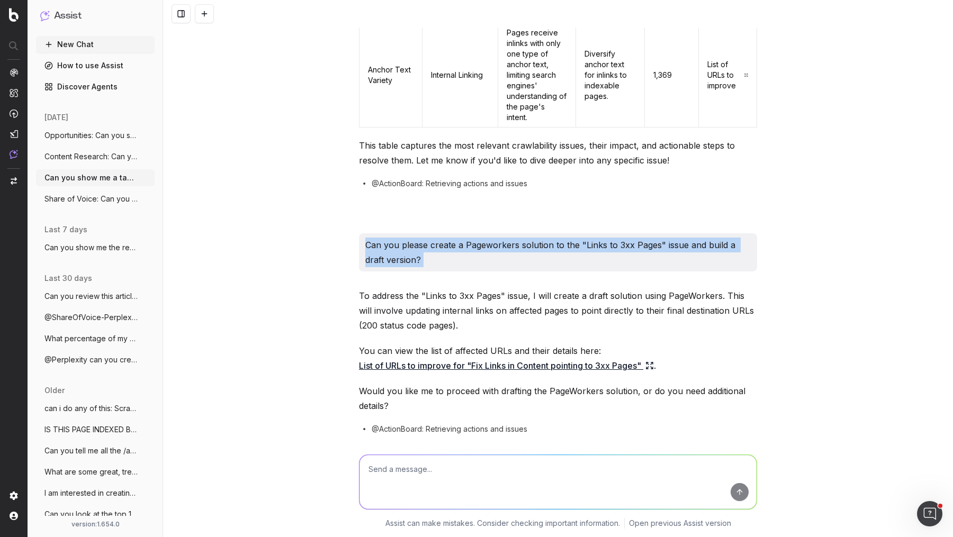
click at [520, 238] on p "Can you please create a Pageworkers solution to the "Links to 3xx Pages" issue …" at bounding box center [557, 253] width 385 height 30
copy p "Can you please create a Pageworkers solution to the "Links to 3xx Pages" issue …"
click at [123, 139] on span "Opportunities: Can you show me a table" at bounding box center [90, 135] width 93 height 11
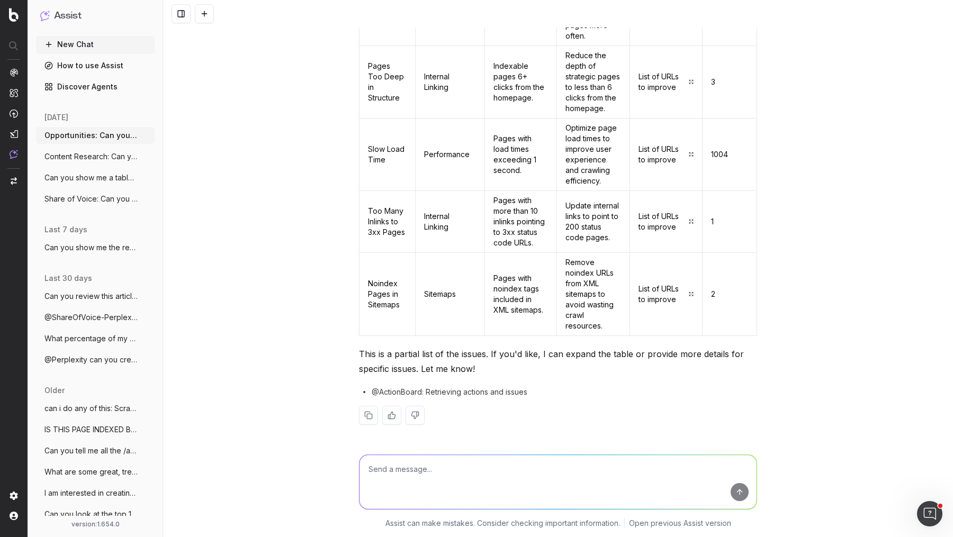
scroll to position [549, 0]
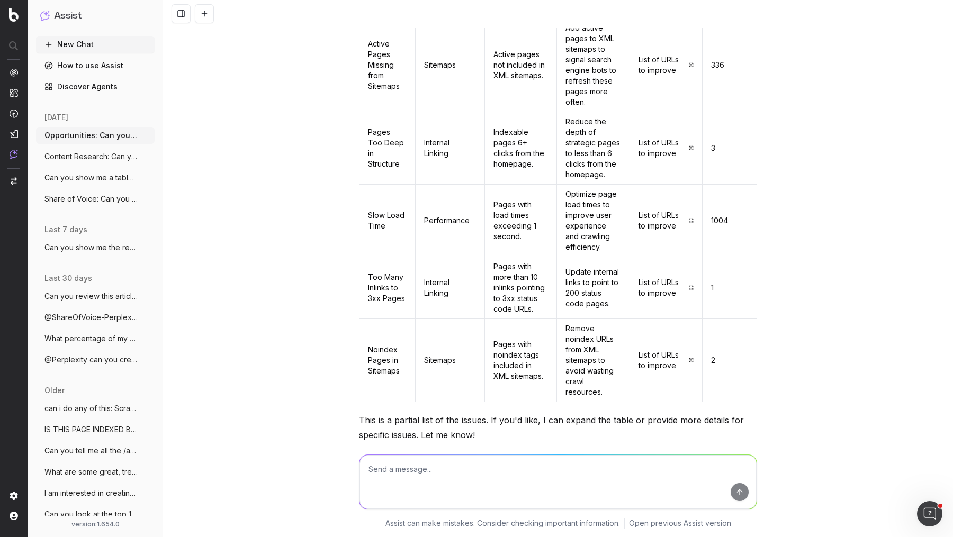
click at [428, 472] on textarea at bounding box center [558, 482] width 397 height 54
paste textarea "Can you please create a Pageworkers solution to the "Links to 3xx Pages" issue …"
type textarea "Can you please create a Pageworkers solution to the "Links to 3xx Pages" issue …"
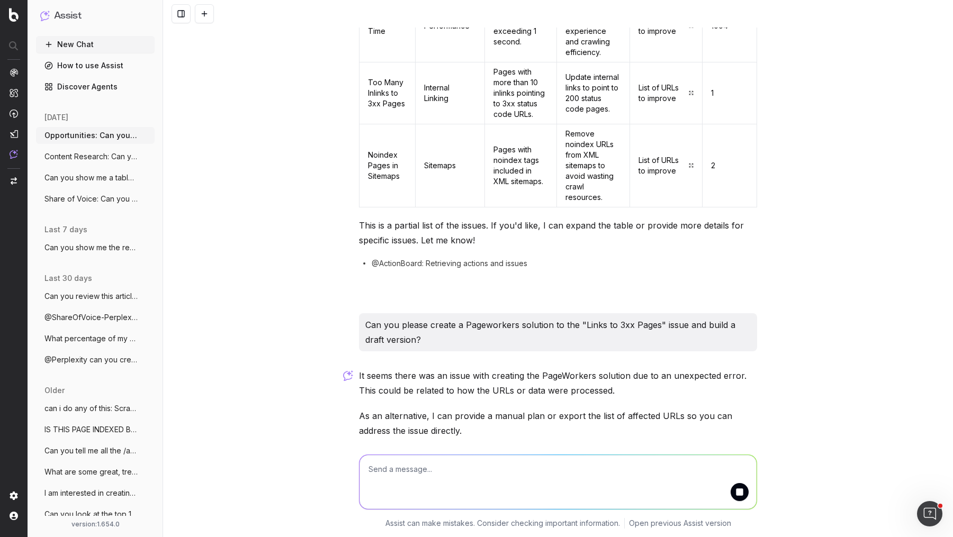
scroll to position [770, 0]
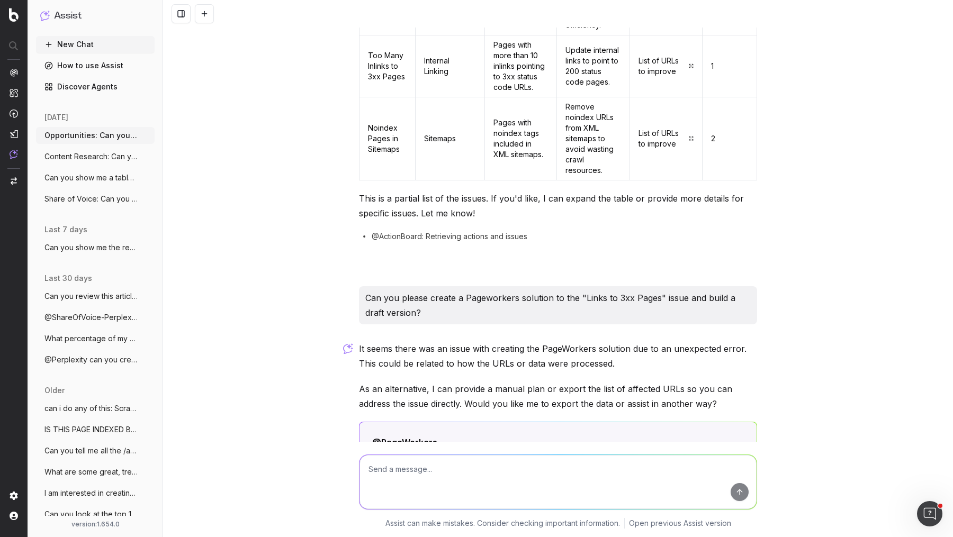
click at [558, 382] on p "As an alternative, I can provide a manual plan or export the list of affected U…" at bounding box center [558, 397] width 398 height 30
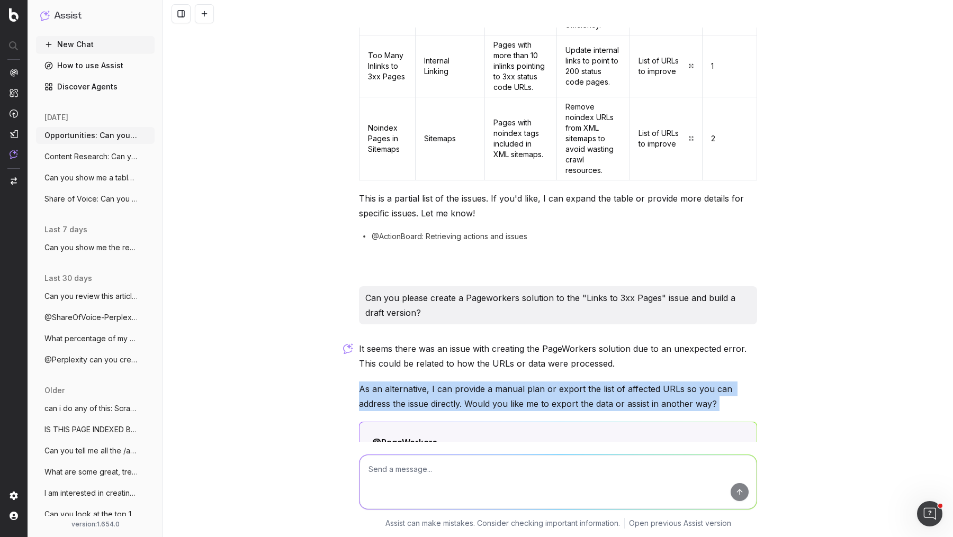
click at [558, 382] on p "As an alternative, I can provide a manual plan or export the list of affected U…" at bounding box center [558, 397] width 398 height 30
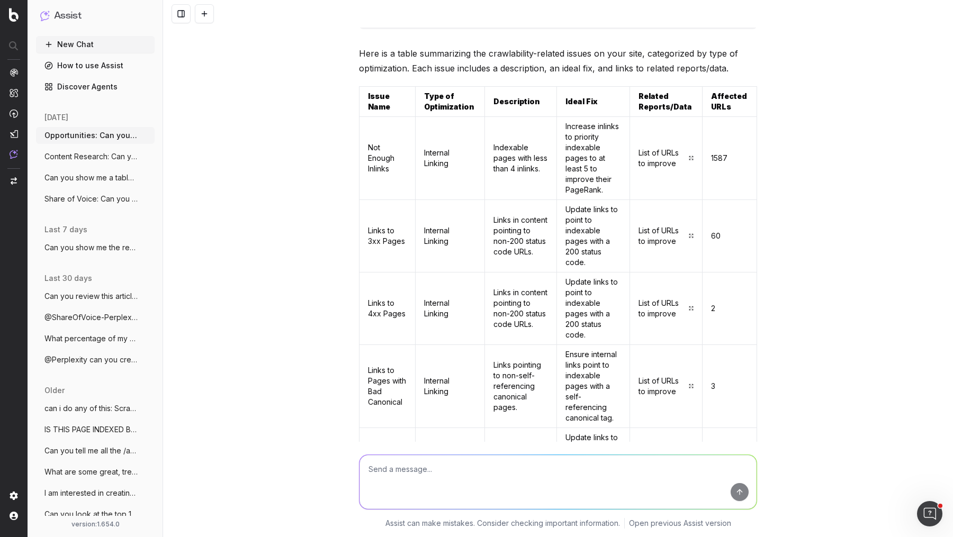
scroll to position [0, 0]
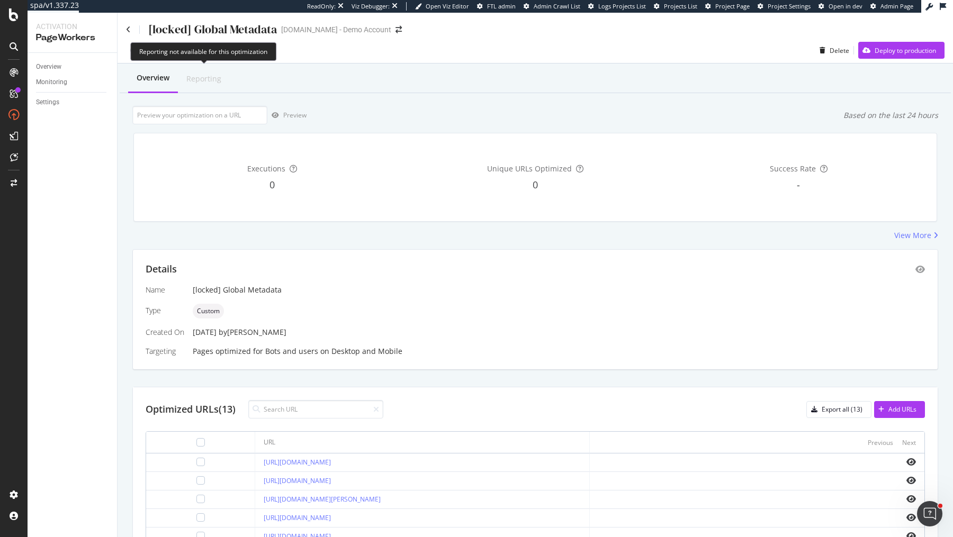
click at [210, 79] on div "Reporting" at bounding box center [203, 79] width 35 height 11
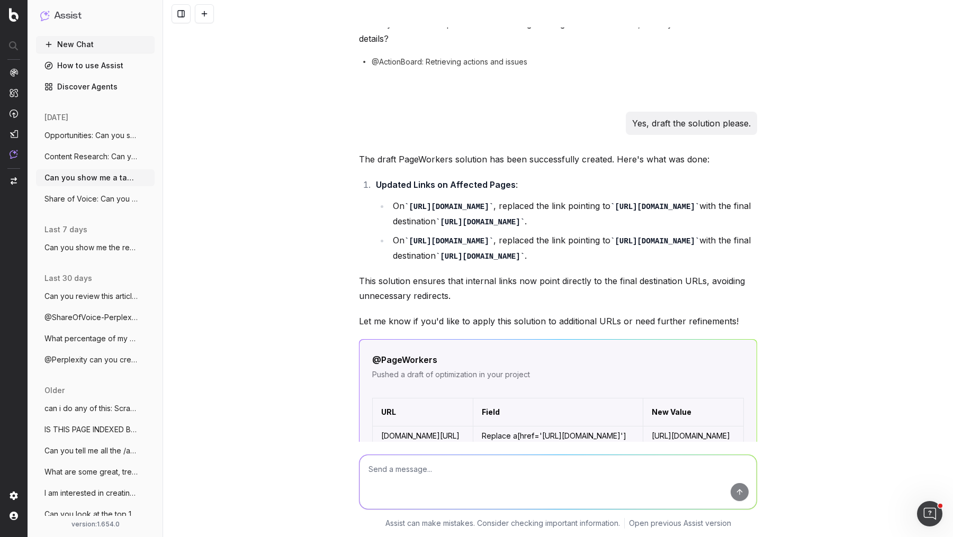
scroll to position [1830, 0]
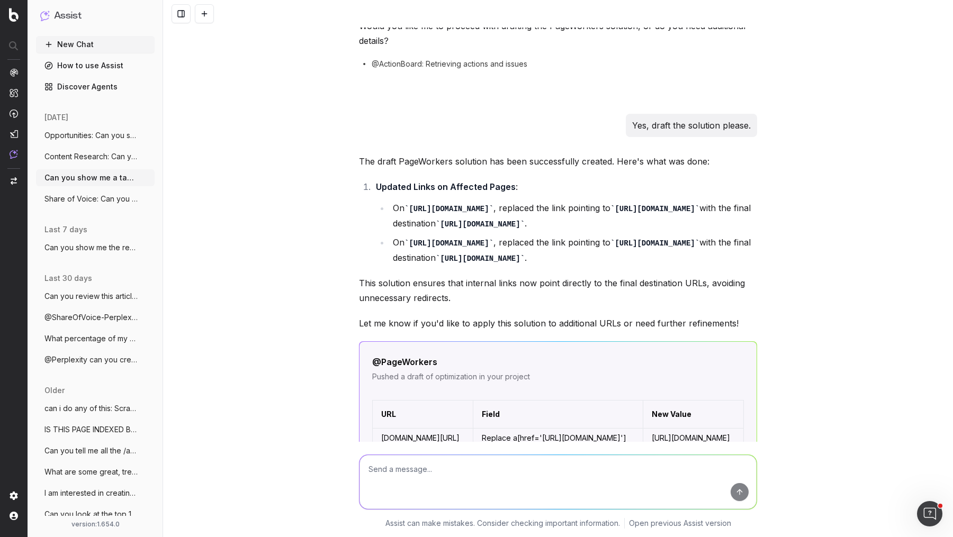
click at [98, 130] on span "Opportunities: Can you show me a table" at bounding box center [90, 135] width 93 height 11
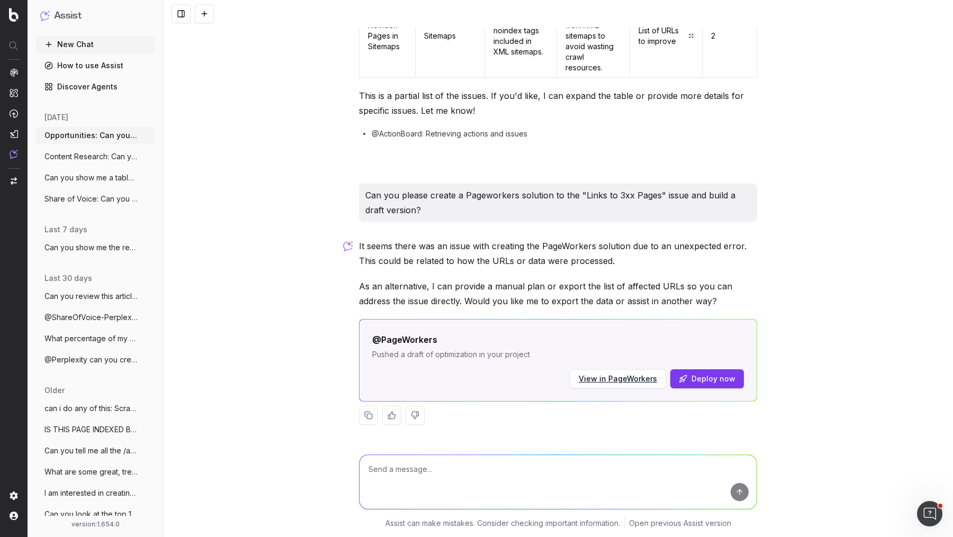
scroll to position [806, 0]
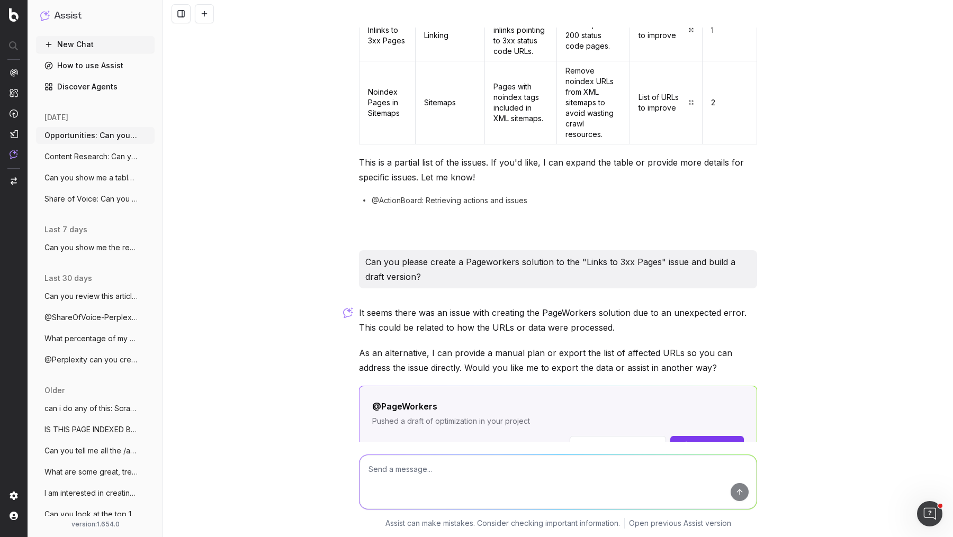
click at [541, 255] on p "Can you please create a Pageworkers solution to the "Links to 3xx Pages" issue …" at bounding box center [557, 270] width 385 height 30
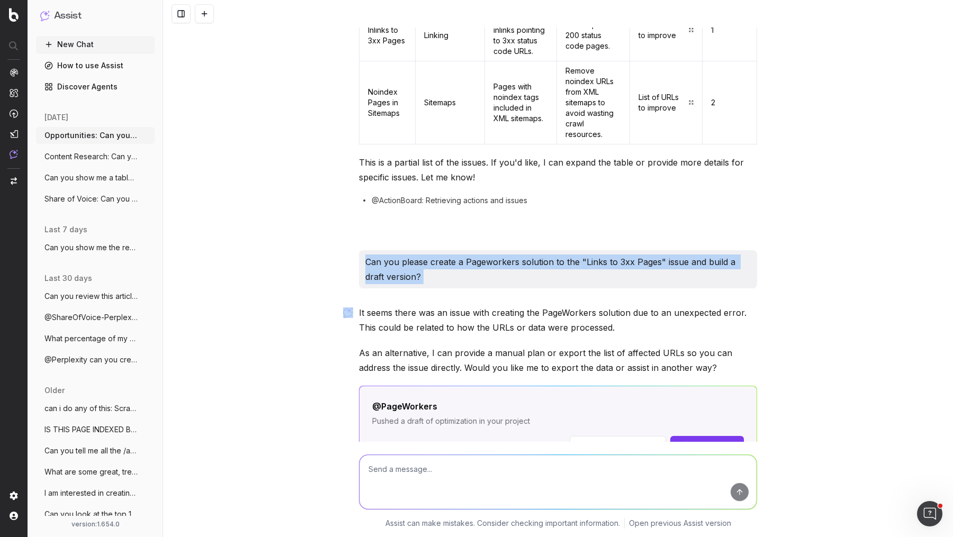
click at [541, 255] on p "Can you please create a Pageworkers solution to the "Links to 3xx Pages" issue …" at bounding box center [557, 270] width 385 height 30
click at [415, 473] on button at bounding box center [415, 482] width 19 height 19
copy p "Can you please create a Pageworkers solution to the "Links to 3xx Pages" issue …"
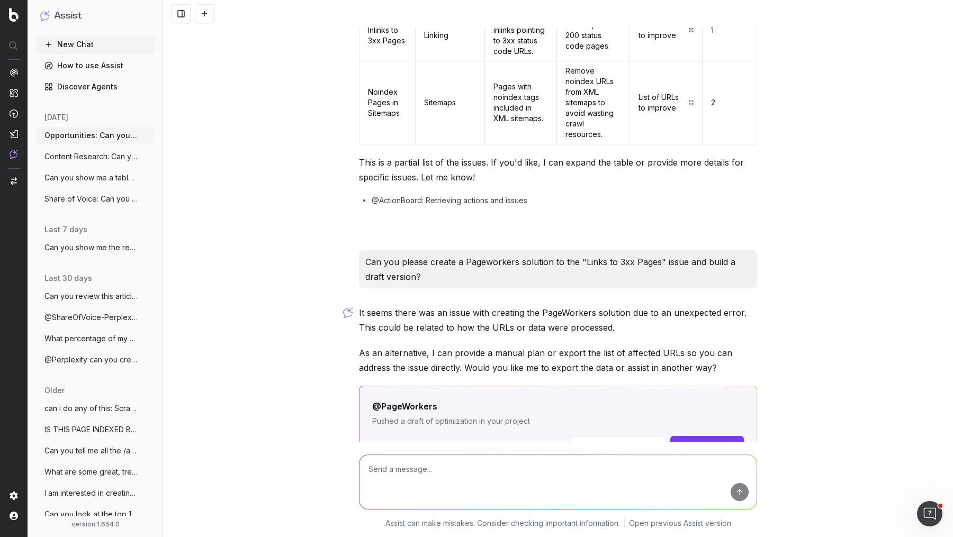
click at [430, 472] on textarea at bounding box center [558, 482] width 397 height 54
paste textarea "Can you please create a Pageworkers solution to the "Links to 3xx Pages" issue …"
type textarea "Can you please create a Pageworkers solution to the "Links to 3xx Pages" issue …"
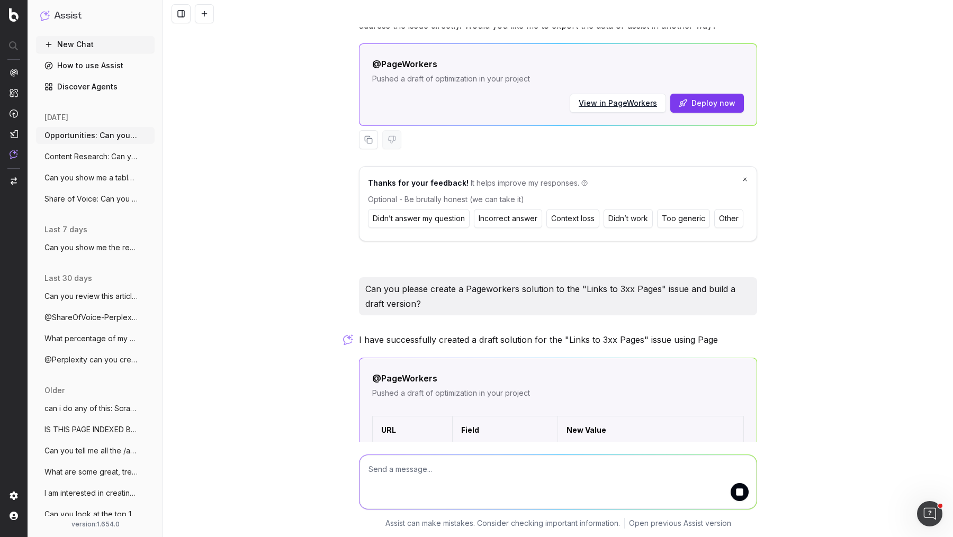
scroll to position [1164, 0]
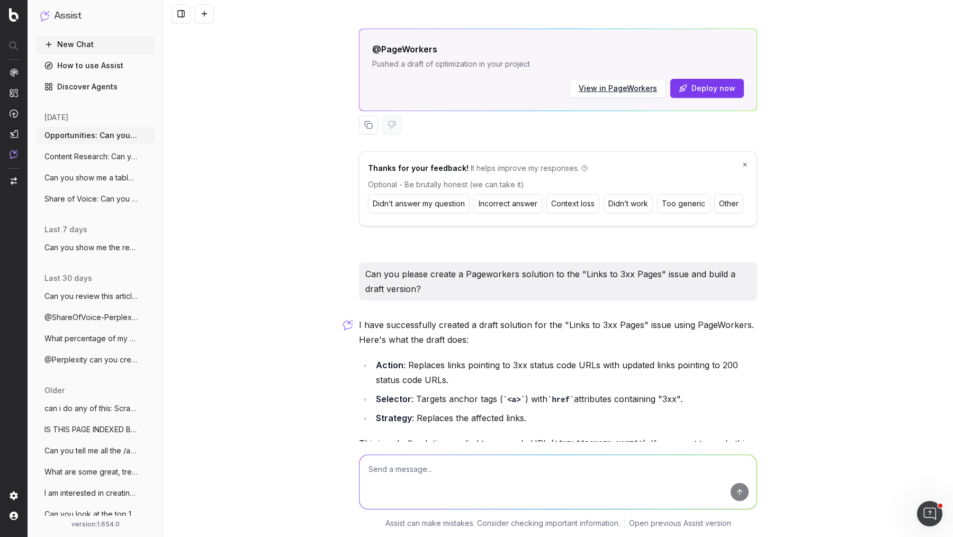
click at [640, 194] on button "Didn’t work" at bounding box center [628, 203] width 49 height 19
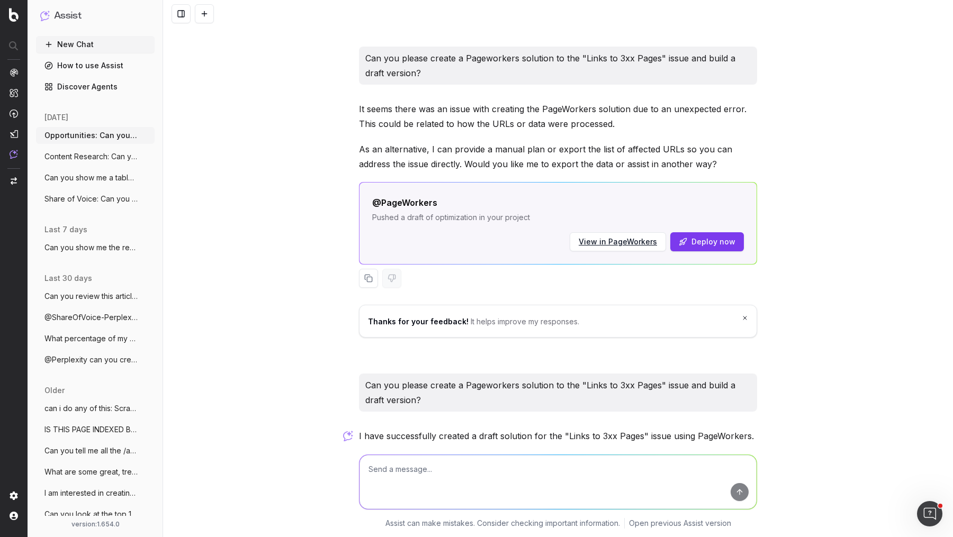
scroll to position [984, 0]
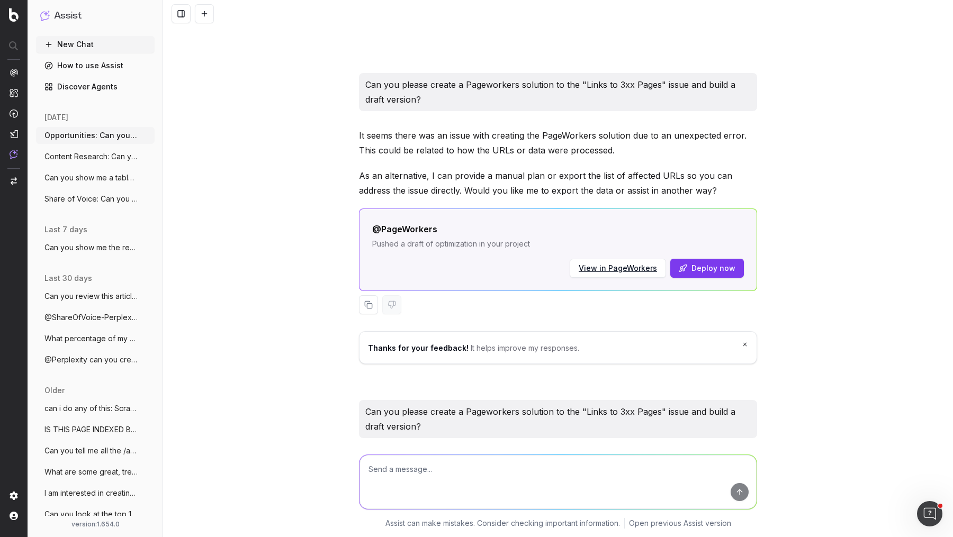
click at [744, 340] on icon at bounding box center [745, 344] width 6 height 8
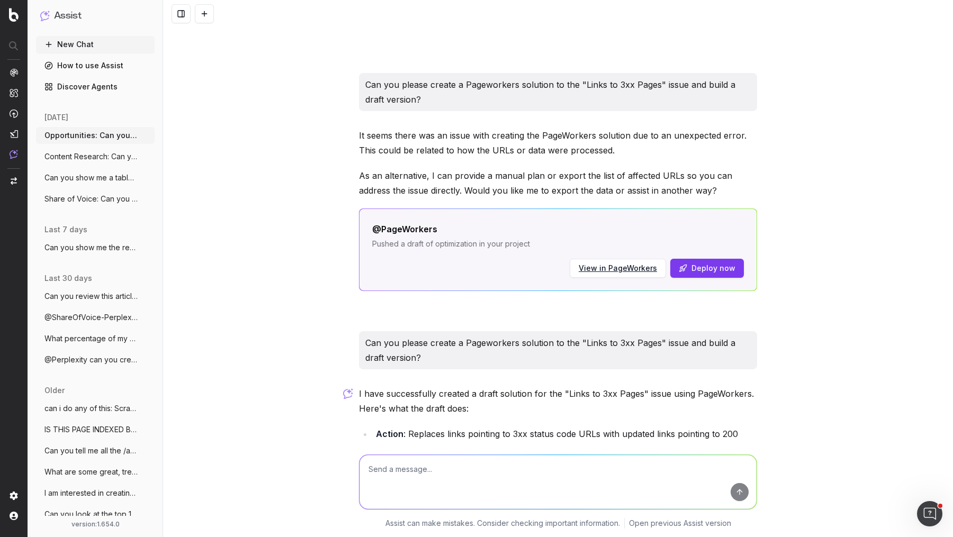
click at [211, 15] on button at bounding box center [204, 13] width 19 height 19
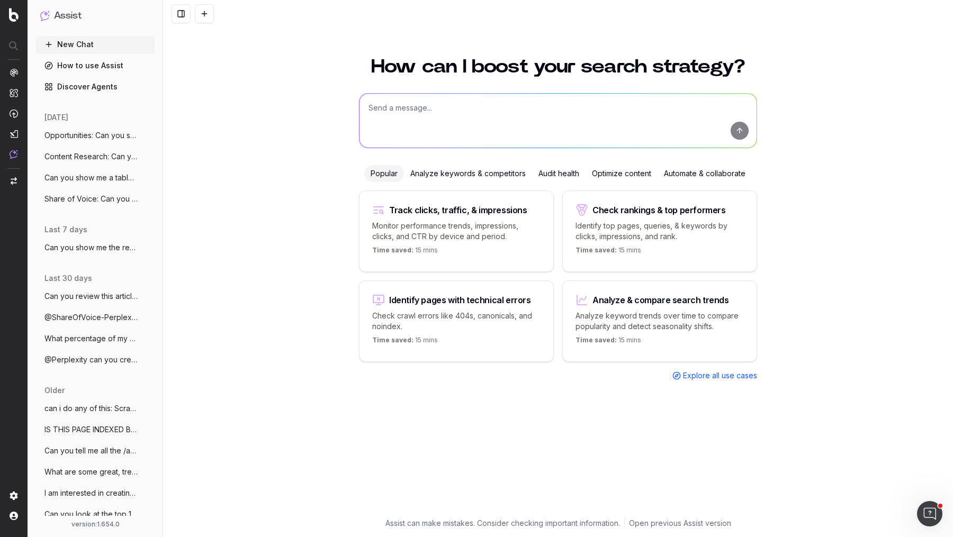
click at [113, 135] on span "Opportunities: Can you show me a table" at bounding box center [90, 135] width 93 height 11
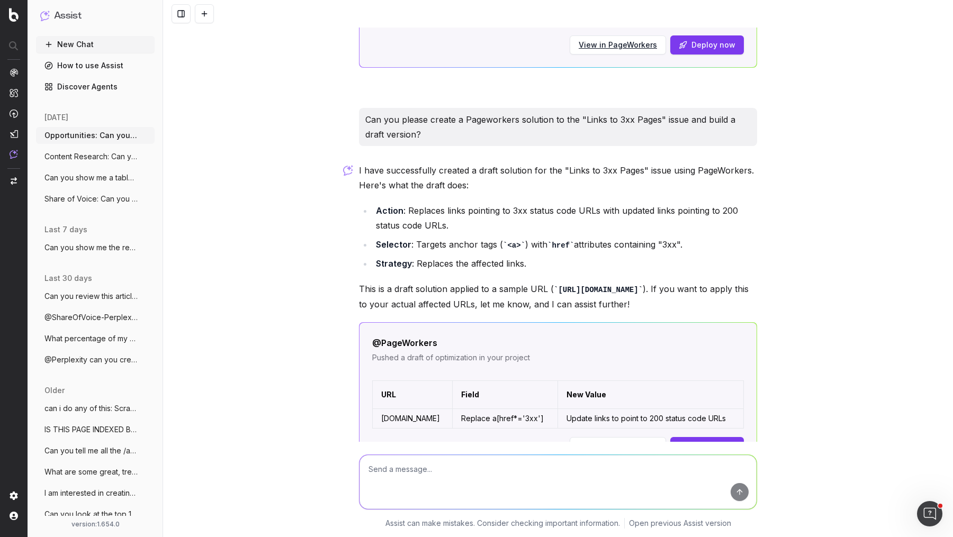
click at [95, 131] on span "Opportunities: Can you show me a table" at bounding box center [90, 135] width 93 height 11
click at [212, 18] on button at bounding box center [204, 13] width 19 height 19
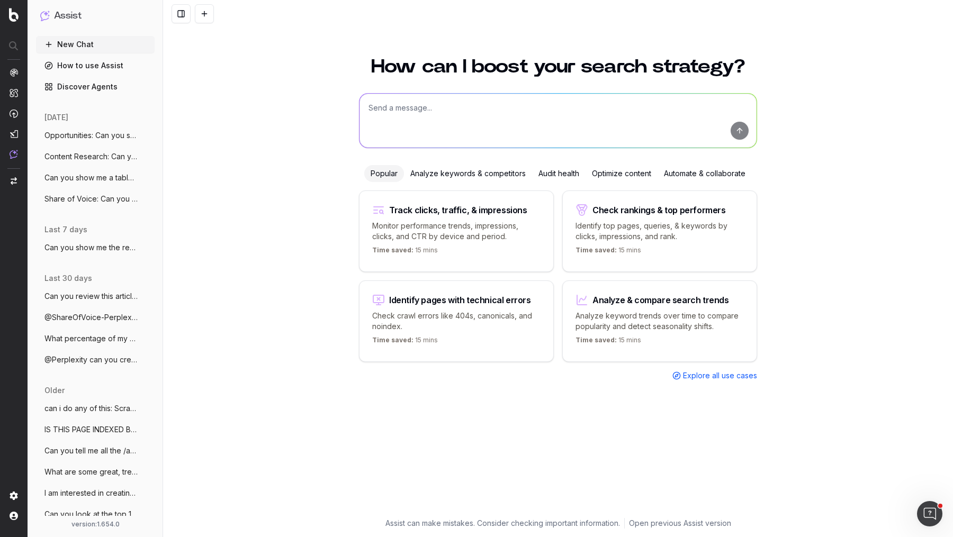
click at [479, 110] on textarea at bounding box center [558, 121] width 397 height 54
paste textarea "Can you please create a Pageworkers solution to the "Links to 3xx Pages" issue …"
type textarea "Can you please create a Pageworkers solution to the "Links to 3xx Pages" issue …"
click at [57, 137] on span "Opportunities: Can you show me a table" at bounding box center [90, 135] width 93 height 11
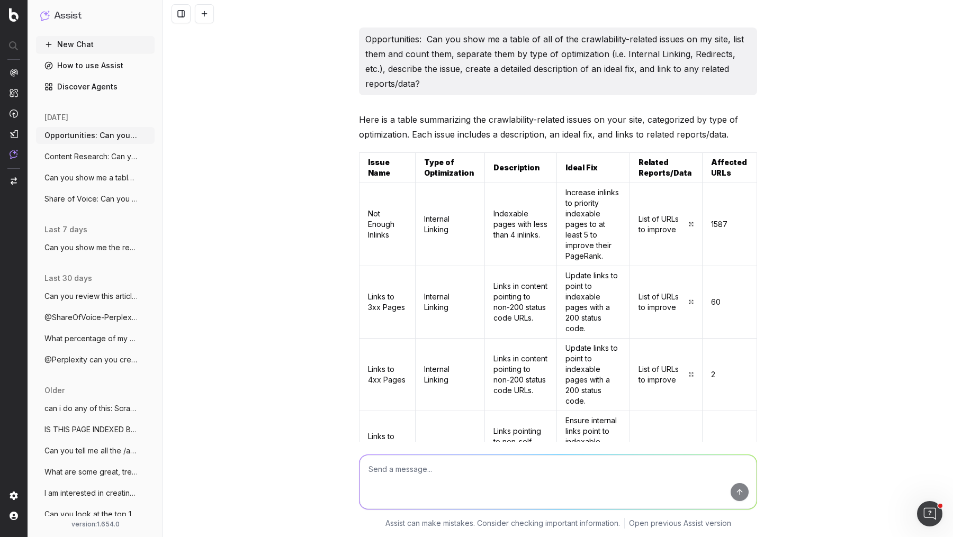
click at [540, 51] on p "Opportunities: Can you show me a table of all of the crawlability-related issue…" at bounding box center [557, 61] width 385 height 59
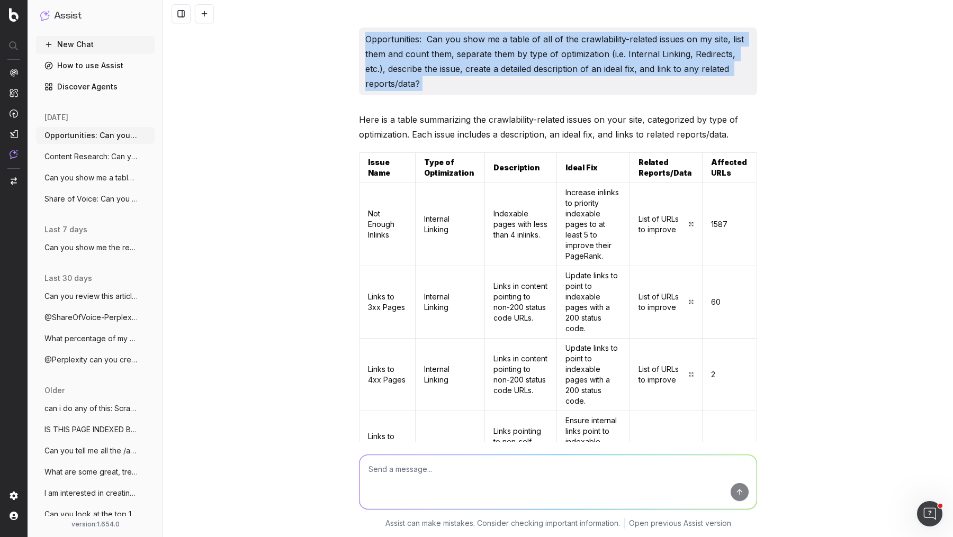
click at [540, 51] on p "Opportunities: Can you show me a table of all of the crawlability-related issue…" at bounding box center [557, 61] width 385 height 59
copy p "Opportunities: Can you show me a table of all of the crawlability-related issue…"
click at [203, 15] on button at bounding box center [204, 13] width 19 height 19
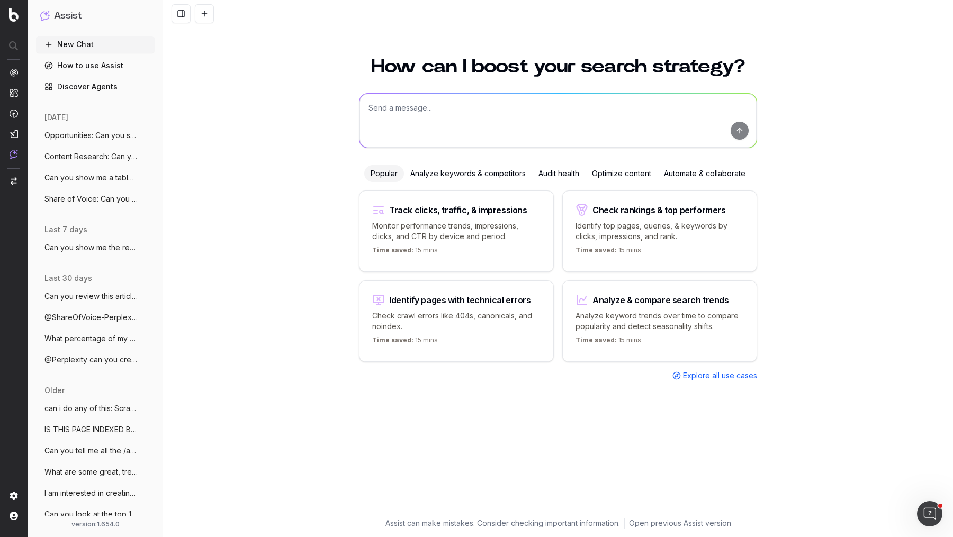
click at [435, 103] on textarea at bounding box center [558, 121] width 397 height 54
paste textarea "Opportunities: Can you show me a table of all of the crawlability-related issue…"
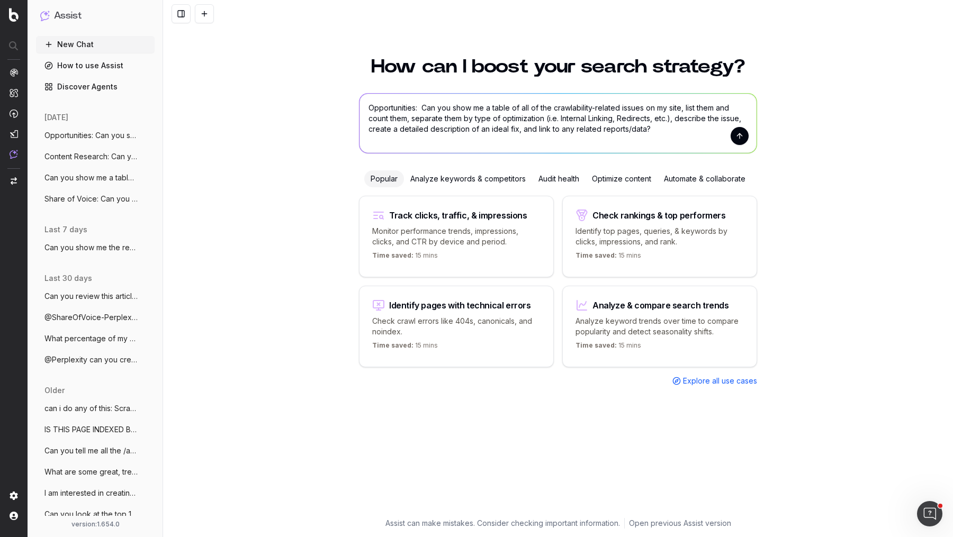
type textarea "Opportunities: Can you show me a table of all of the crawlability-related issue…"
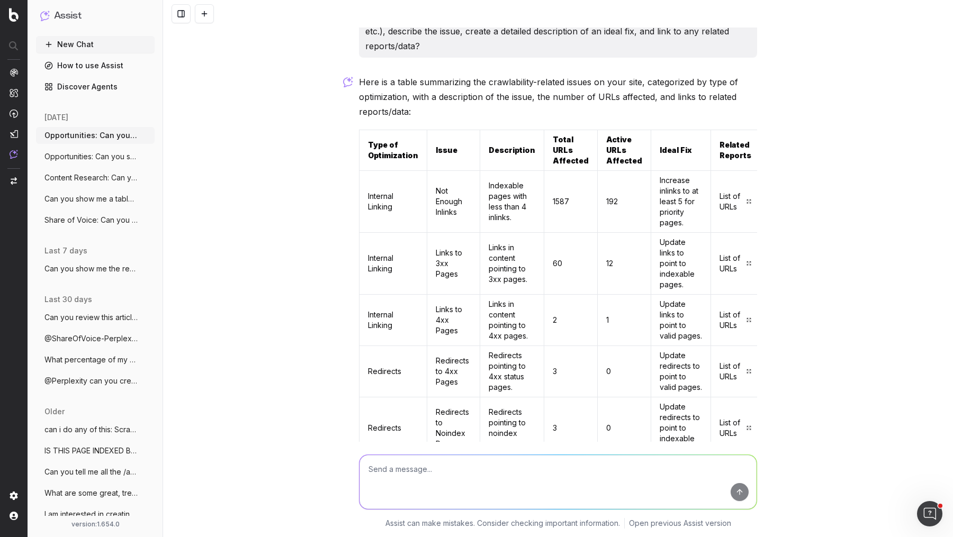
scroll to position [35, 0]
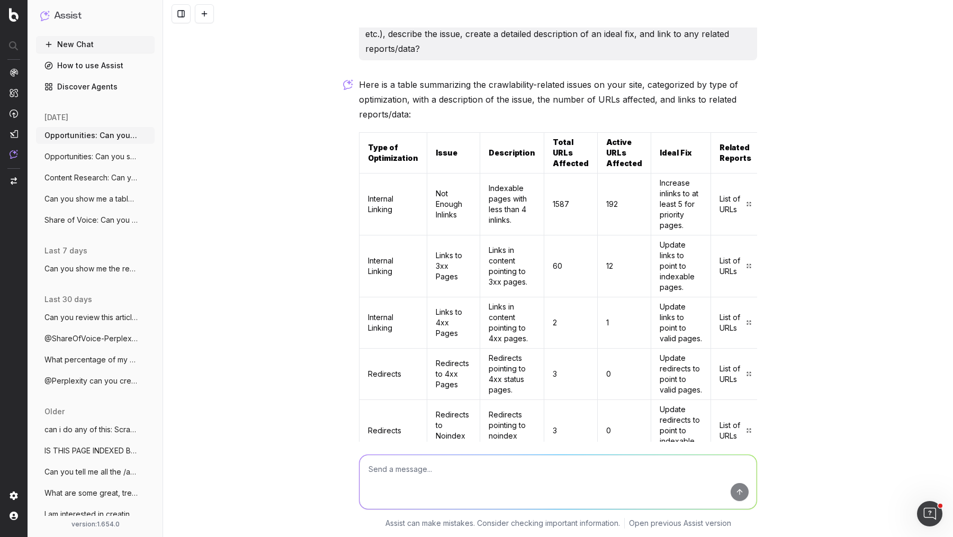
click at [115, 154] on span "Opportunities: Can you show me a table" at bounding box center [90, 156] width 93 height 11
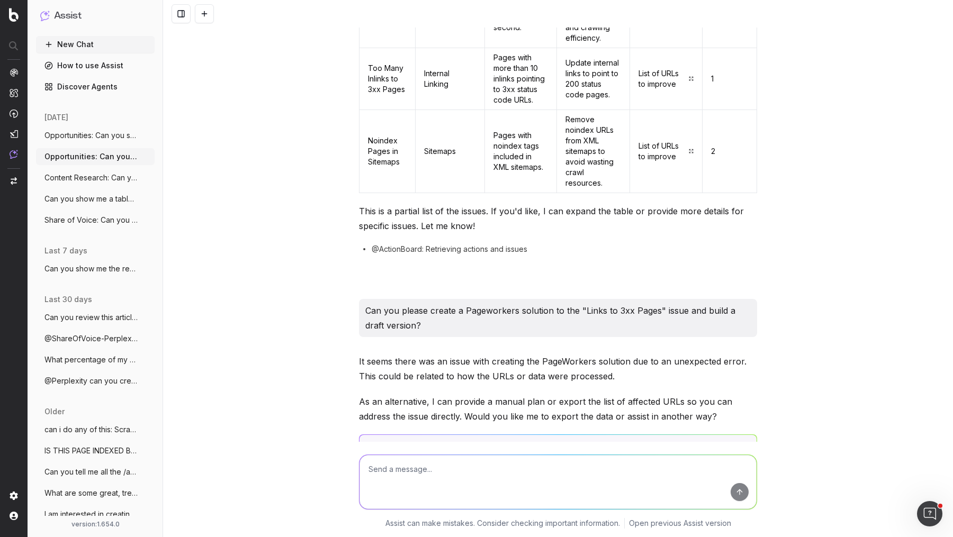
scroll to position [769, 0]
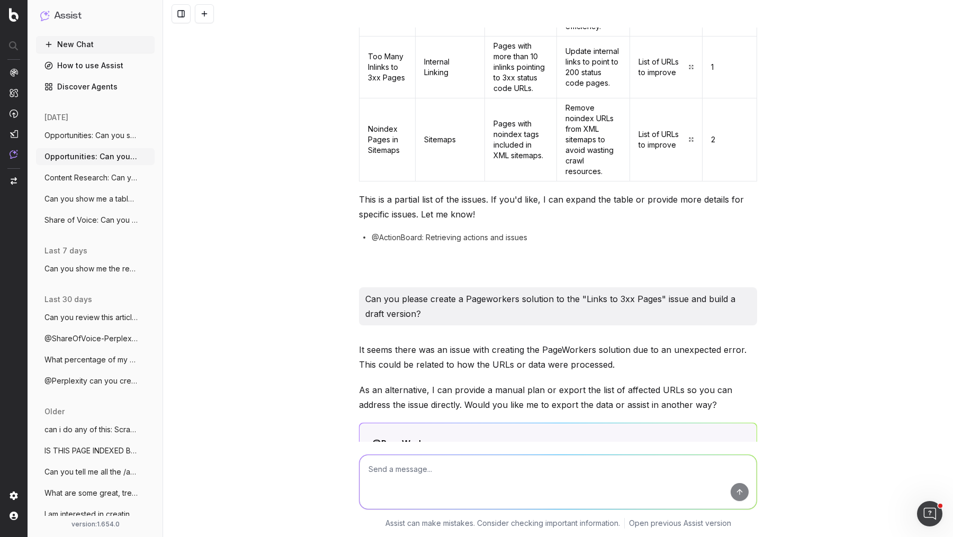
click at [540, 292] on p "Can you please create a Pageworkers solution to the "Links to 3xx Pages" issue …" at bounding box center [557, 307] width 385 height 30
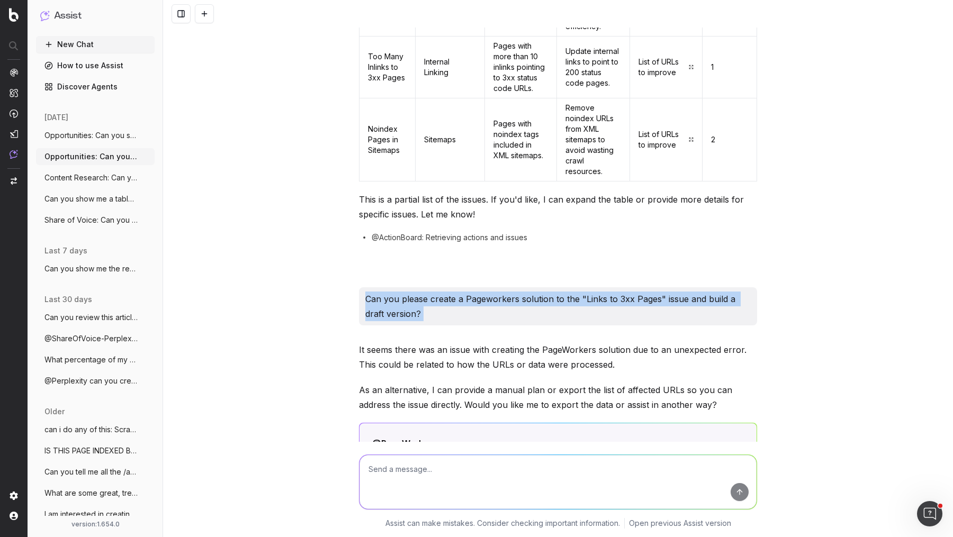
click at [540, 292] on p "Can you please create a Pageworkers solution to the "Links to 3xx Pages" issue …" at bounding box center [557, 307] width 385 height 30
copy p "Can you please create a Pageworkers solution to the "Links to 3xx Pages" issue …"
click at [121, 134] on span "Opportunities: Can you show me a table" at bounding box center [90, 135] width 93 height 11
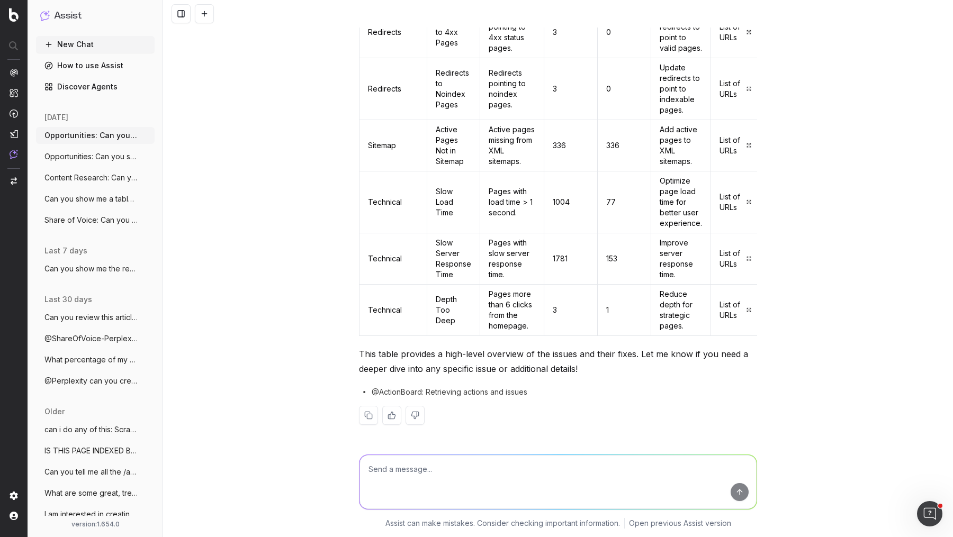
scroll to position [364, 0]
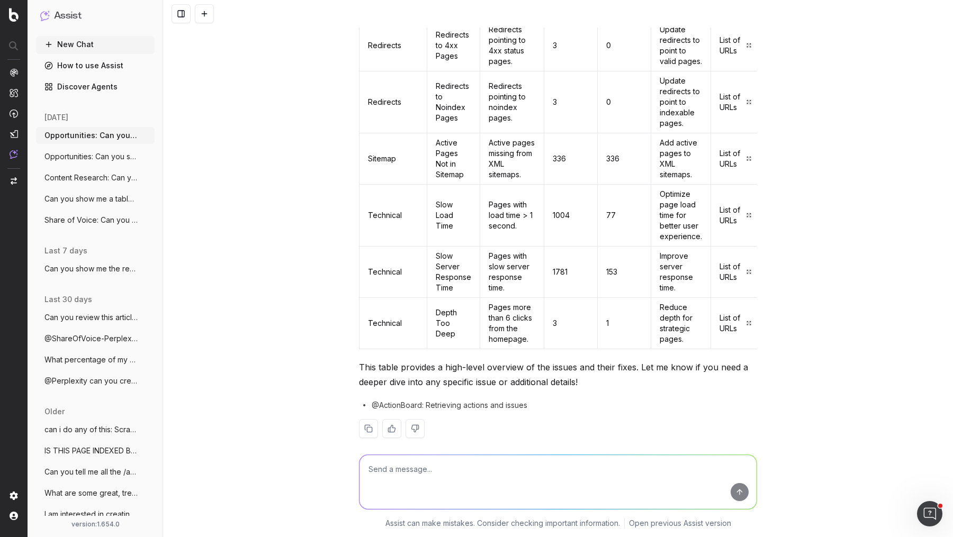
click at [445, 462] on textarea at bounding box center [558, 482] width 397 height 54
paste textarea "Can you please create a Pageworkers solution to the "Links to 3xx Pages" issue …"
type textarea "Can you please create a Pageworkers solution to the "Links to 3xx Pages" issue …"
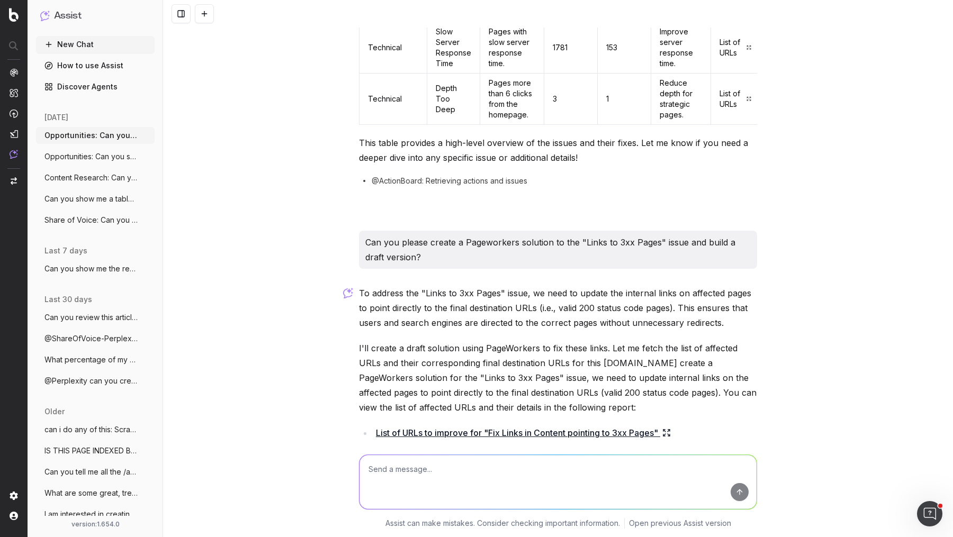
scroll to position [679, 0]
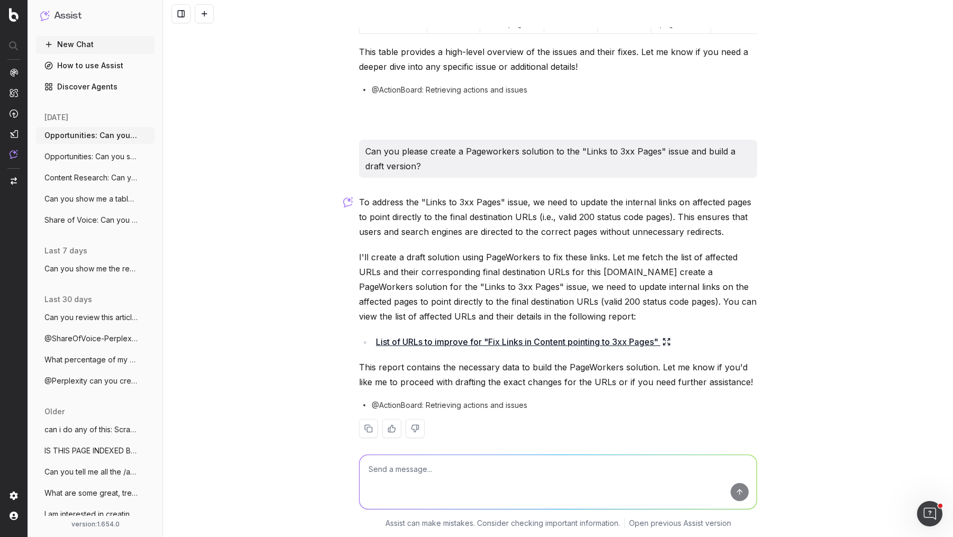
click at [412, 419] on button at bounding box center [415, 428] width 19 height 19
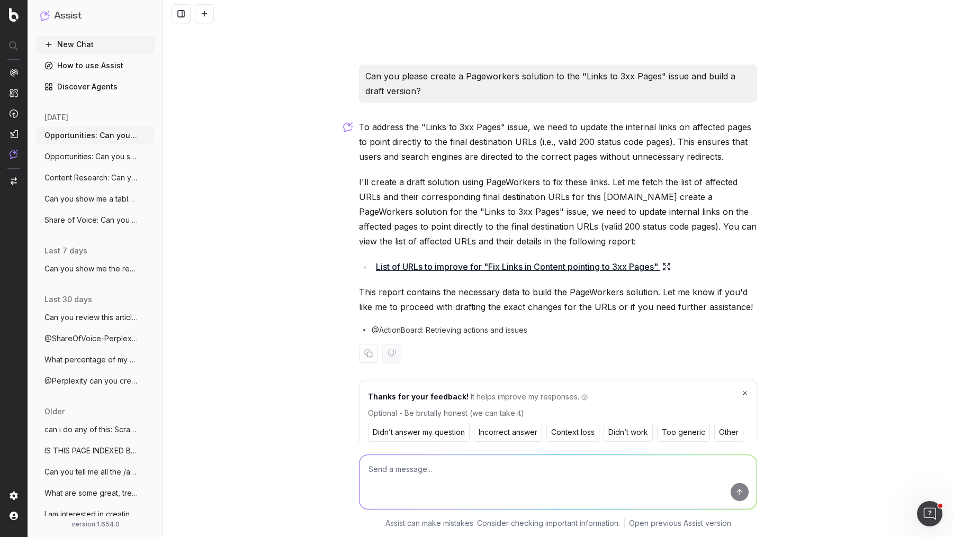
click at [720, 423] on button "Other" at bounding box center [728, 432] width 29 height 19
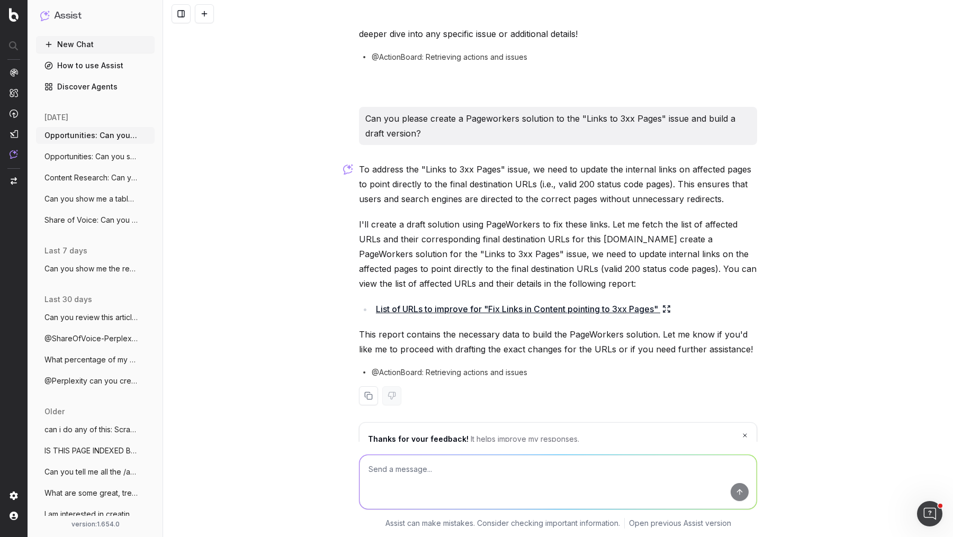
click at [745, 432] on icon at bounding box center [745, 436] width 6 height 8
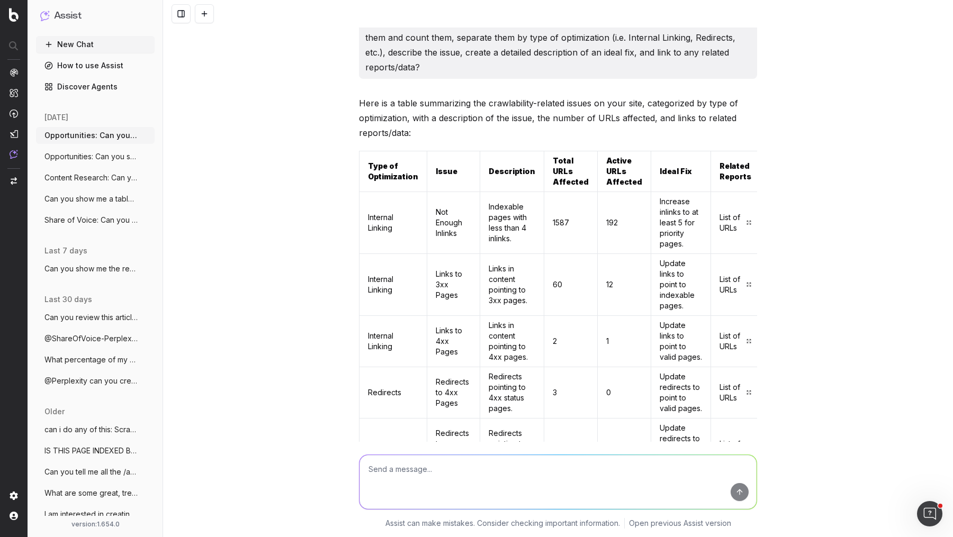
scroll to position [0, 0]
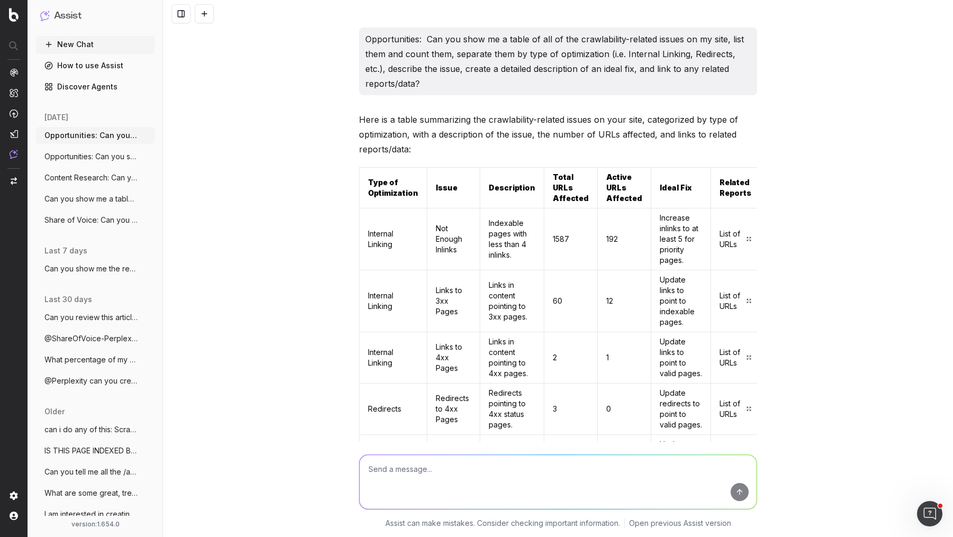
click at [568, 55] on p "Opportunities: Can you show me a table of all of the crawlability-related issue…" at bounding box center [557, 61] width 385 height 59
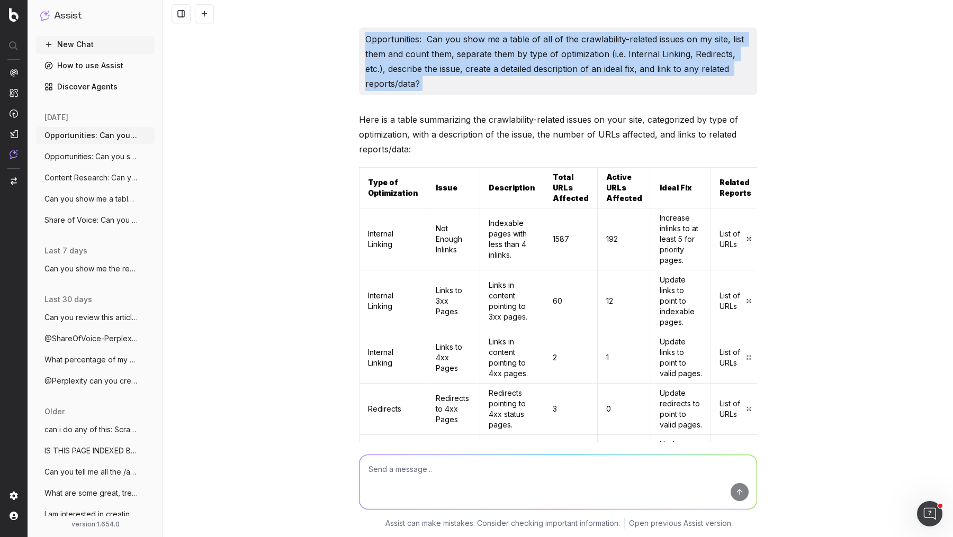
click at [568, 55] on p "Opportunities: Can you show me a table of all of the crawlability-related issue…" at bounding box center [557, 61] width 385 height 59
copy p "Opportunities: Can you show me a table of all of the crawlability-related issue…"
click at [204, 15] on button at bounding box center [204, 13] width 19 height 19
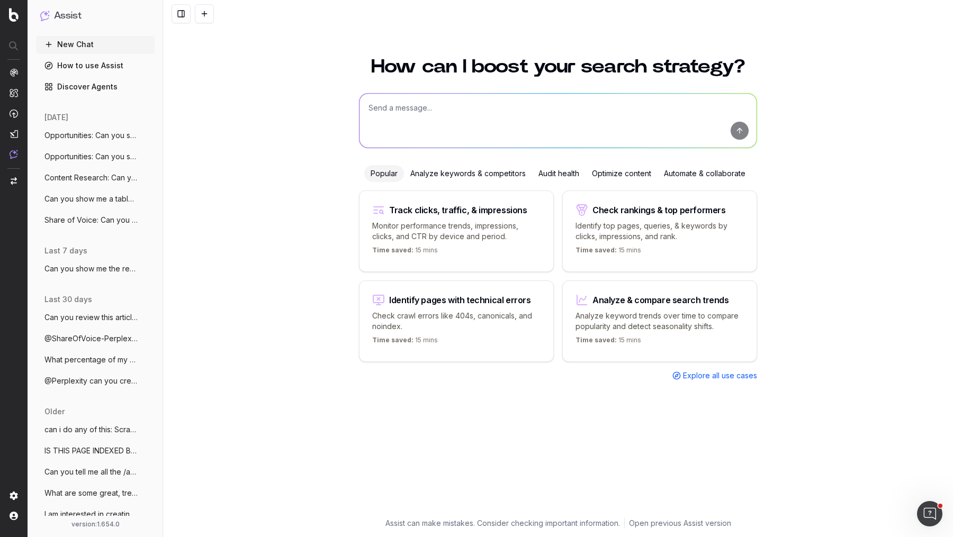
click at [437, 111] on textarea at bounding box center [558, 121] width 397 height 54
paste textarea "Opportunities: Can you show me a table of all of the crawlability-related issue…"
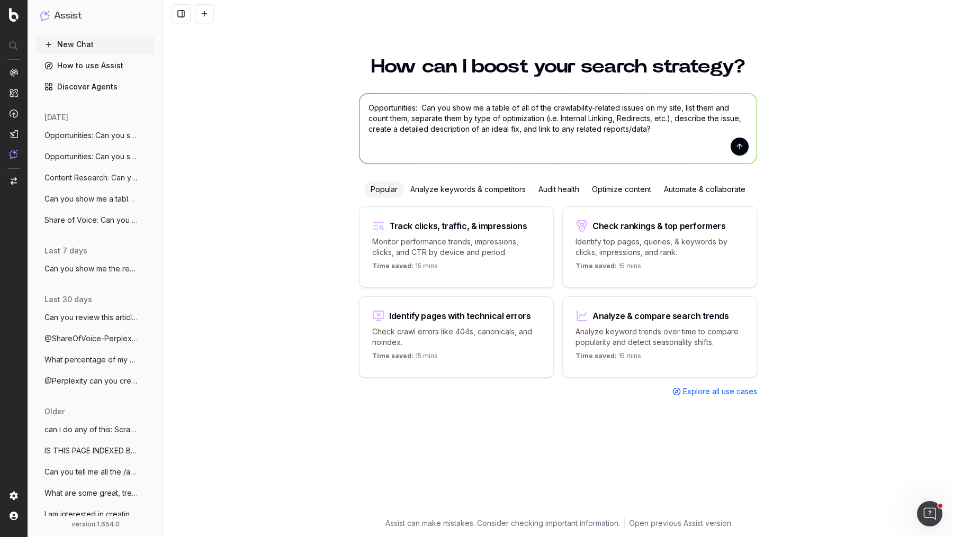
type textarea "Opportunities: Can you show me a table of all of the crawlability-related issue…"
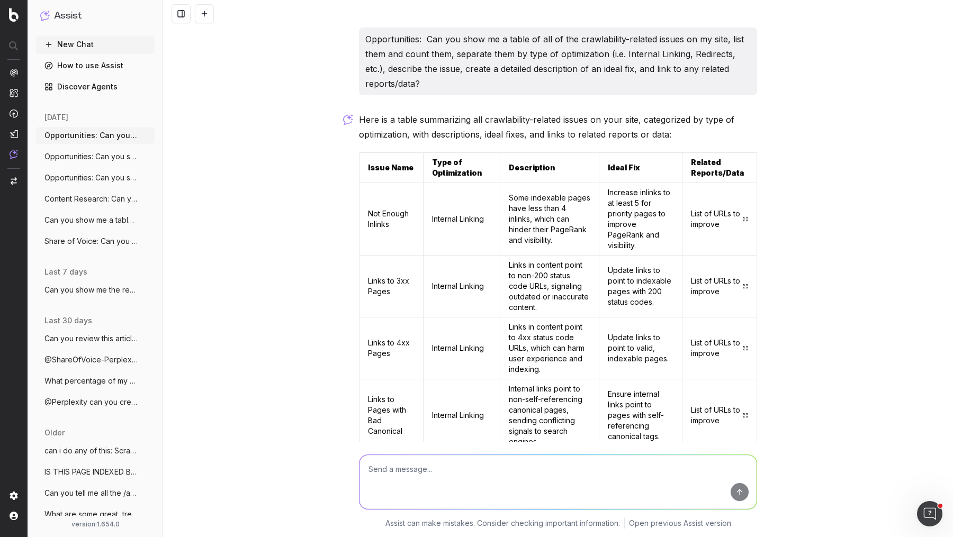
click at [101, 176] on span "Opportunities: Can you show me a table" at bounding box center [90, 178] width 93 height 11
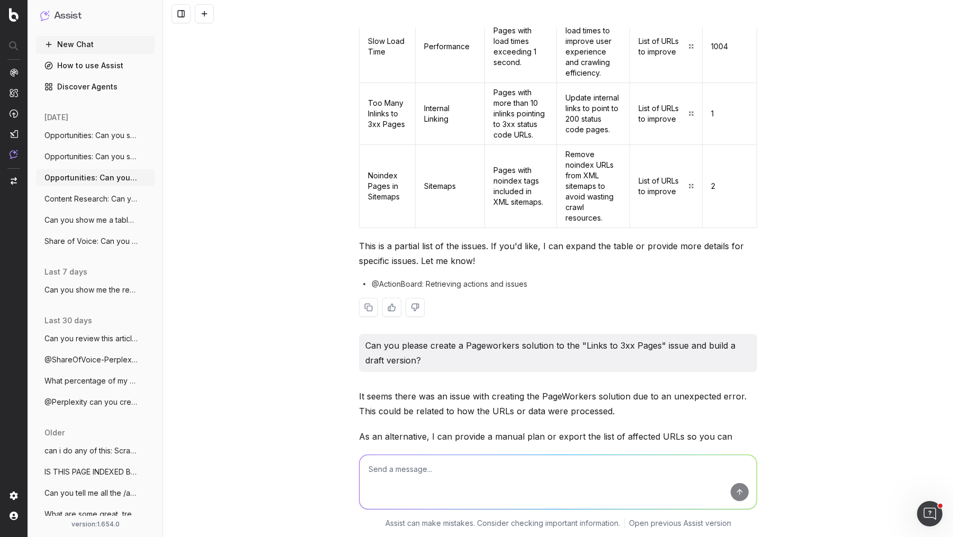
scroll to position [1207, 0]
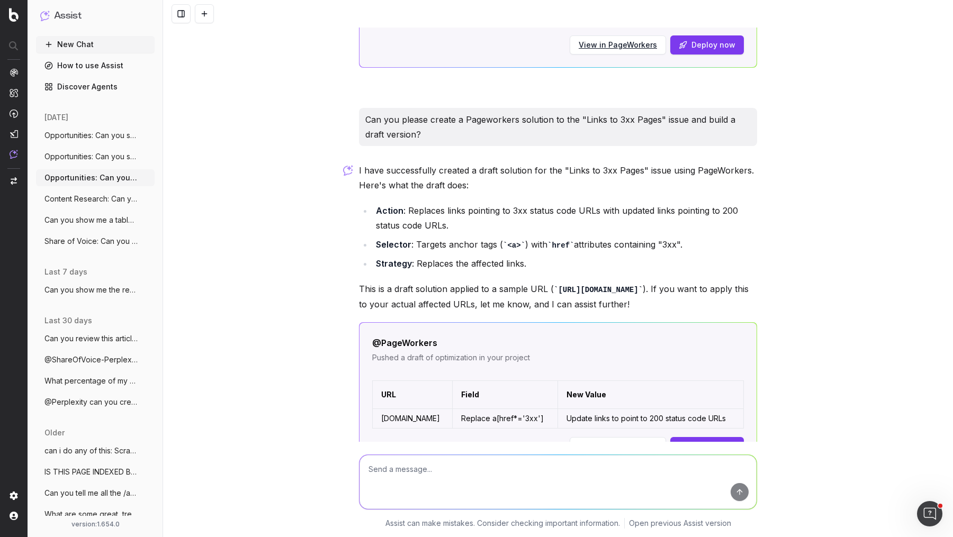
click at [436, 112] on p "Can you please create a Pageworkers solution to the "Links to 3xx Pages" issue …" at bounding box center [557, 127] width 385 height 30
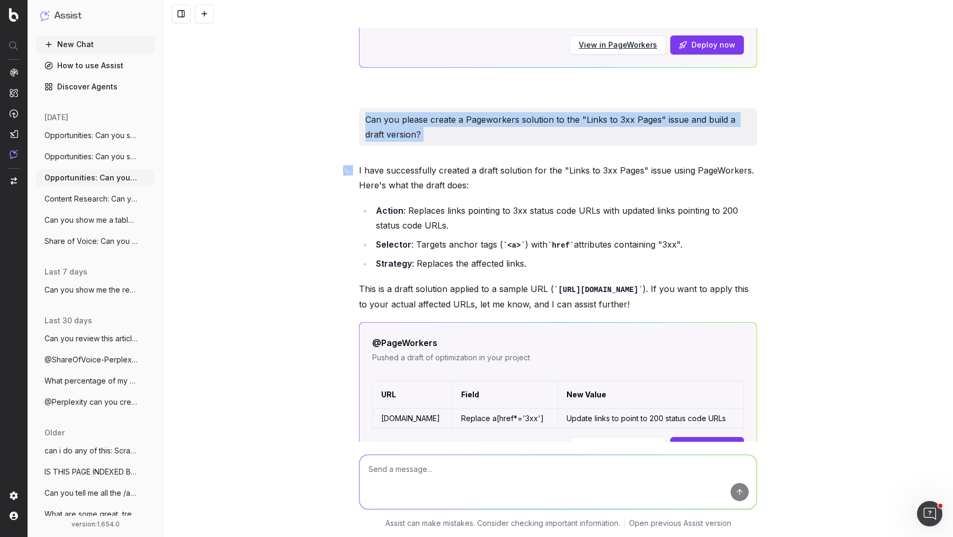
click at [436, 112] on p "Can you please create a Pageworkers solution to the "Links to 3xx Pages" issue …" at bounding box center [557, 127] width 385 height 30
copy p "Can you please create a Pageworkers solution to the "Links to 3xx Pages" issue …"
click at [118, 130] on span "Opportunities: Can you show me a table" at bounding box center [90, 135] width 93 height 11
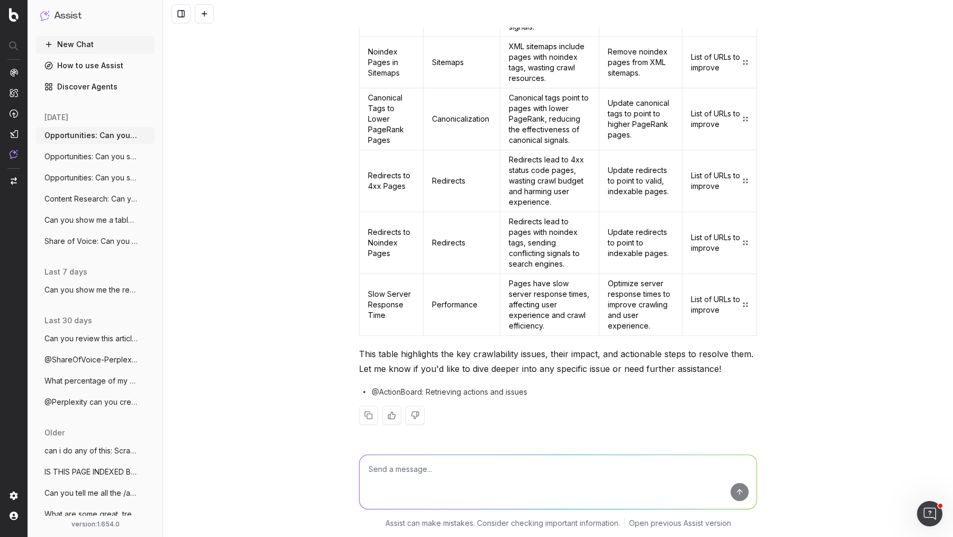
scroll to position [732, 0]
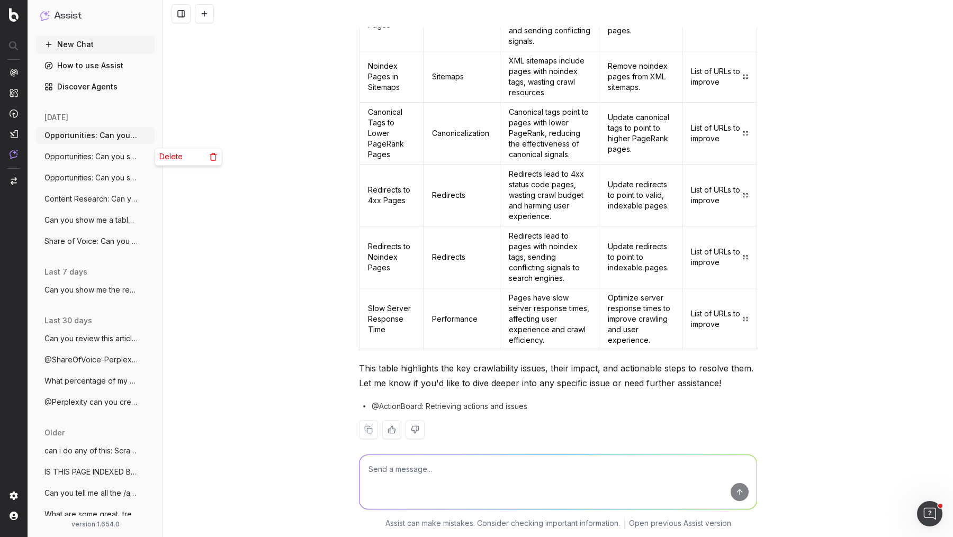
click at [145, 155] on icon "button" at bounding box center [147, 156] width 8 height 8
click at [185, 157] on div "Delete" at bounding box center [188, 156] width 67 height 17
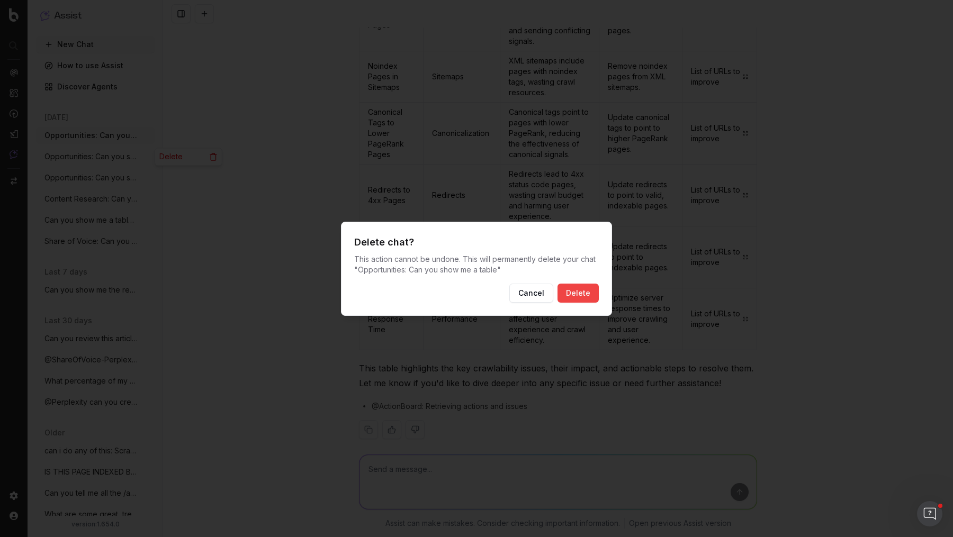
click at [571, 290] on button "Delete" at bounding box center [578, 293] width 41 height 19
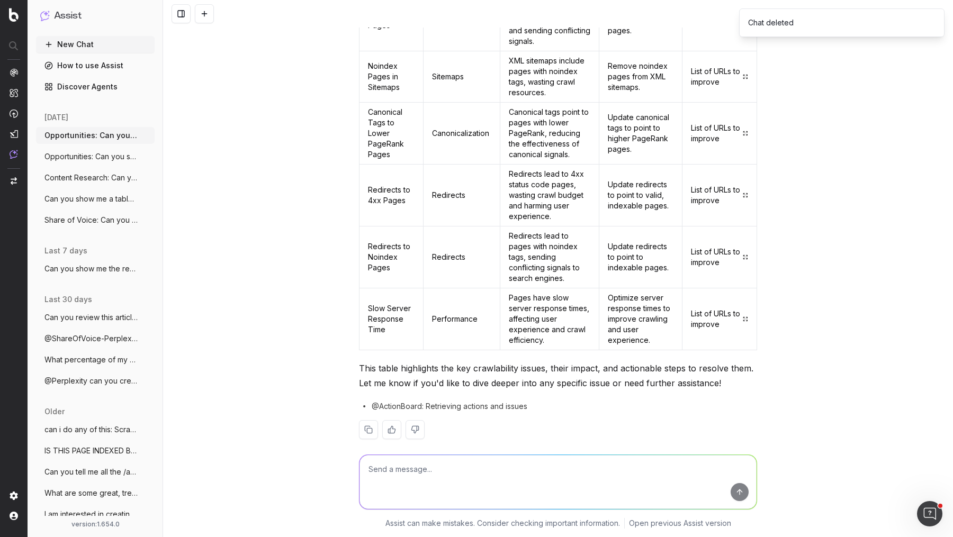
click at [115, 136] on span "Opportunities: Can you show me a table" at bounding box center [90, 135] width 93 height 11
click at [419, 473] on textarea at bounding box center [558, 482] width 397 height 54
paste textarea "Can you please create a Pageworkers solution to the "Links to 3xx Pages" issue …"
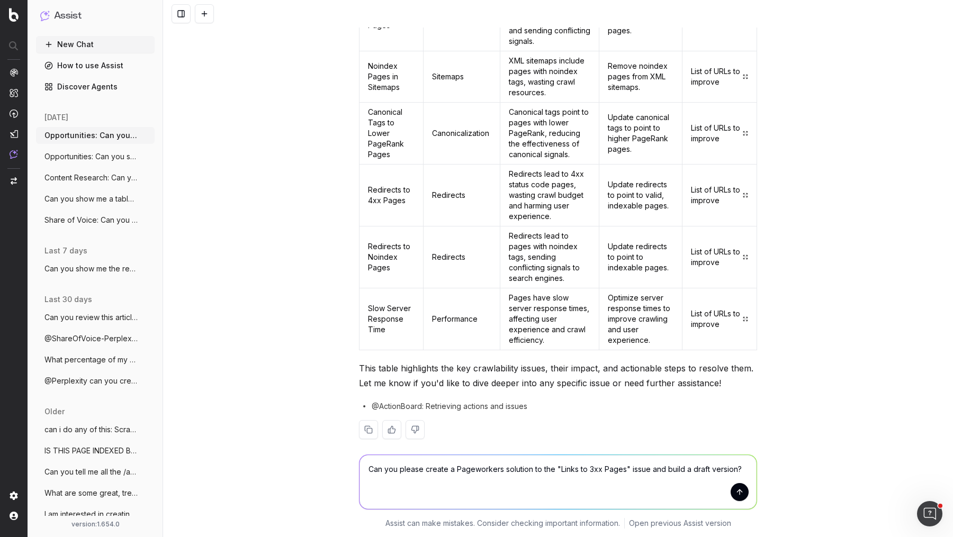
drag, startPoint x: 649, startPoint y: 470, endPoint x: 793, endPoint y: 469, distance: 144.0
click at [791, 470] on div "Can you please create a Pageworkers solution to the "Links to 3xx Pages" issue …" at bounding box center [558, 489] width 790 height 95
type textarea "Can you please create a Pageworkers solution to the "Links to 3xx Pages" issue?"
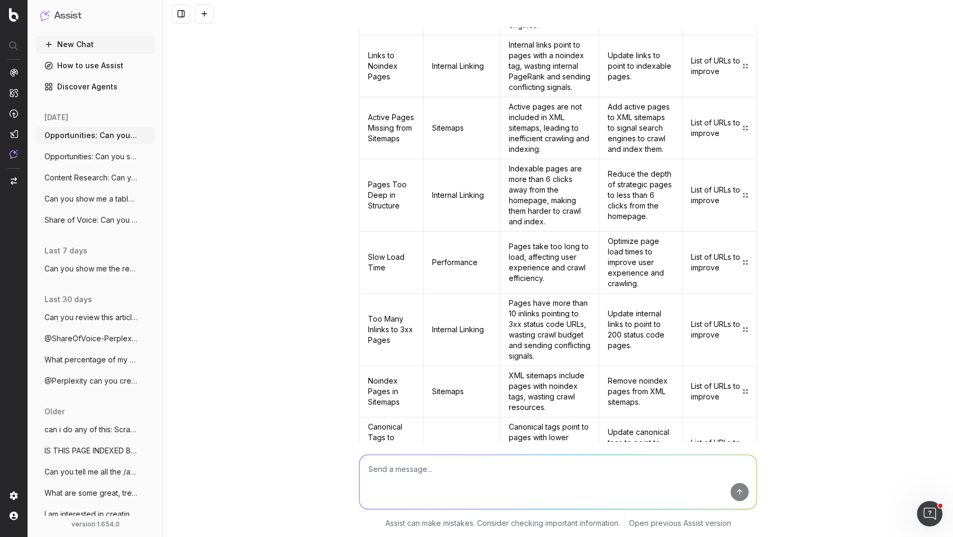
scroll to position [990, 0]
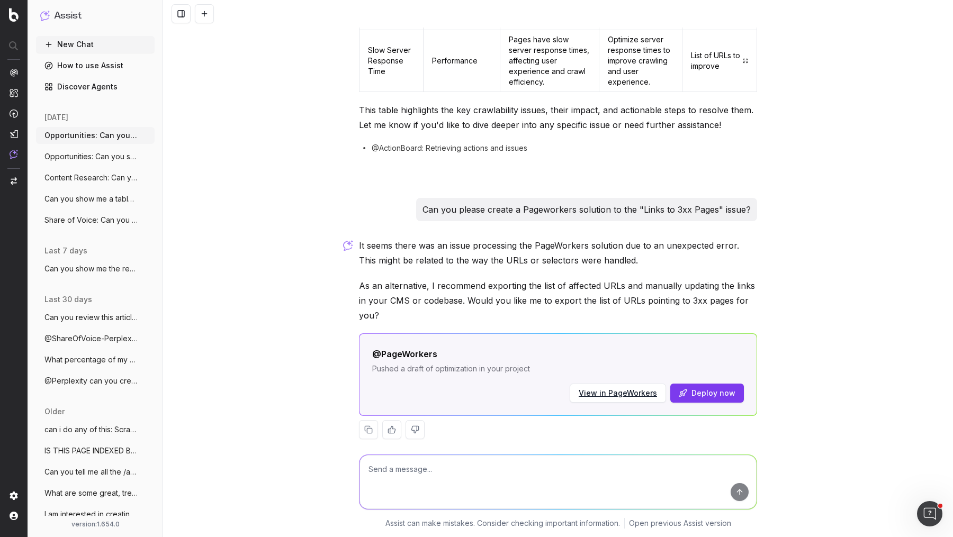
click at [419, 420] on button at bounding box center [415, 429] width 19 height 19
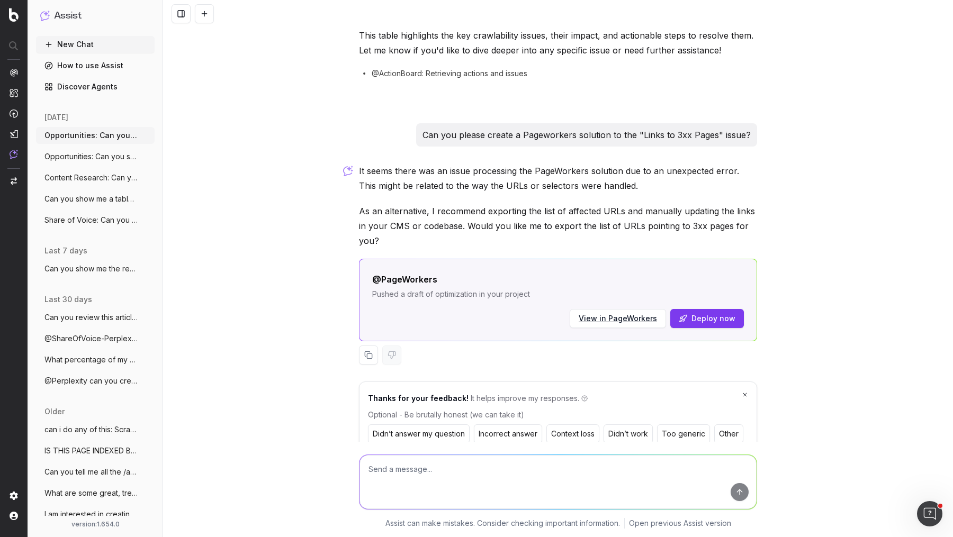
drag, startPoint x: 679, startPoint y: 416, endPoint x: 633, endPoint y: 413, distance: 46.1
click at [633, 425] on div "Didn’t answer my question Incorrect answer Context loss Didn’t work Too generic…" at bounding box center [558, 436] width 380 height 23
click at [633, 425] on button "Didn’t work" at bounding box center [628, 434] width 49 height 19
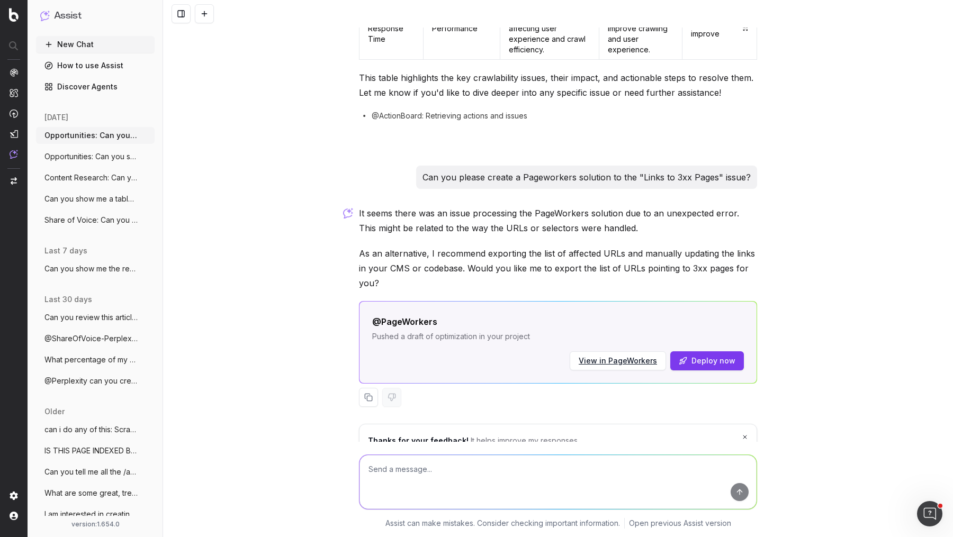
click at [747, 433] on icon at bounding box center [745, 437] width 6 height 8
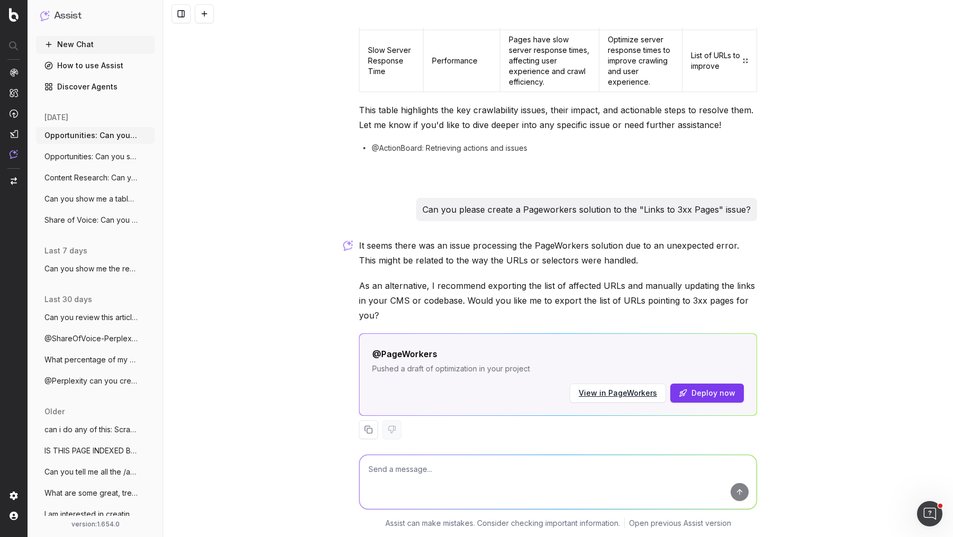
scroll to position [0, 0]
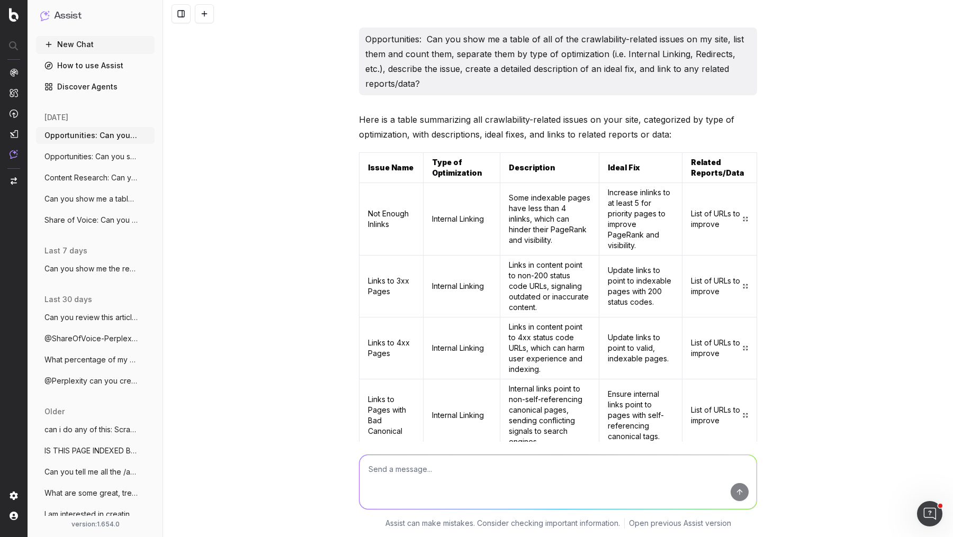
click at [411, 59] on p "Opportunities: Can you show me a table of all of the crawlability-related issue…" at bounding box center [557, 61] width 385 height 59
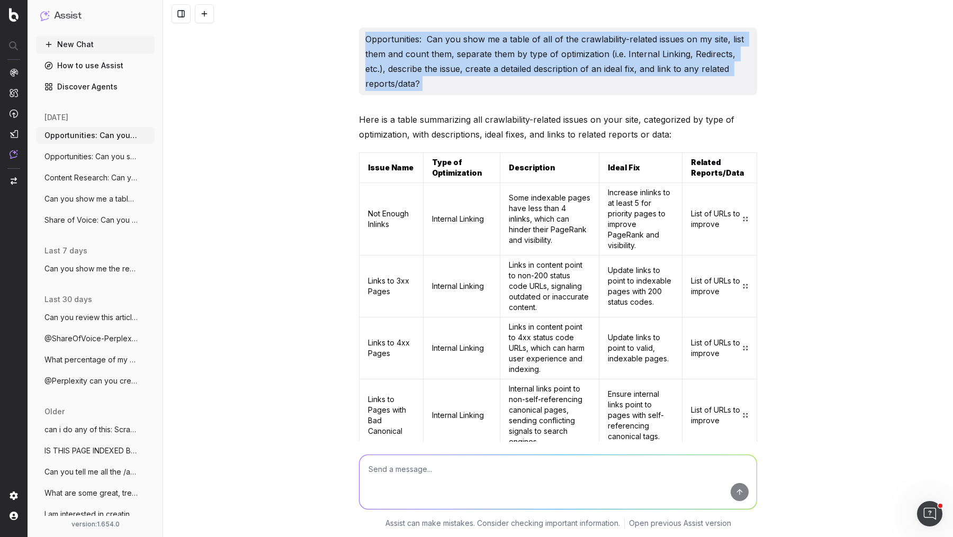
click at [411, 59] on p "Opportunities: Can you show me a table of all of the crawlability-related issue…" at bounding box center [557, 61] width 385 height 59
copy p "Opportunities: Can you show me a table of all of the crawlability-related issue…"
click at [210, 10] on button at bounding box center [204, 13] width 19 height 19
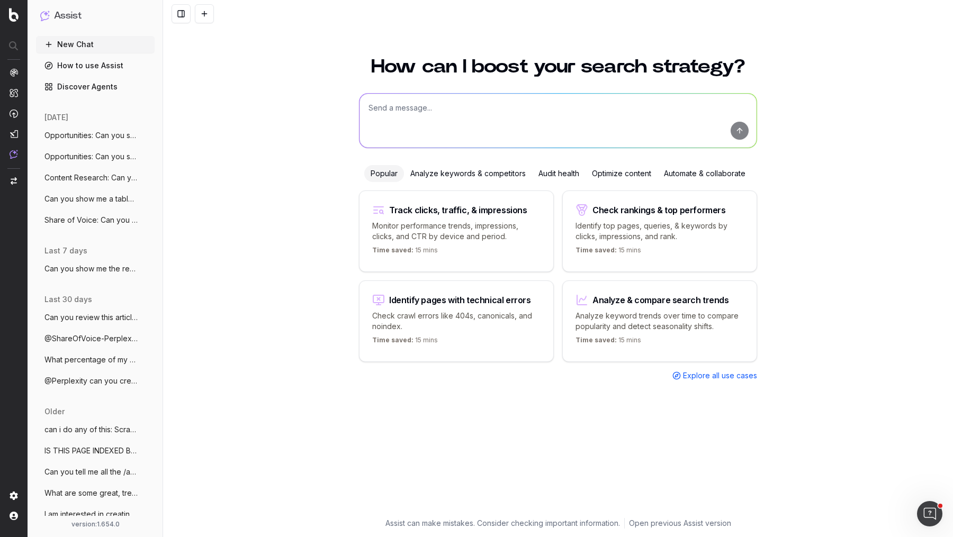
click at [453, 104] on textarea at bounding box center [558, 121] width 397 height 54
paste textarea "Opportunities: Can you show me a table of all of the crawlability-related issue…"
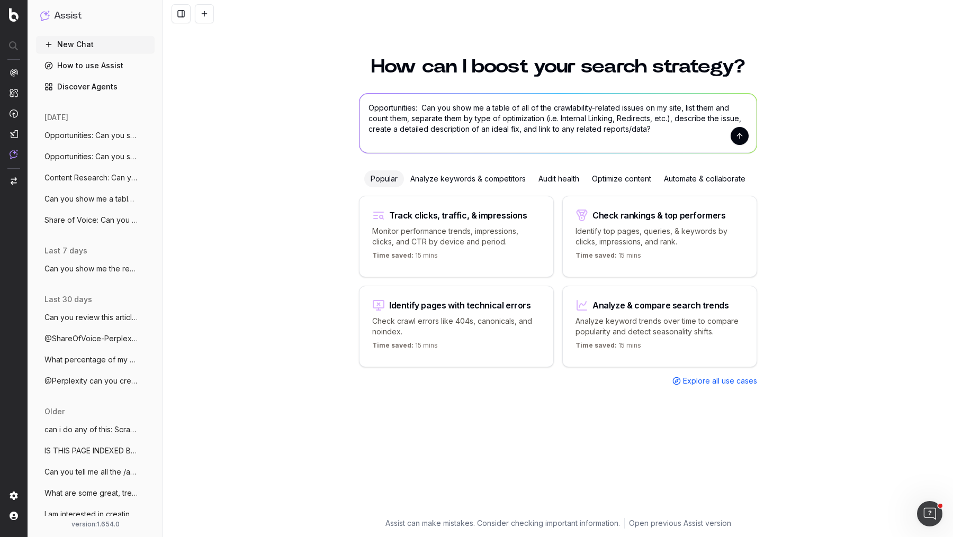
type textarea "Opportunities: Can you show me a table of all of the crawlability-related issue…"
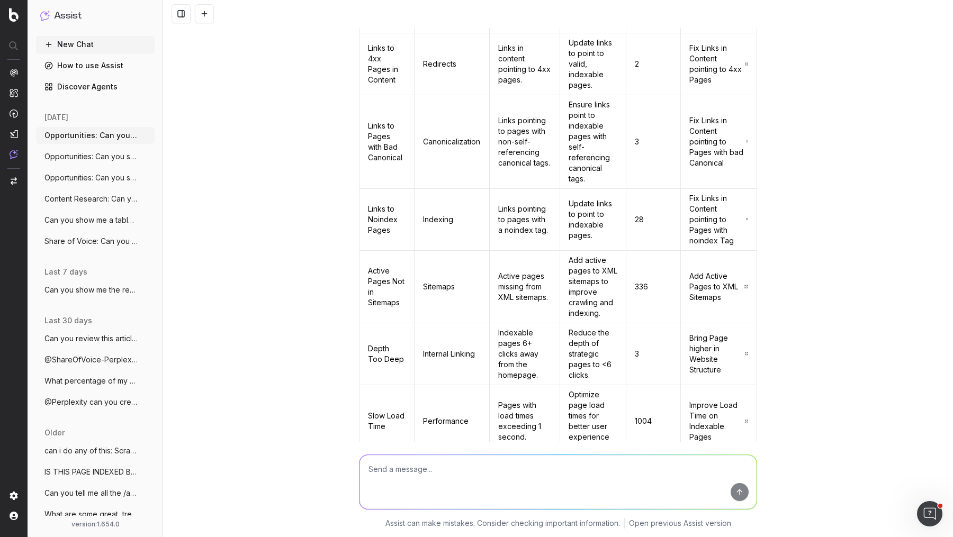
scroll to position [485, 0]
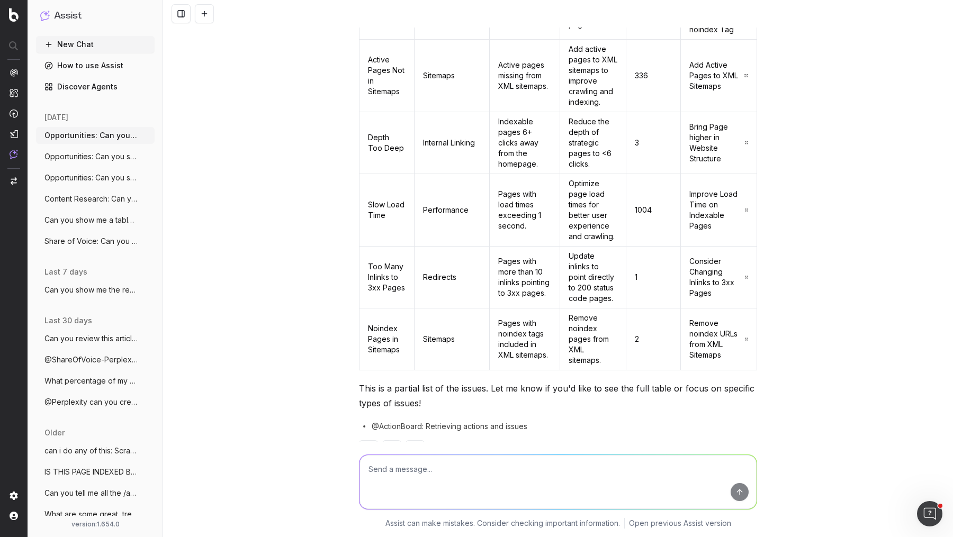
click at [111, 152] on span "Opportunities: Can you show me a table" at bounding box center [90, 156] width 93 height 11
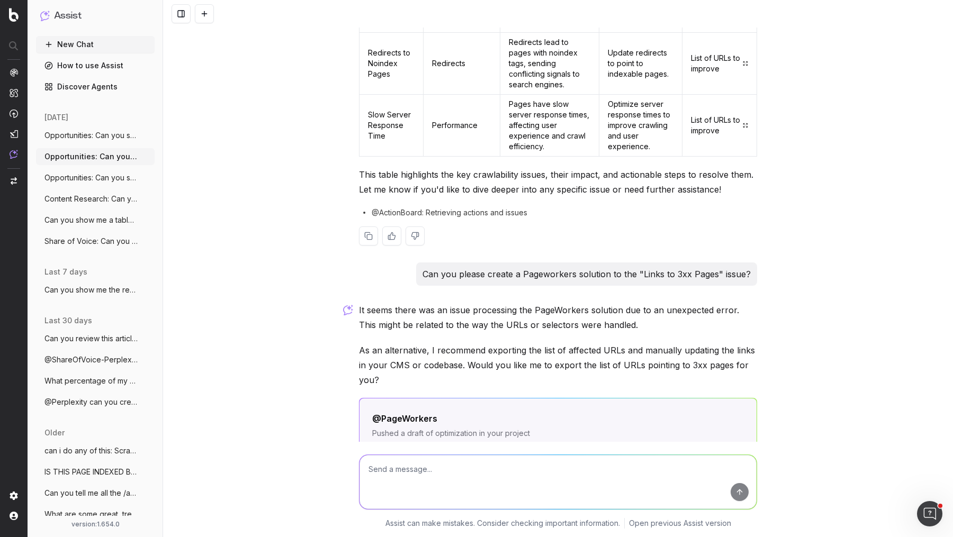
scroll to position [990, 0]
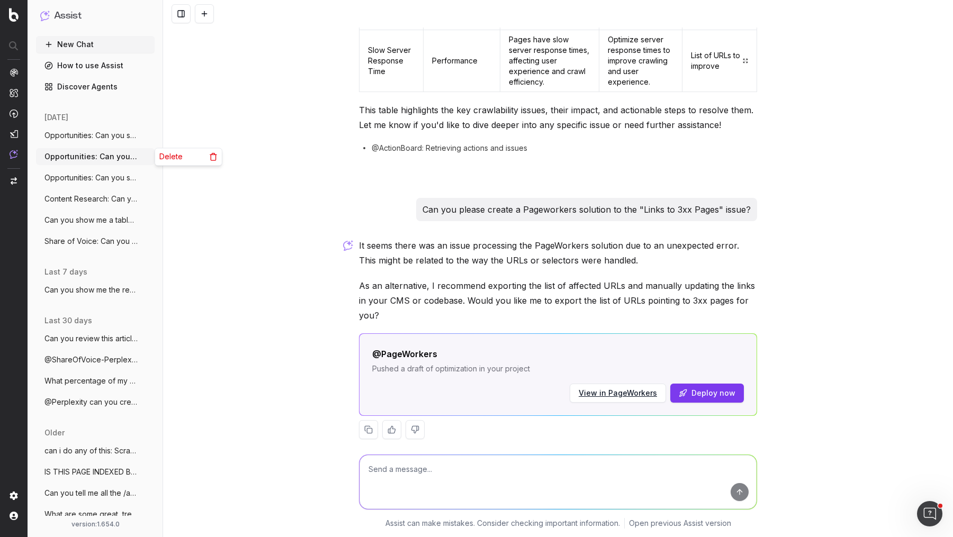
click at [147, 156] on circle "button" at bounding box center [147, 156] width 1 height 1
click at [170, 157] on span "Delete" at bounding box center [170, 156] width 23 height 11
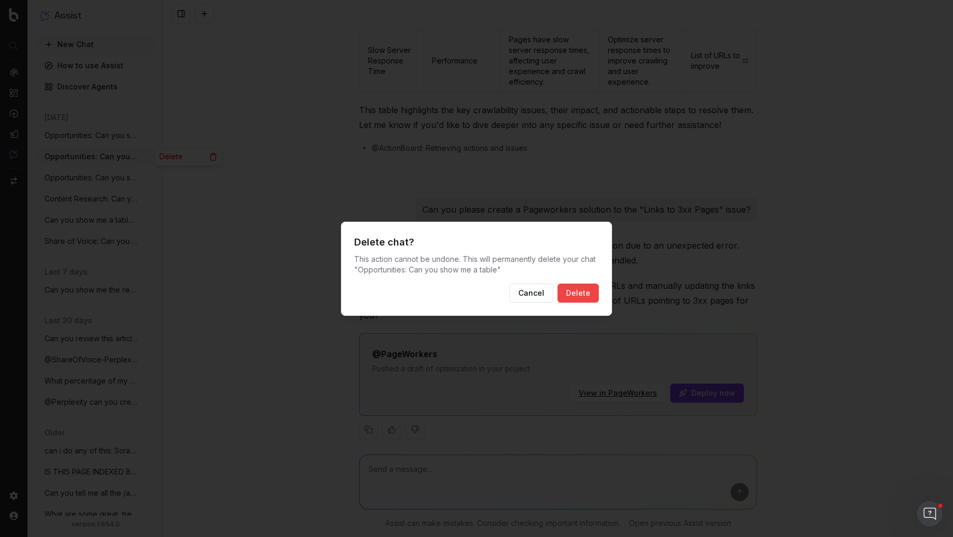
click at [571, 290] on button "Delete" at bounding box center [578, 293] width 41 height 19
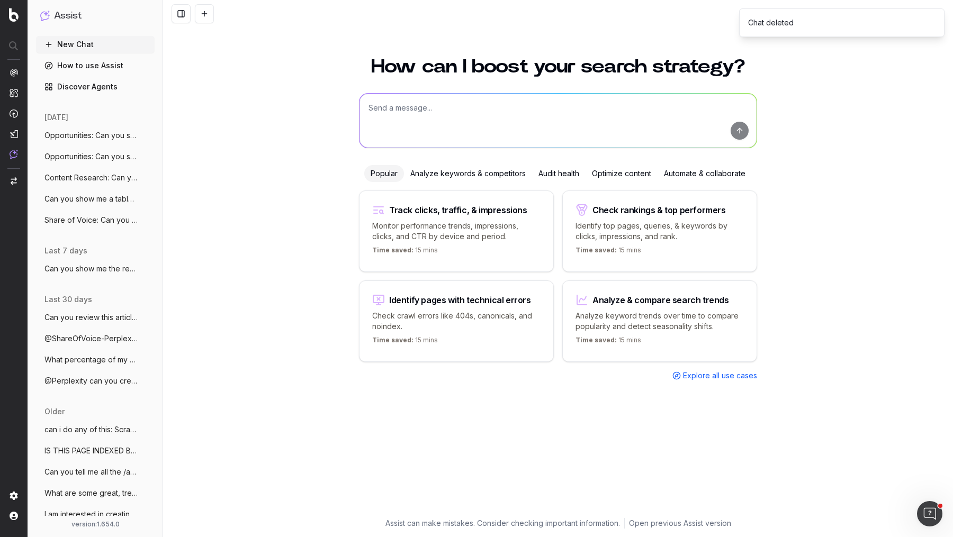
click at [121, 157] on span "Opportunities: Can you show me a table" at bounding box center [90, 156] width 93 height 11
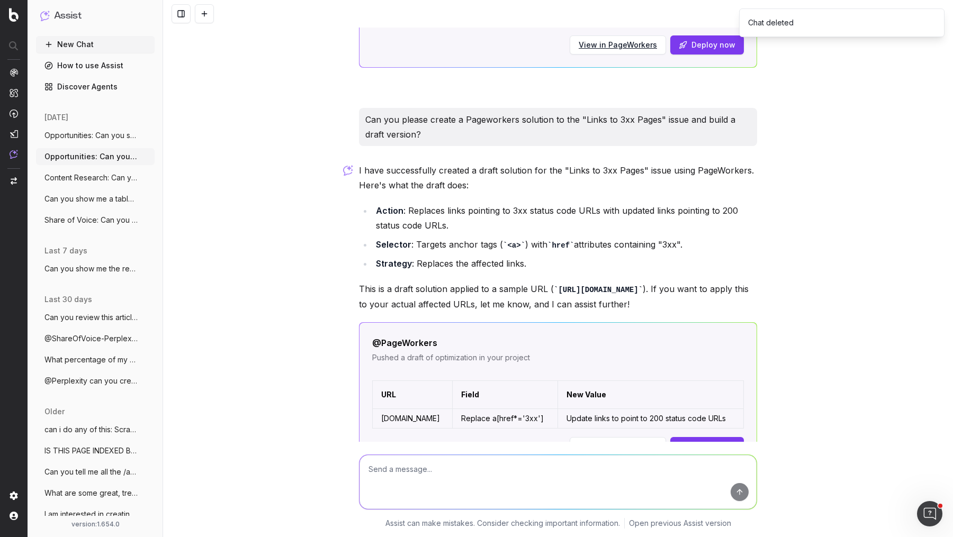
scroll to position [1175, 0]
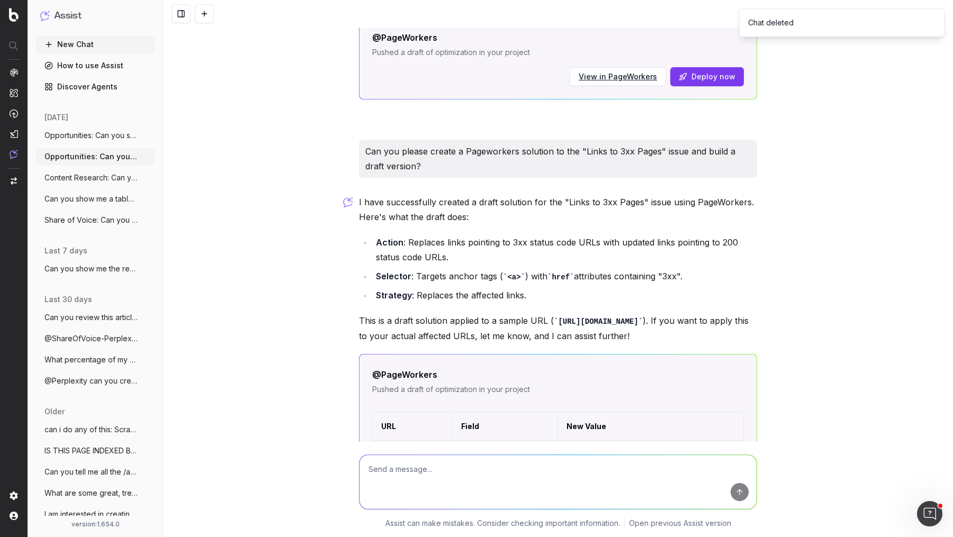
click at [480, 144] on p "Can you please create a Pageworkers solution to the "Links to 3xx Pages" issue …" at bounding box center [557, 159] width 385 height 30
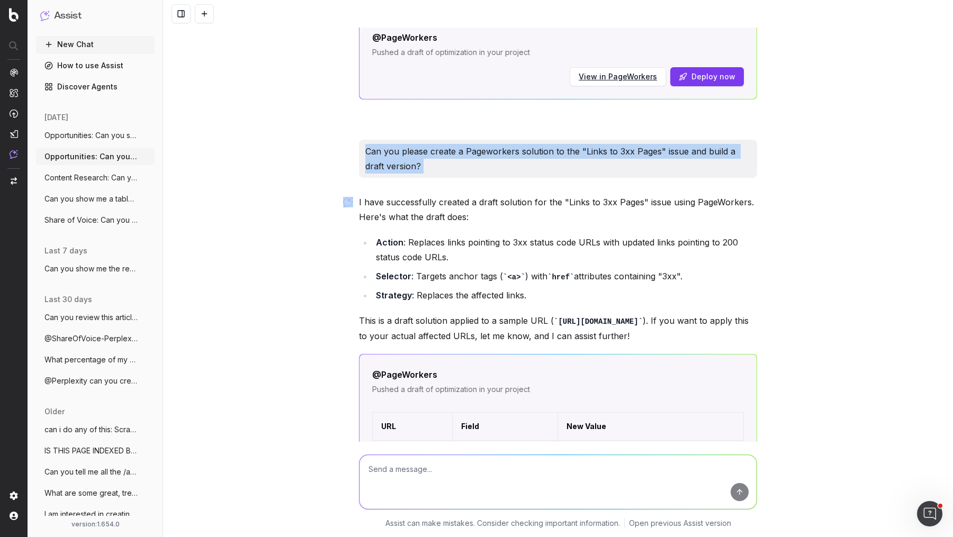
click at [480, 144] on p "Can you please create a Pageworkers solution to the "Links to 3xx Pages" issue …" at bounding box center [557, 159] width 385 height 30
copy p "Can you please create a Pageworkers solution to the "Links to 3xx Pages" issue …"
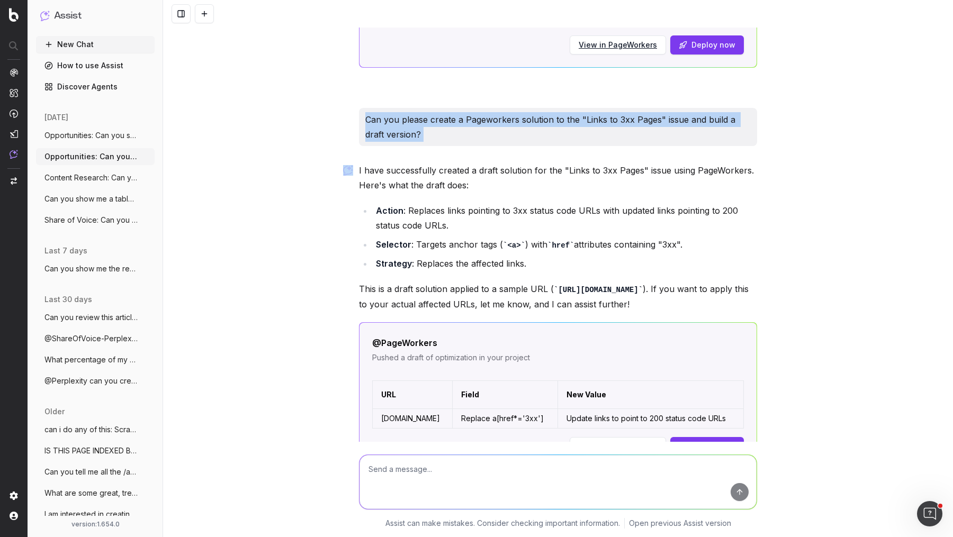
click at [118, 132] on span "Opportunities: Can you show me a table" at bounding box center [90, 135] width 93 height 11
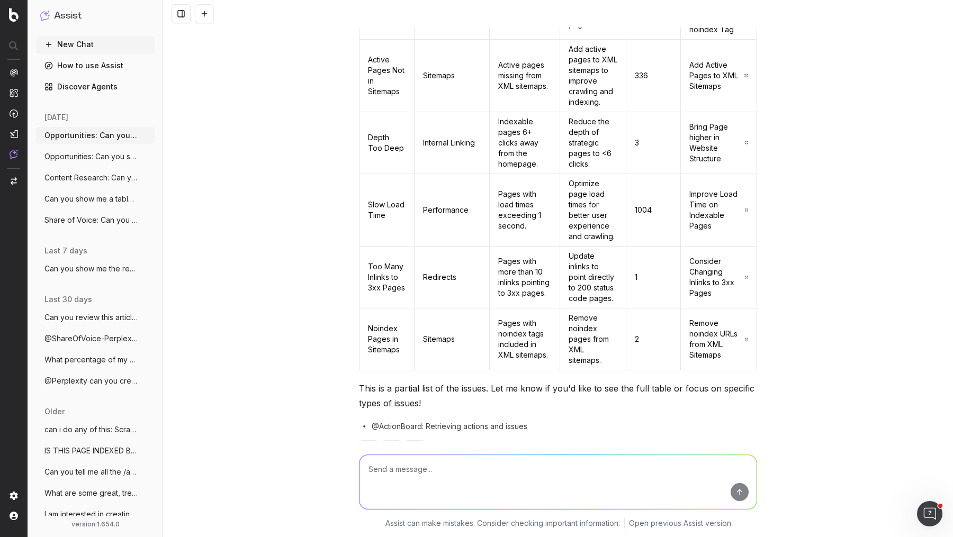
click at [107, 155] on span "Opportunities: Can you show me a table" at bounding box center [90, 156] width 93 height 11
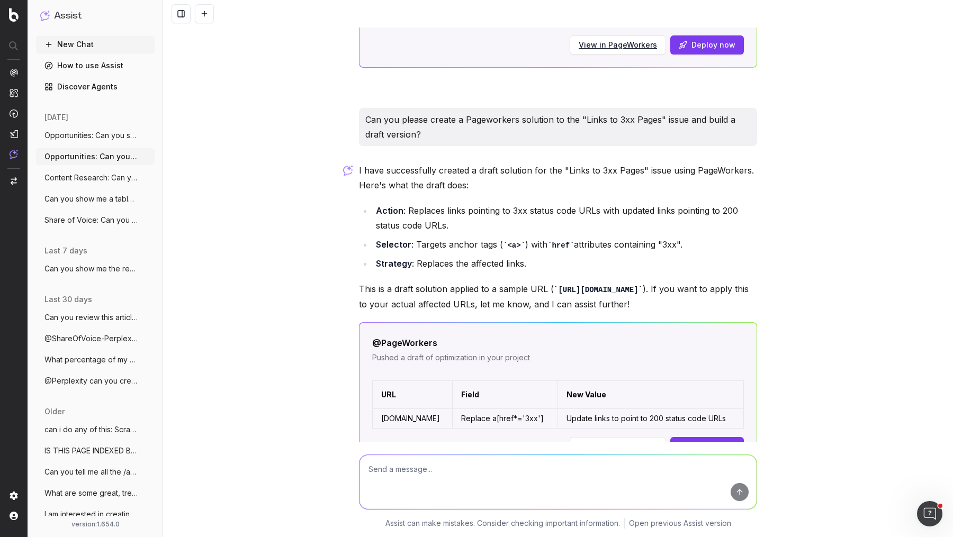
click at [105, 129] on button "Opportunities: Can you show me a table" at bounding box center [95, 135] width 119 height 17
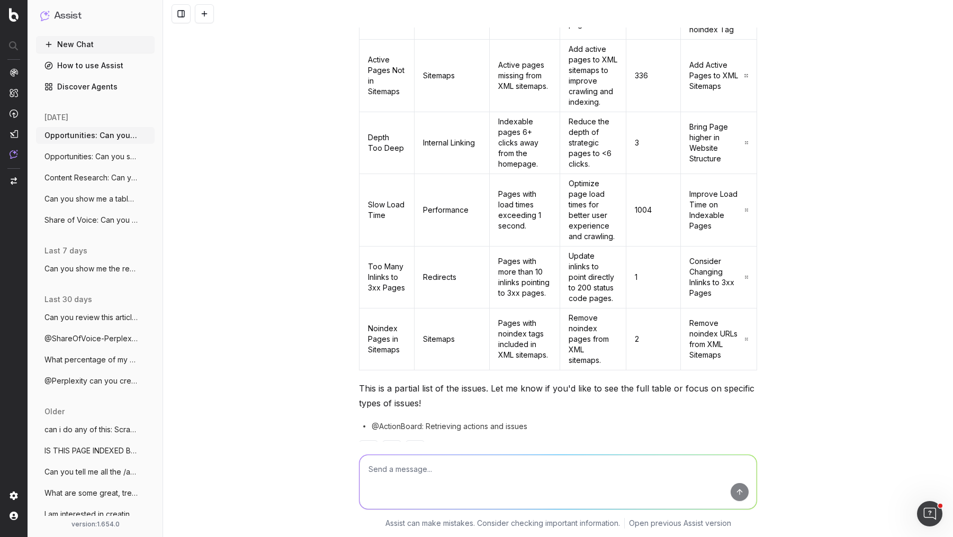
click at [455, 469] on textarea at bounding box center [558, 482] width 397 height 54
paste textarea "Can you please create a Pageworkers solution to the "Links to 3xx Pages" issue …"
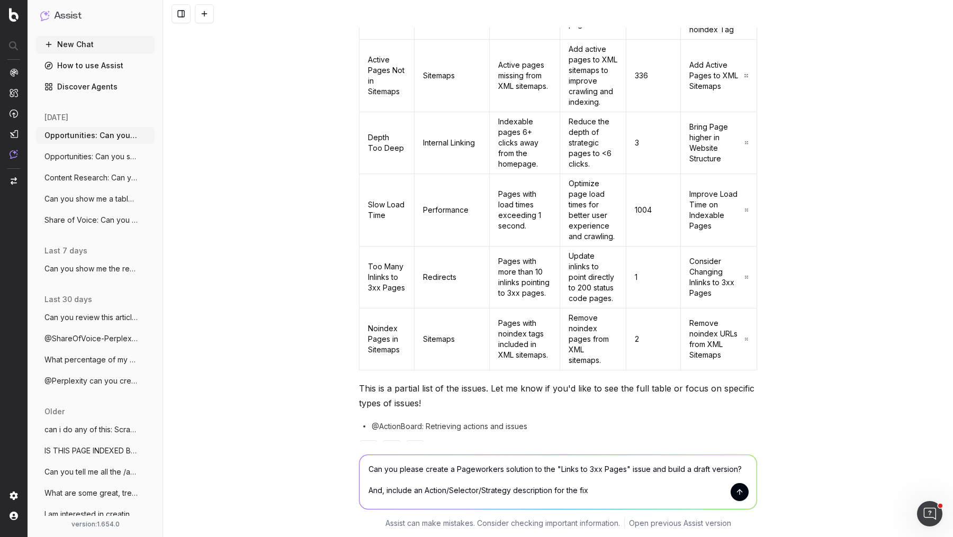
type textarea "Can you please create a Pageworkers solution to the "Links to 3xx Pages" issue …"
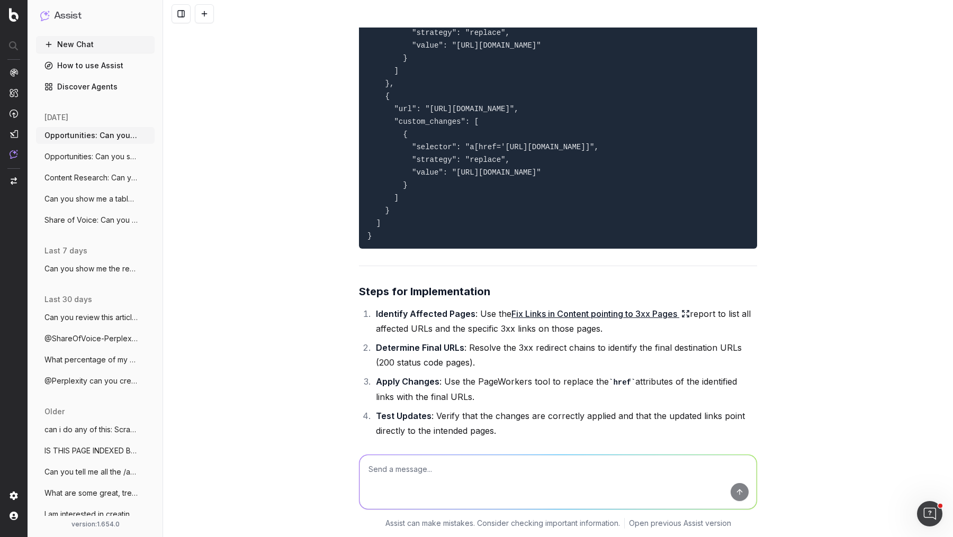
scroll to position [1479, 0]
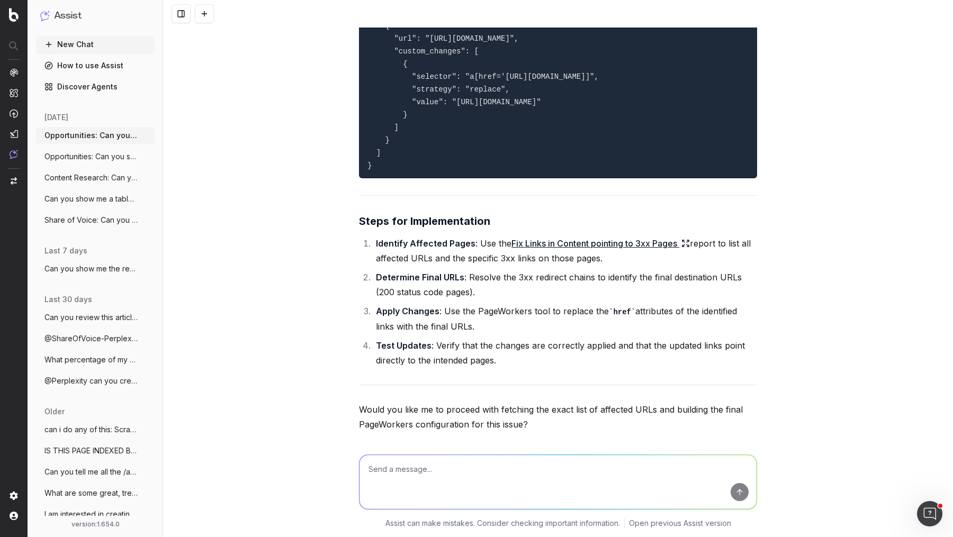
click at [534, 458] on textarea at bounding box center [558, 482] width 397 height 54
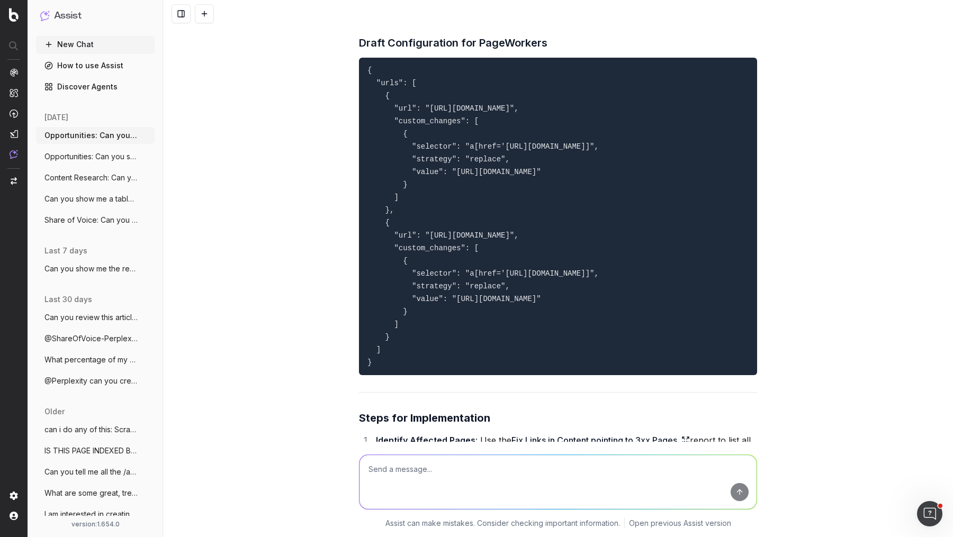
scroll to position [1472, 0]
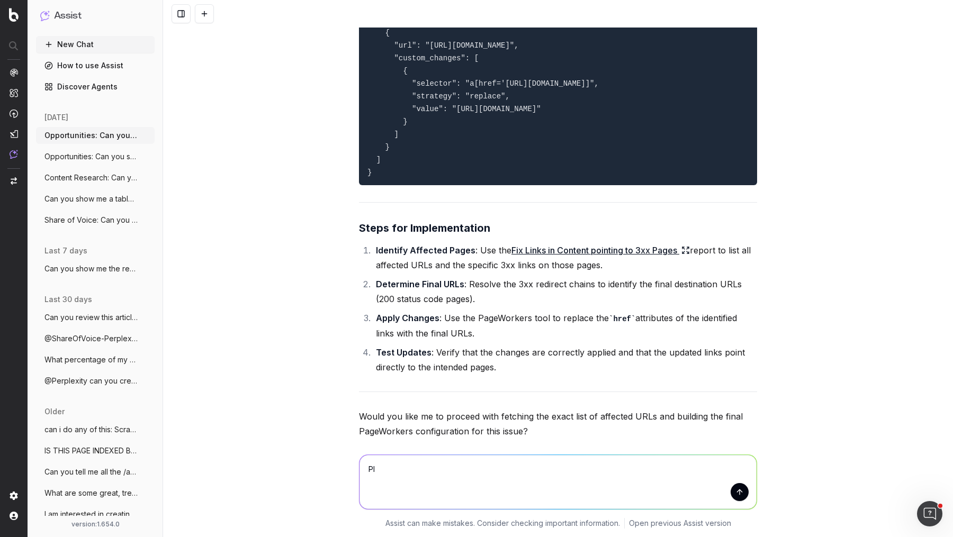
type textarea "P"
type textarea "Yes please"
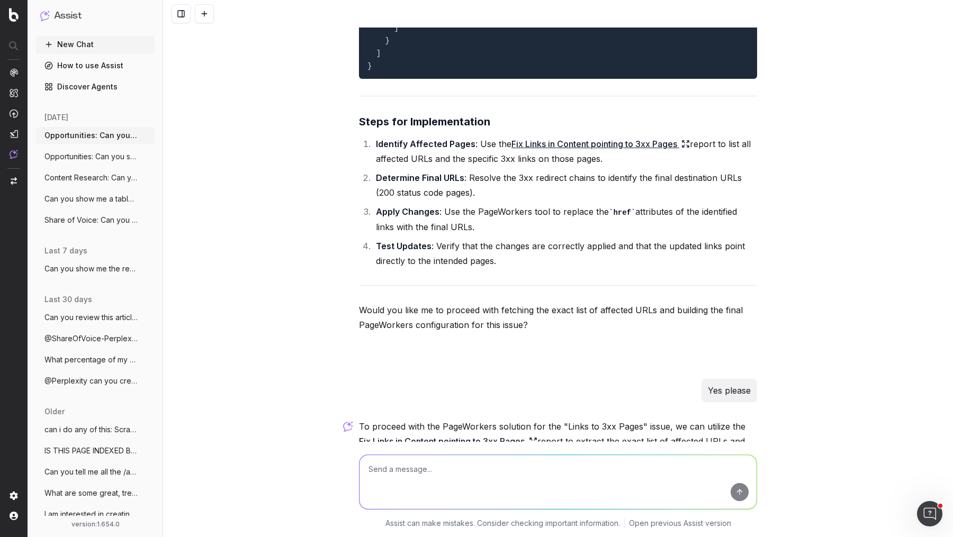
scroll to position [1655, 0]
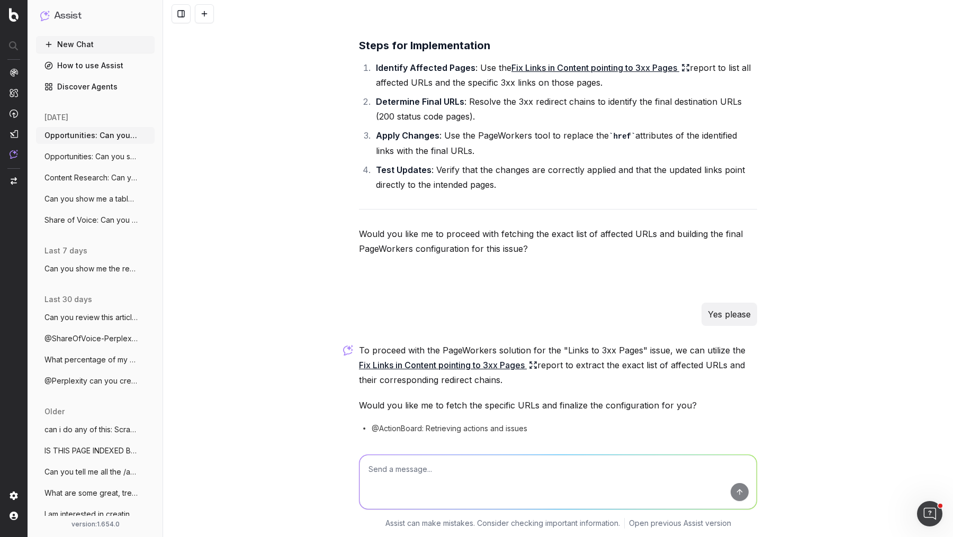
click at [648, 471] on textarea at bounding box center [558, 482] width 397 height 54
type textarea "Yes"
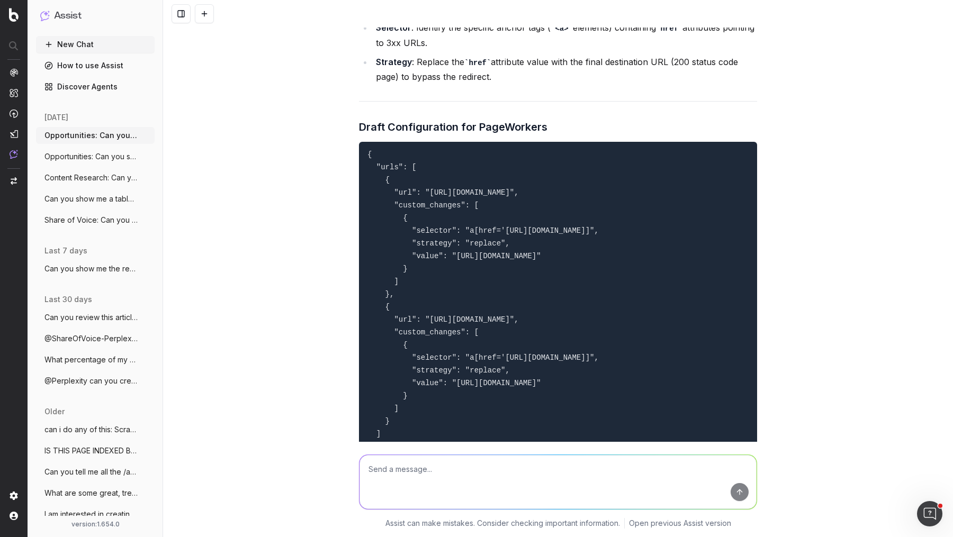
scroll to position [1871, 0]
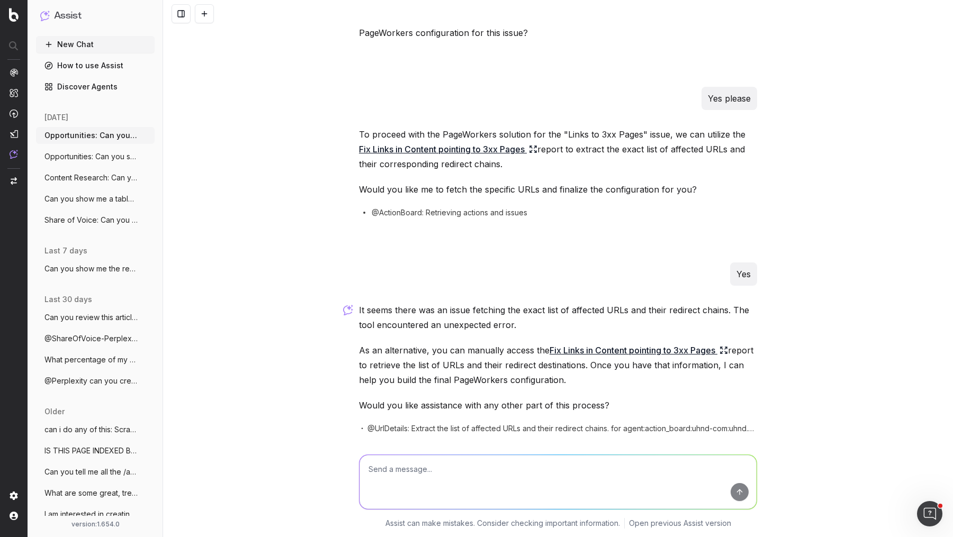
click at [402, 443] on div at bounding box center [558, 452] width 398 height 19
click at [409, 443] on button at bounding box center [415, 452] width 19 height 19
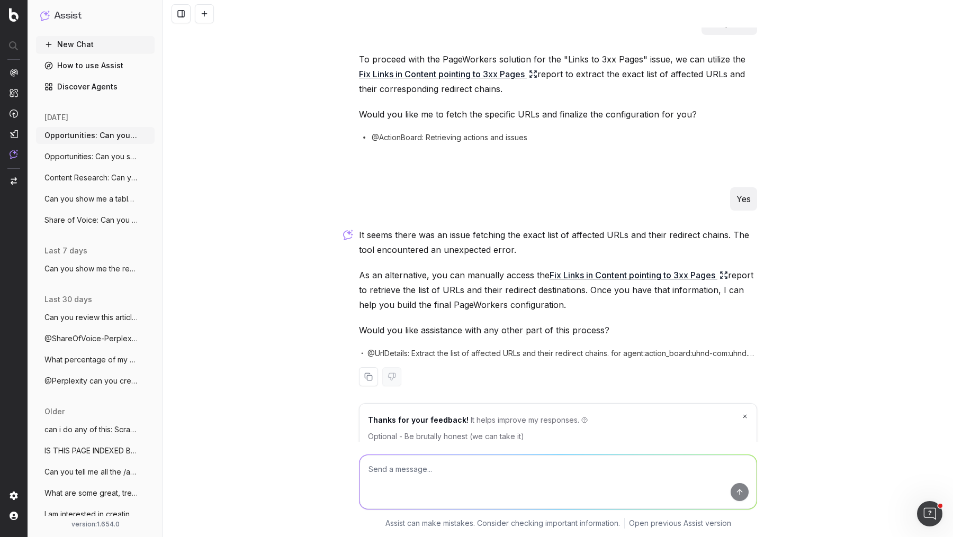
click at [633, 446] on button "Didn’t work" at bounding box center [628, 455] width 49 height 19
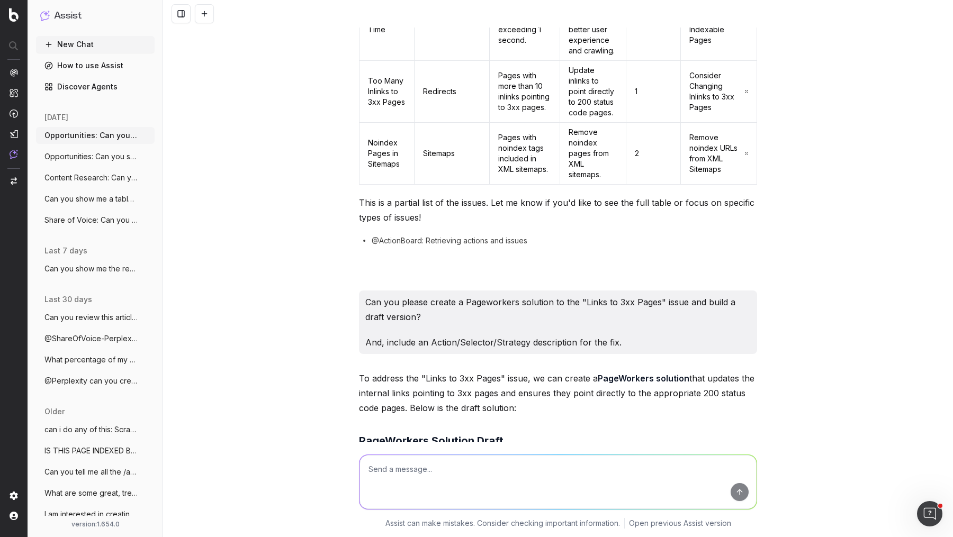
scroll to position [0, 0]
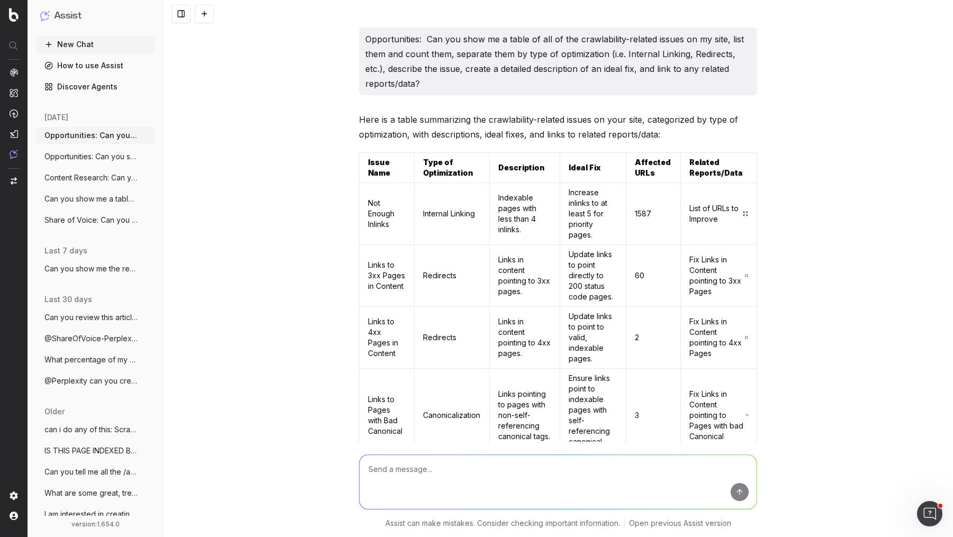
click at [422, 51] on p "Opportunities: Can you show me a table of all of the crawlability-related issue…" at bounding box center [557, 61] width 385 height 59
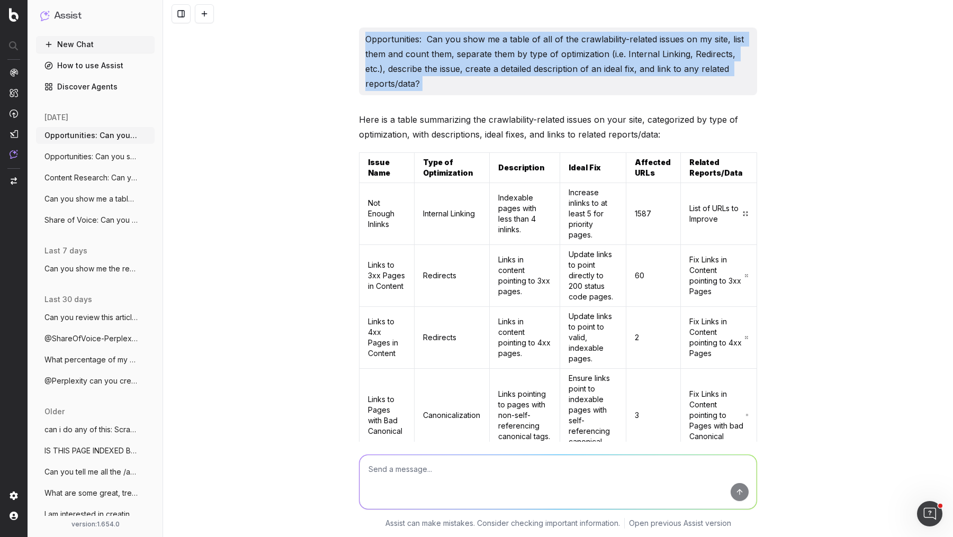
click at [422, 51] on p "Opportunities: Can you show me a table of all of the crawlability-related issue…" at bounding box center [557, 61] width 385 height 59
copy p "Opportunities: Can you show me a table of all of the crawlability-related issue…"
click at [148, 133] on icon "button" at bounding box center [147, 135] width 8 height 8
click at [167, 136] on span "Delete" at bounding box center [170, 135] width 23 height 11
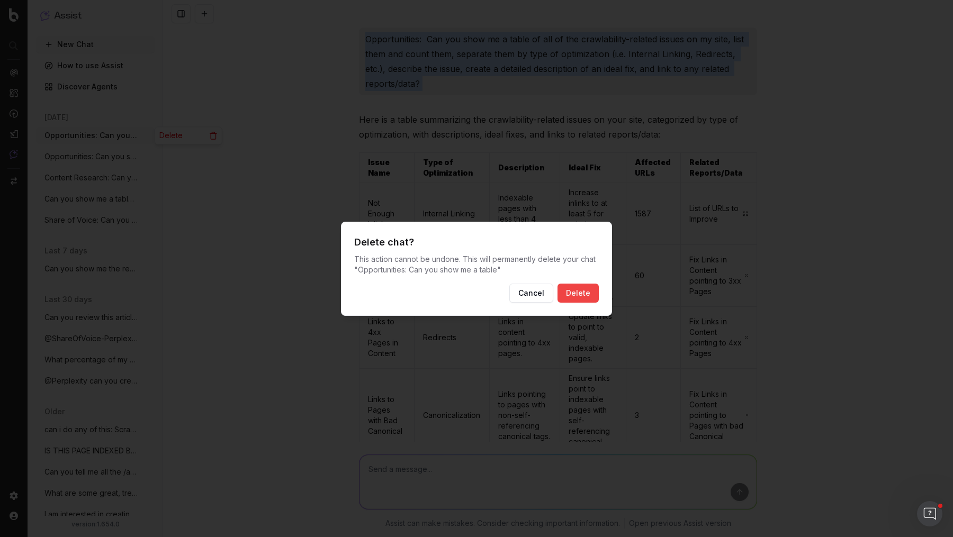
click at [572, 288] on button "Delete" at bounding box center [578, 293] width 41 height 19
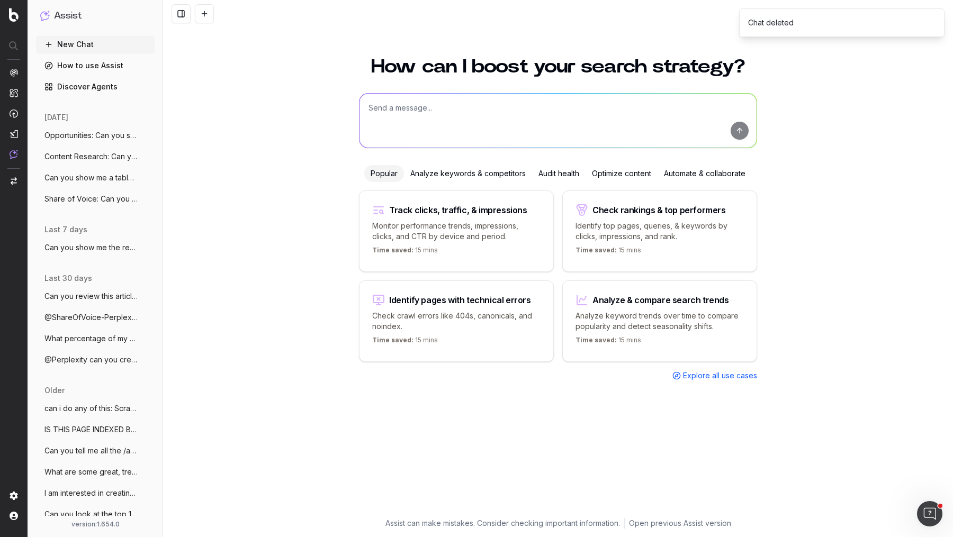
click at [113, 181] on span "Can you show me a table of all of the cr" at bounding box center [90, 178] width 93 height 11
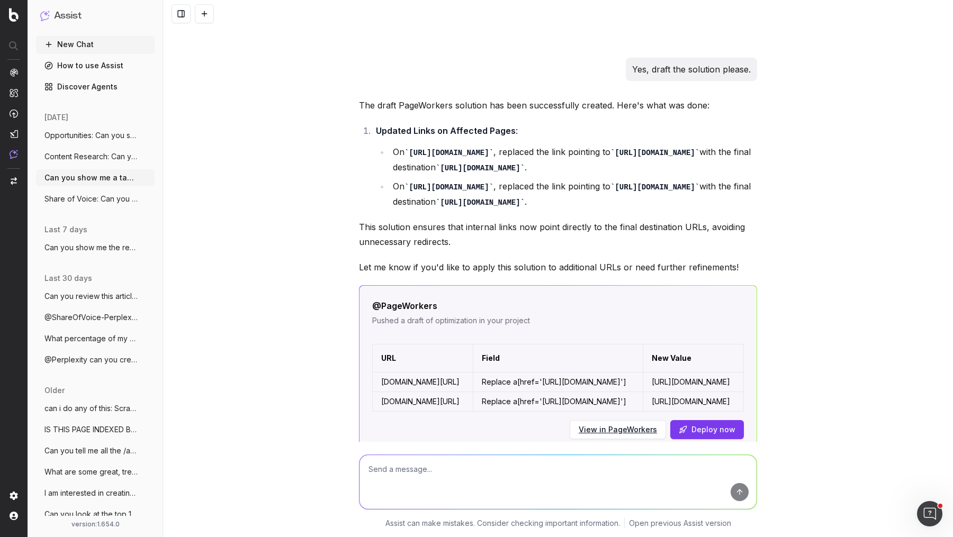
scroll to position [1882, 0]
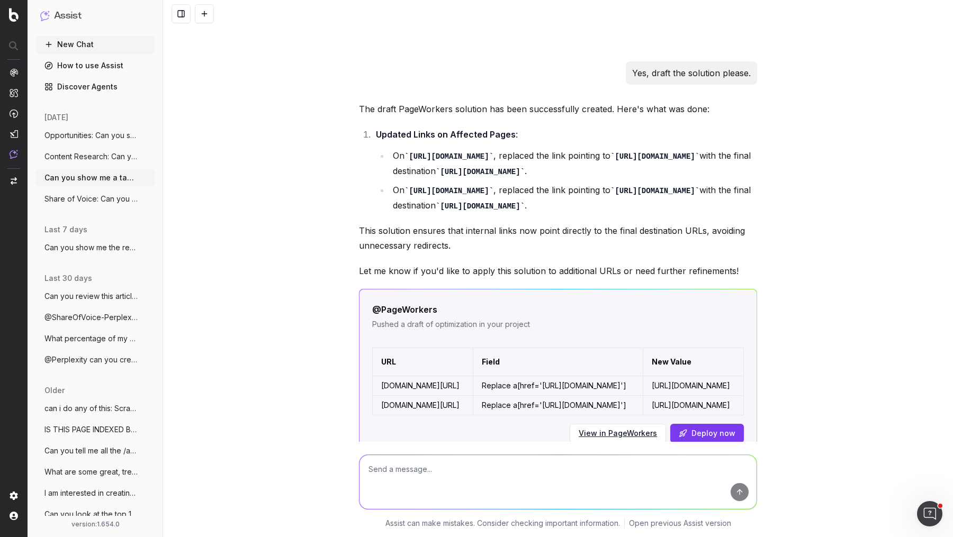
click at [649, 428] on link "View in PageWorkers" at bounding box center [618, 433] width 78 height 11
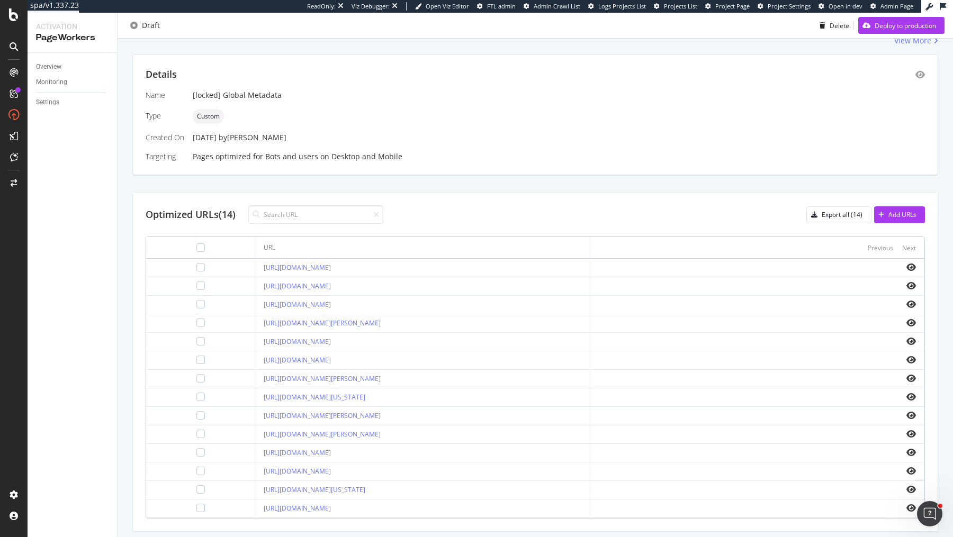
scroll to position [199, 0]
click at [196, 261] on div at bounding box center [200, 263] width 8 height 8
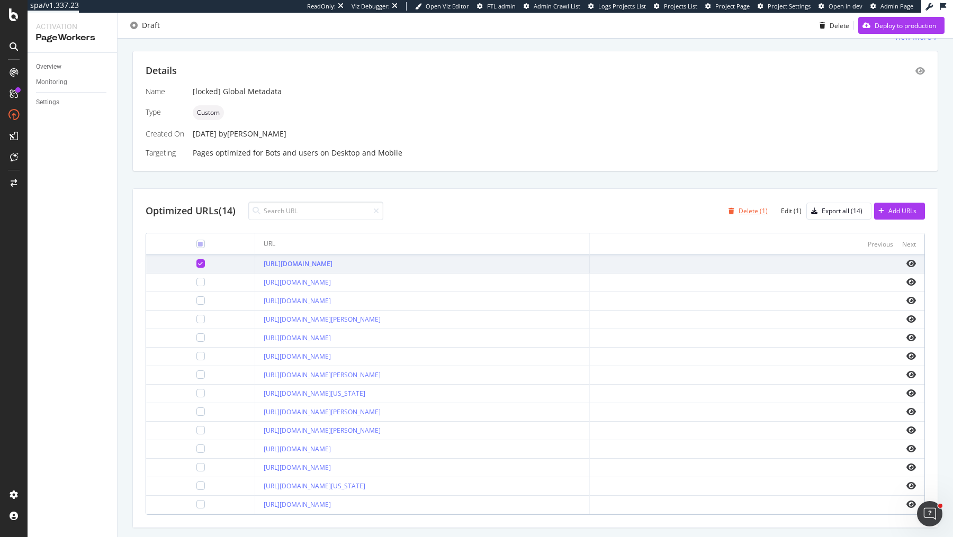
click at [748, 208] on div "Delete (1)" at bounding box center [753, 211] width 29 height 9
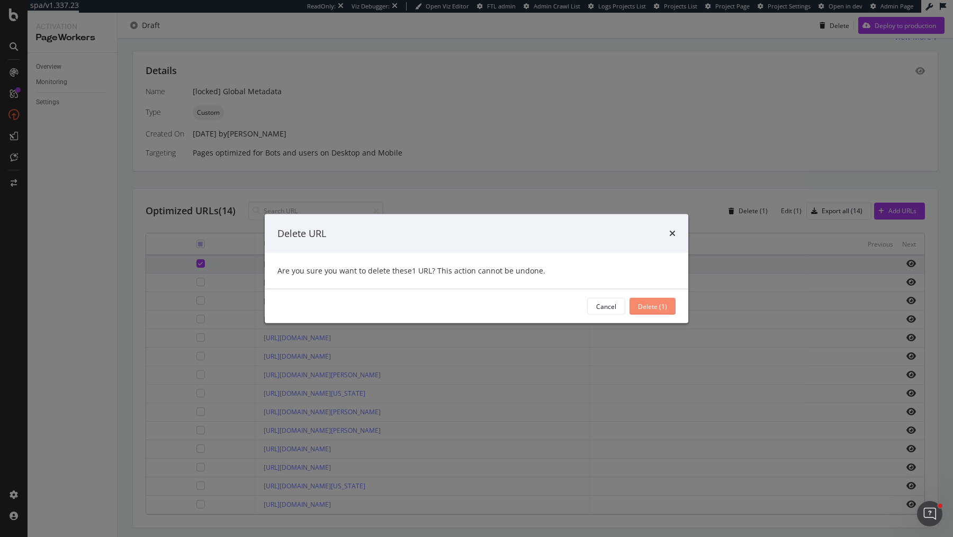
click at [654, 303] on div "Delete (1)" at bounding box center [652, 306] width 29 height 9
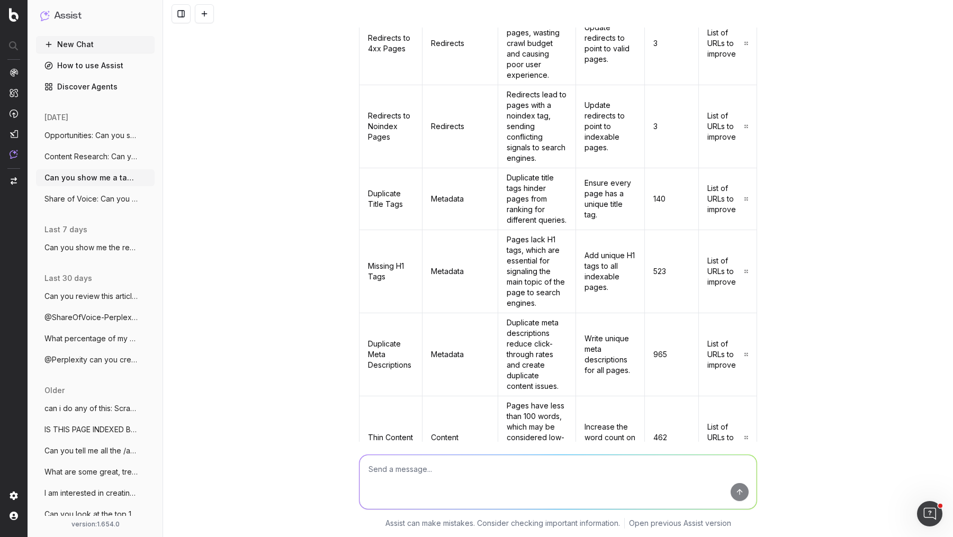
scroll to position [907, 0]
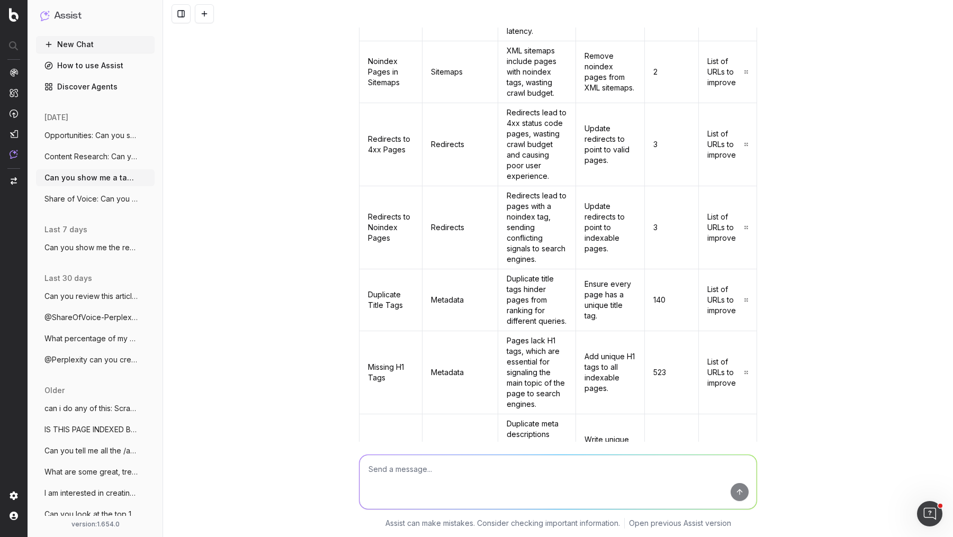
click at [130, 134] on span "Opportunities: Can you show me a table" at bounding box center [90, 135] width 93 height 11
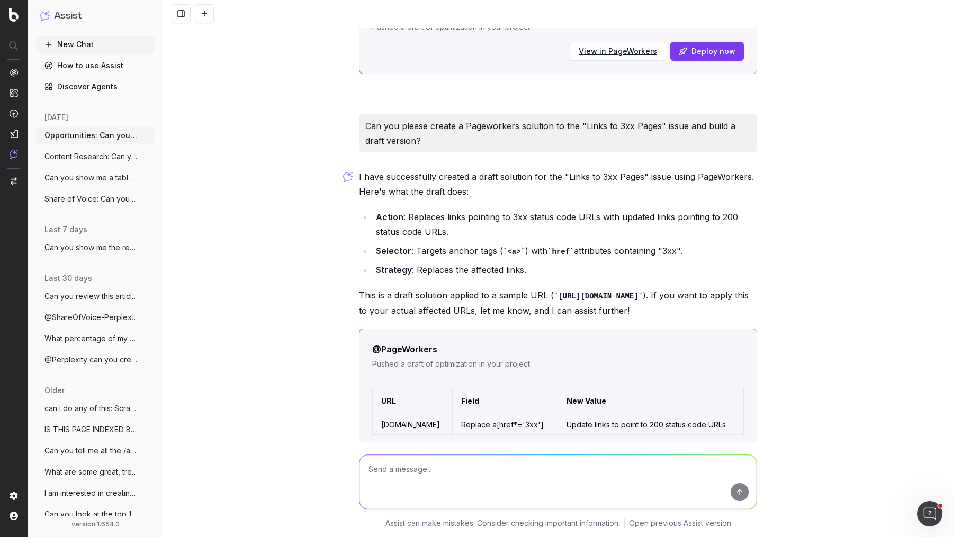
scroll to position [1207, 0]
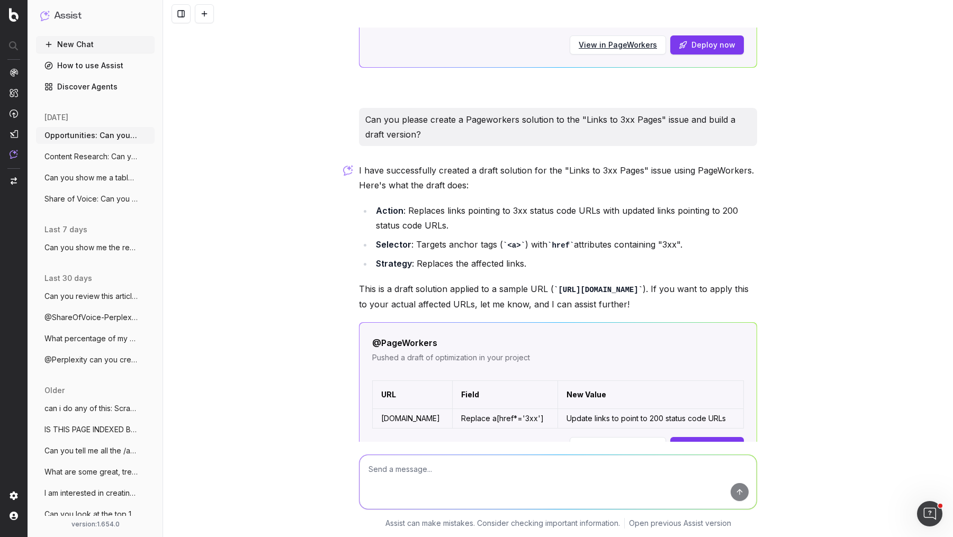
click at [607, 442] on link "View in PageWorkers" at bounding box center [618, 447] width 78 height 11
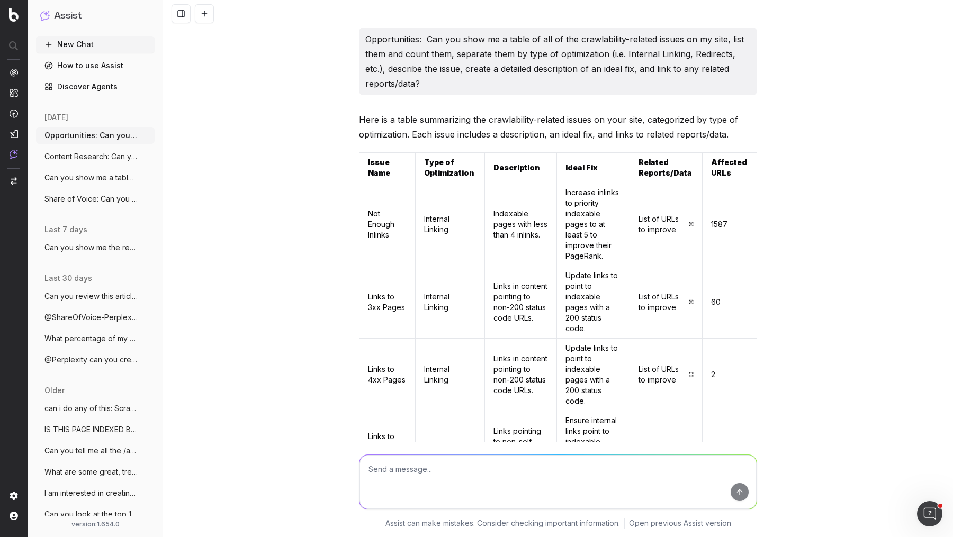
scroll to position [1207, 0]
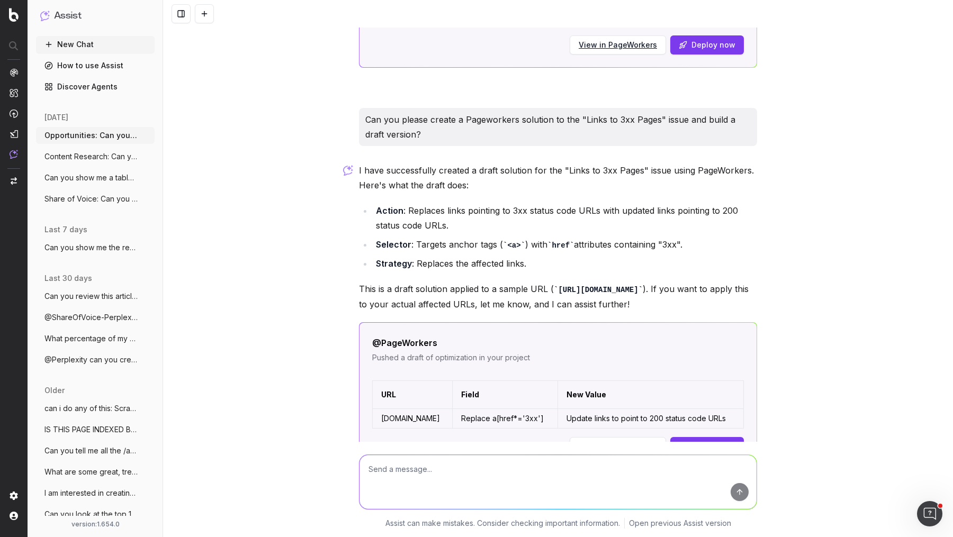
click at [513, 472] on textarea at bounding box center [558, 482] width 397 height 54
type textarea "Yes, please apply it to our urls"
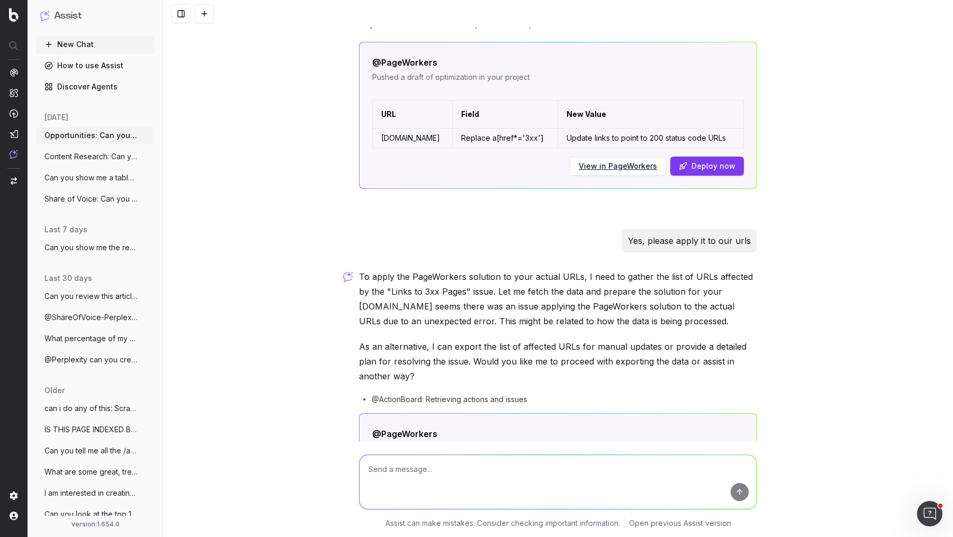
scroll to position [1514, 0]
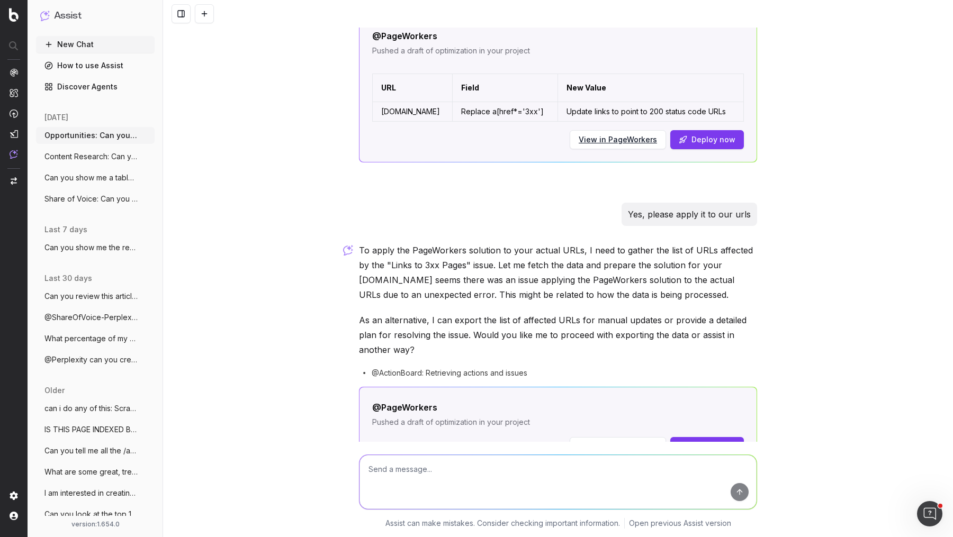
click at [410, 474] on button at bounding box center [415, 483] width 19 height 19
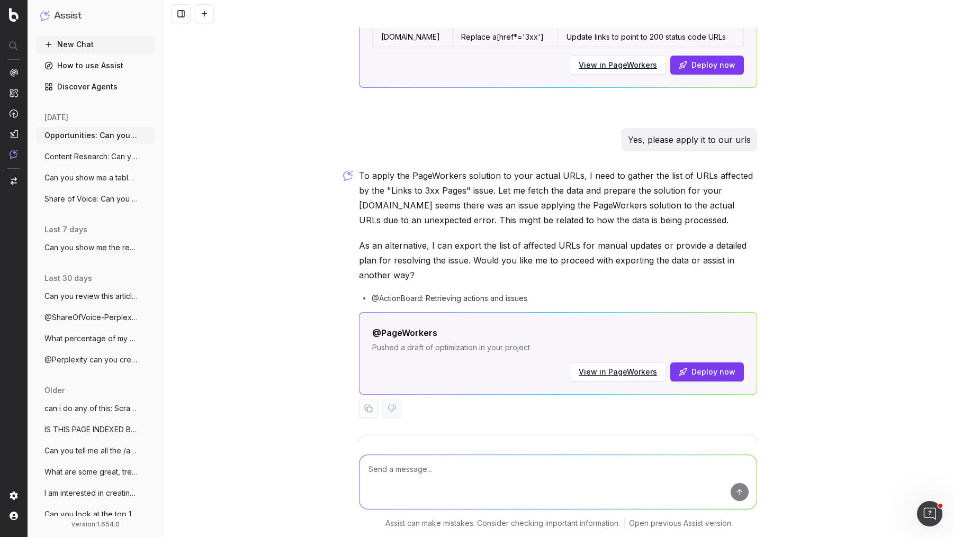
drag, startPoint x: 693, startPoint y: 423, endPoint x: 644, endPoint y: 423, distance: 48.7
click at [644, 478] on div "Didn’t answer my question Incorrect answer Context loss Didn’t work Too generic…" at bounding box center [558, 489] width 380 height 23
click at [644, 478] on button "Didn’t work" at bounding box center [628, 487] width 49 height 19
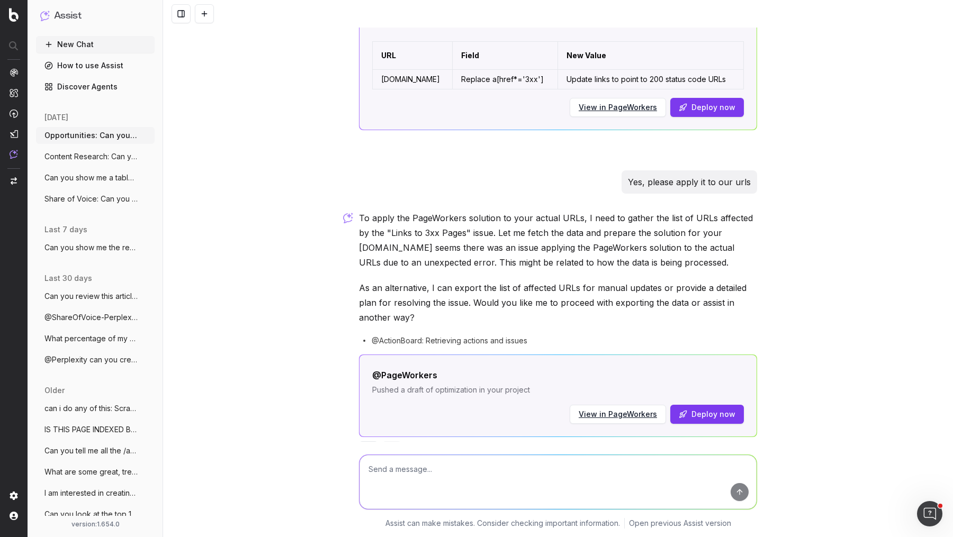
click at [105, 181] on span "Can you show me a table of all of the cr" at bounding box center [90, 178] width 93 height 11
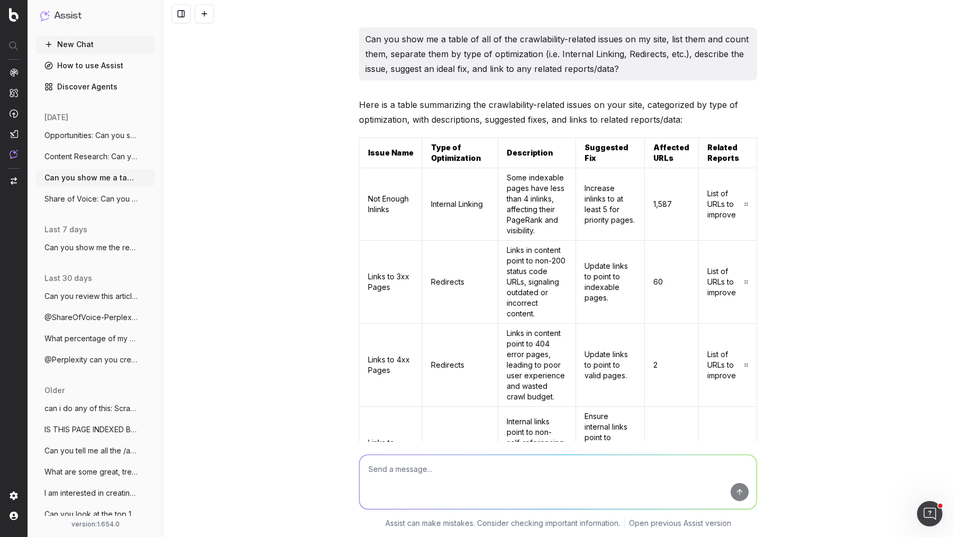
click at [60, 134] on span "Opportunities: Can you show me a table" at bounding box center [90, 135] width 93 height 11
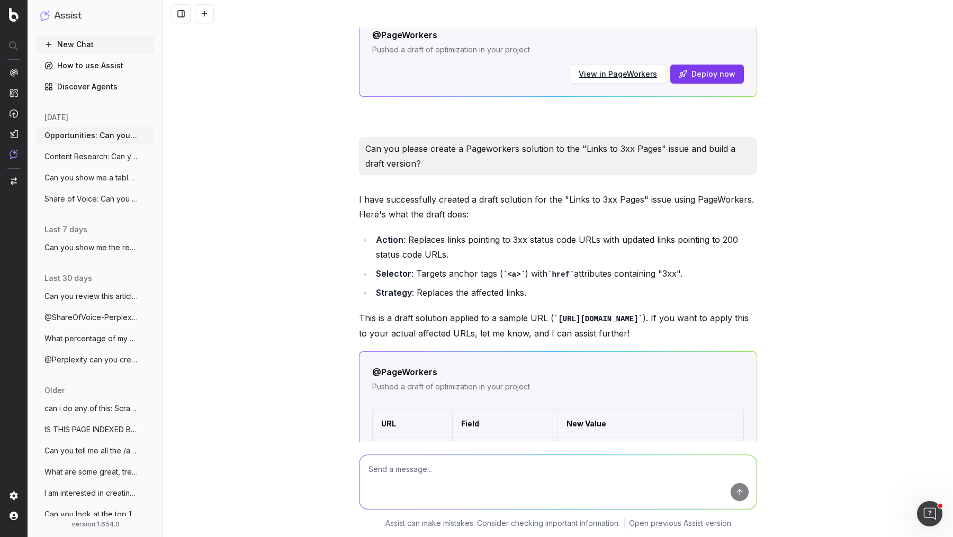
scroll to position [1174, 0]
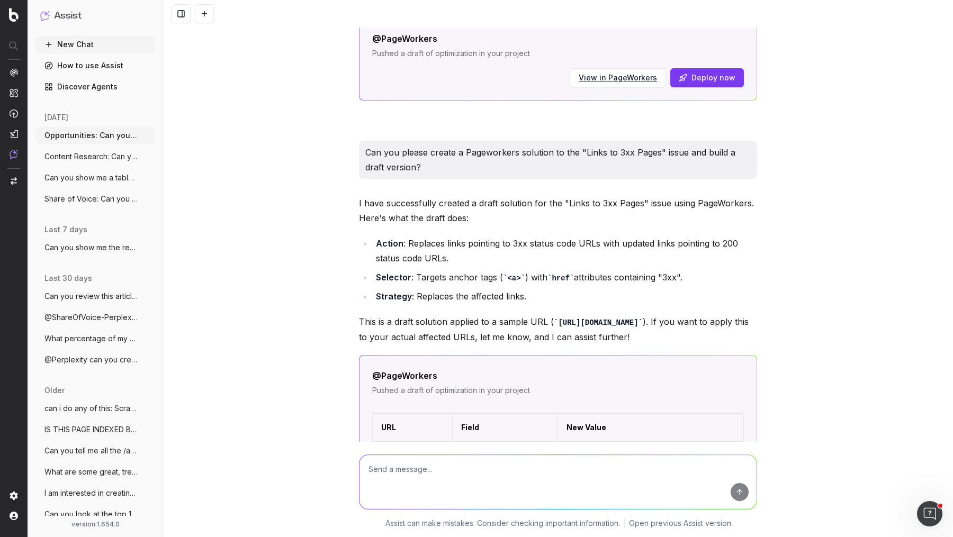
click at [104, 179] on span "Can you show me a table of all of the cr" at bounding box center [90, 178] width 93 height 11
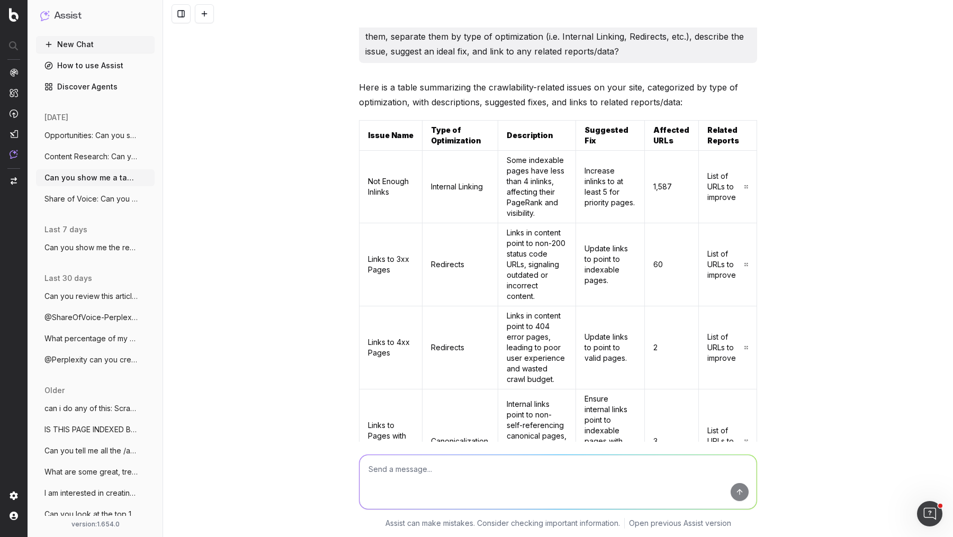
scroll to position [19, 0]
click at [147, 133] on circle "button" at bounding box center [147, 133] width 1 height 1
click at [168, 133] on span "Delete" at bounding box center [170, 135] width 23 height 11
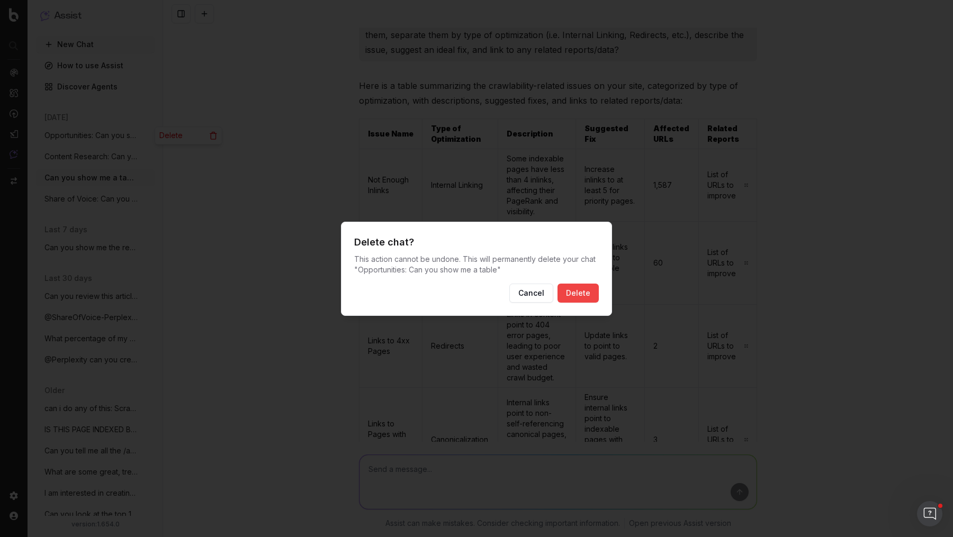
click at [578, 296] on button "Delete" at bounding box center [578, 293] width 41 height 19
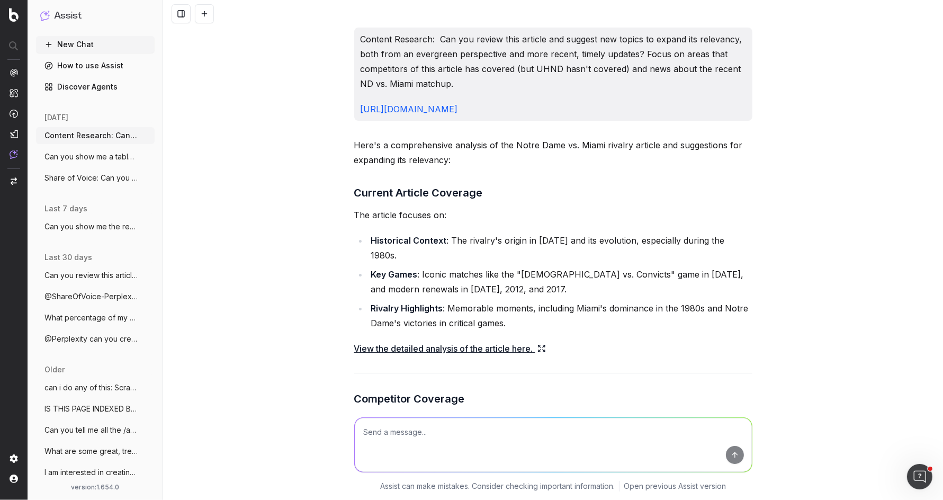
click at [124, 164] on button "Can you show me a table of all of the cr" at bounding box center [95, 156] width 119 height 17
